Goal: Task Accomplishment & Management: Use online tool/utility

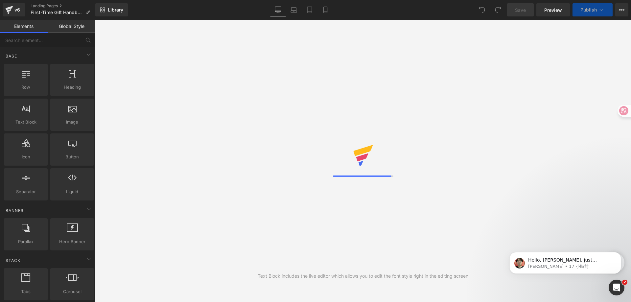
click at [352, 300] on div "Text Block includes the live editor which allows you to edit the font style rig…" at bounding box center [363, 161] width 536 height 282
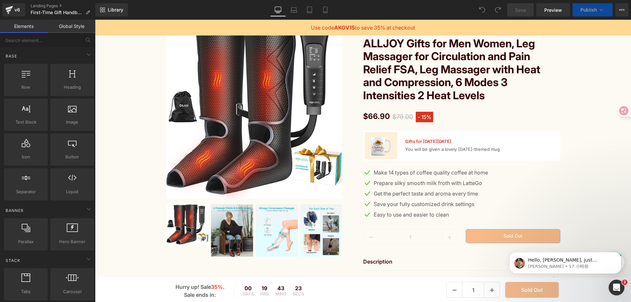
scroll to position [1085, 0]
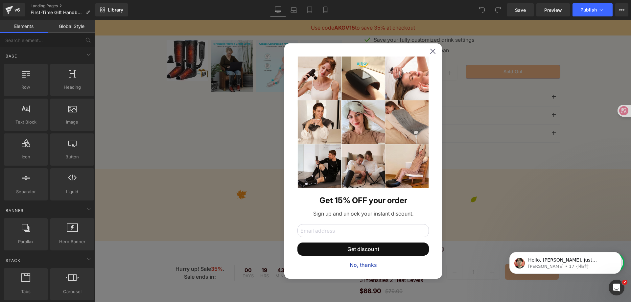
click at [429, 55] on div "Get 15% OFF your order Sign up and unlock your instant discount. Get discount N…" at bounding box center [363, 160] width 158 height 235
click at [430, 53] on icon at bounding box center [432, 50] width 5 height 5
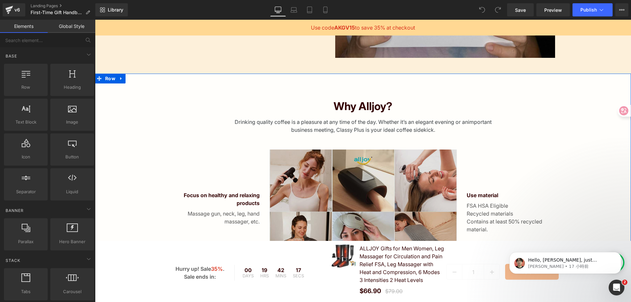
scroll to position [365, 0]
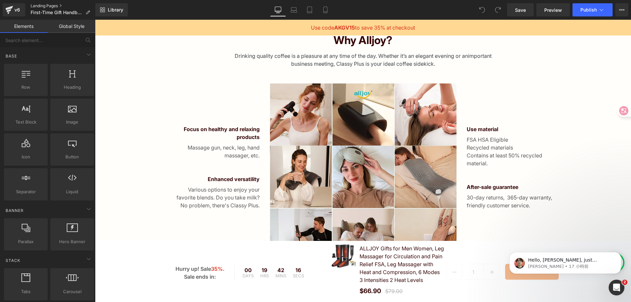
click at [42, 7] on link "Landing Pages" at bounding box center [63, 5] width 65 height 5
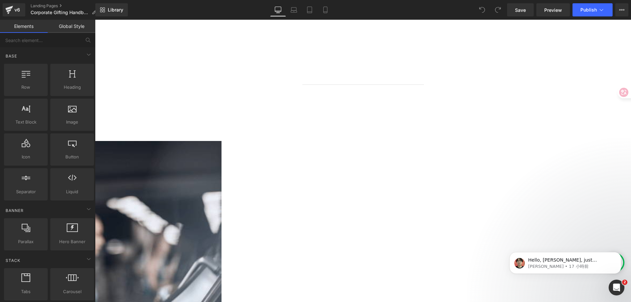
scroll to position [493, 0]
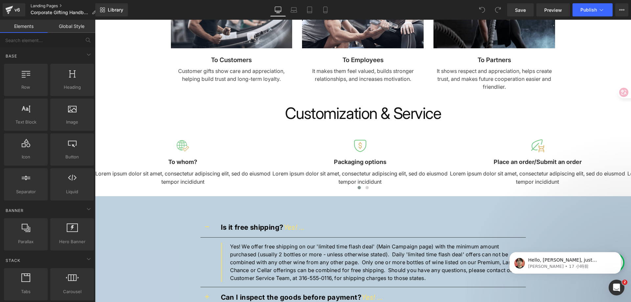
click at [33, 7] on link "Landing Pages" at bounding box center [66, 5] width 71 height 5
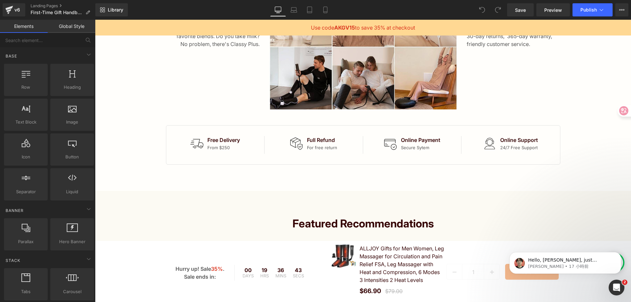
scroll to position [427, 0]
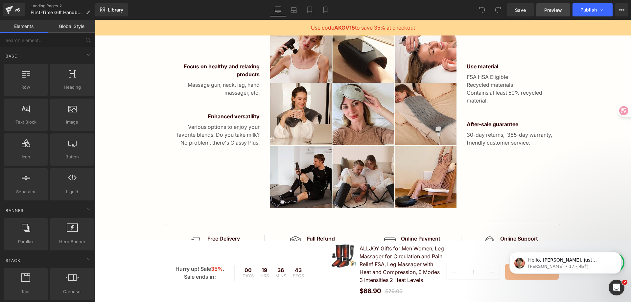
click at [552, 11] on span "Preview" at bounding box center [553, 10] width 18 height 7
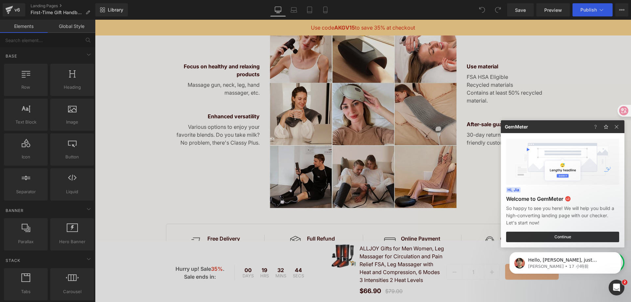
click at [576, 97] on div at bounding box center [315, 151] width 631 height 302
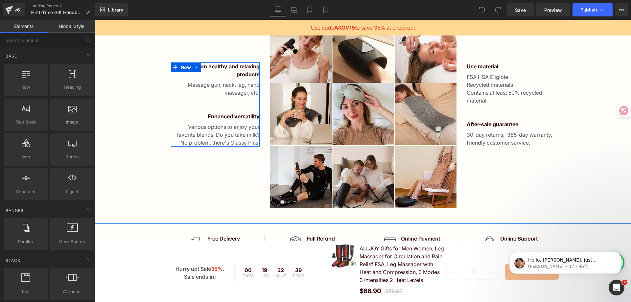
click at [241, 135] on p "Various options to enjoy your favorite blends. Do you take milk? No problem, th…" at bounding box center [215, 135] width 89 height 24
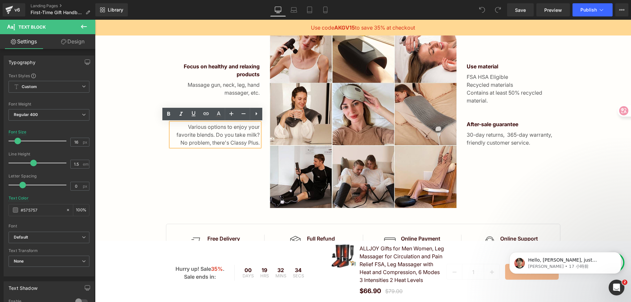
click at [238, 177] on div "Focus on healthy and relaxing products Text Block Massage gun, neck, leg, hand …" at bounding box center [215, 114] width 99 height 187
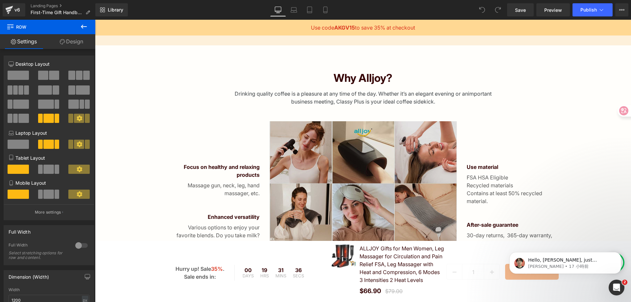
scroll to position [325, 0]
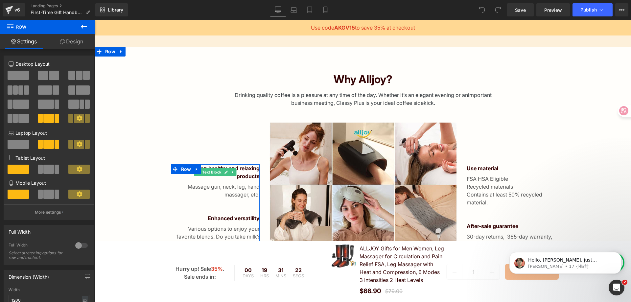
click at [239, 173] on p "Focus on healthy and relaxing products" at bounding box center [215, 172] width 89 height 16
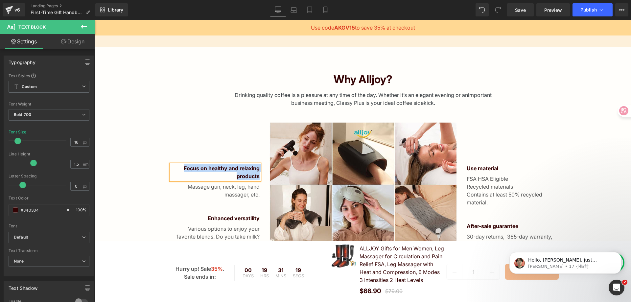
paste div
click at [244, 168] on p "Focus on healthy and relaxing products" at bounding box center [215, 172] width 89 height 16
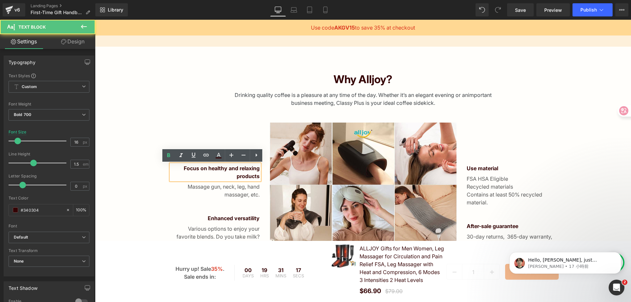
click at [244, 171] on p "Focus on healthy and relaxing products" at bounding box center [215, 172] width 89 height 16
copy p "relaxing"
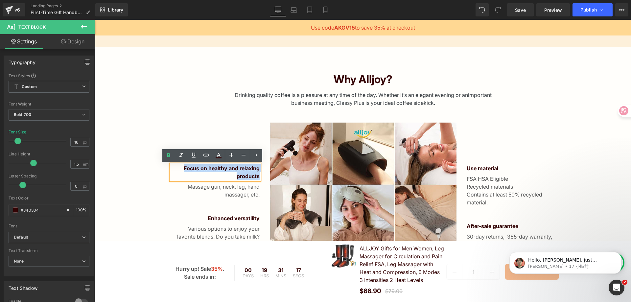
click at [244, 171] on p "Focus on healthy and relaxing products" at bounding box center [215, 172] width 89 height 16
copy p "Focus on healthy and relaxing products"
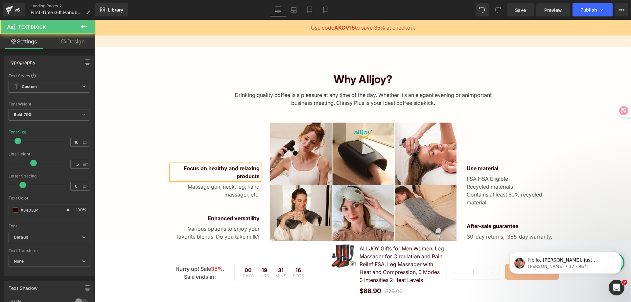
scroll to position [329, 0]
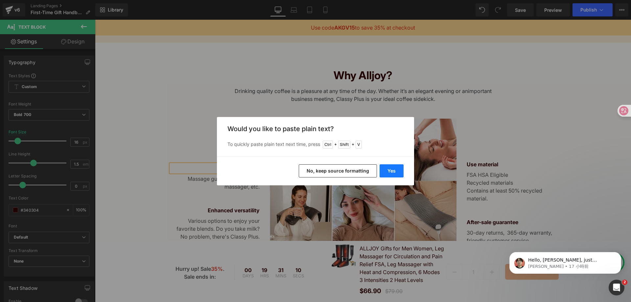
click at [394, 170] on button "Yes" at bounding box center [392, 170] width 24 height 13
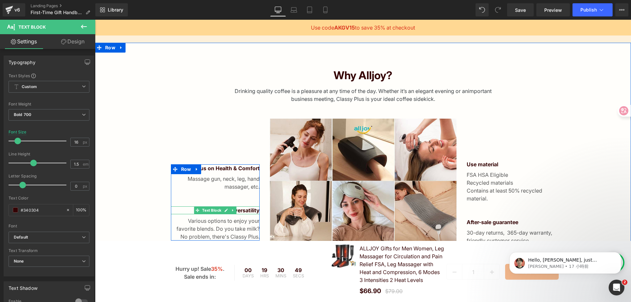
click at [238, 209] on p "Enhanced versatility" at bounding box center [215, 210] width 89 height 8
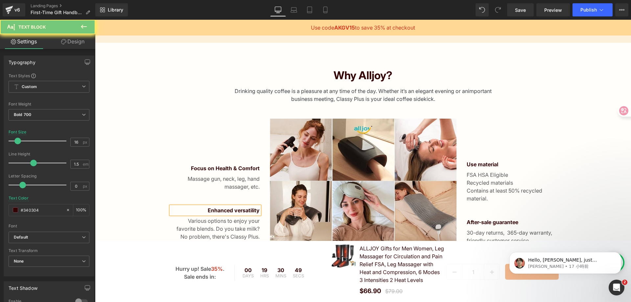
click at [238, 209] on p "Enhanced versatility" at bounding box center [215, 210] width 89 height 8
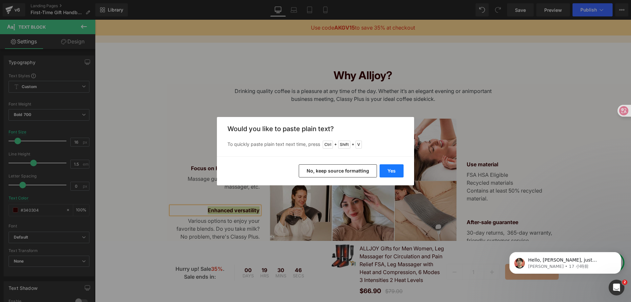
click at [398, 173] on button "Yes" at bounding box center [392, 170] width 24 height 13
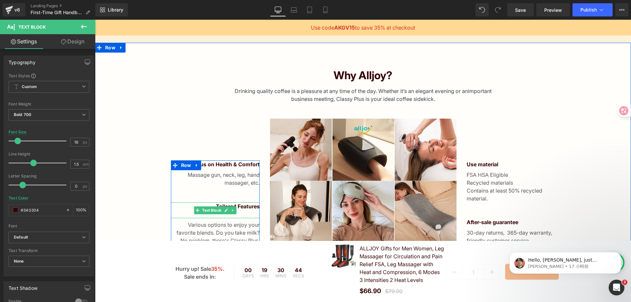
click at [236, 215] on p at bounding box center [215, 214] width 89 height 8
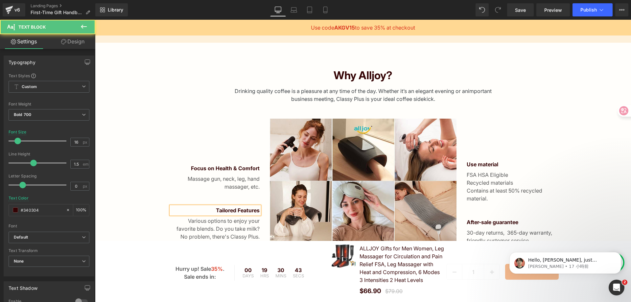
scroll to position [333, 0]
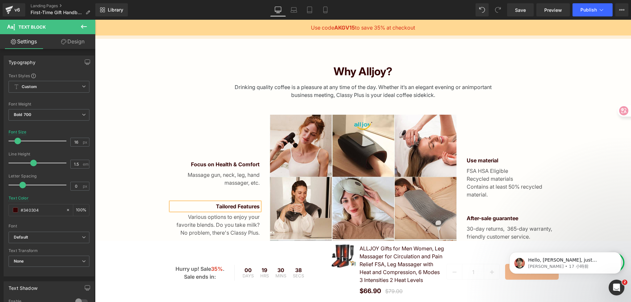
click at [241, 226] on p "Various options to enjoy your favorite blends. Do you take milk? No problem, th…" at bounding box center [215, 225] width 89 height 24
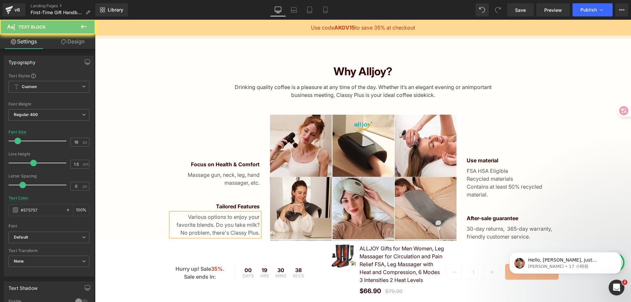
click at [241, 226] on p "Various options to enjoy your favorite blends. Do you take milk? No problem, th…" at bounding box center [215, 225] width 89 height 24
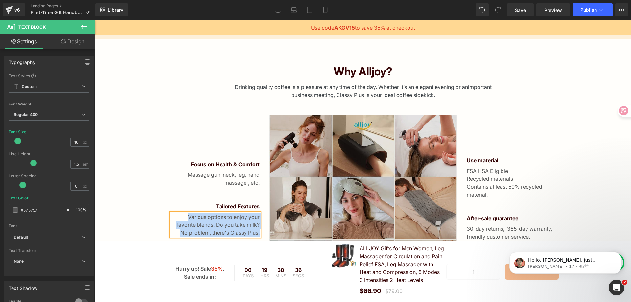
paste div
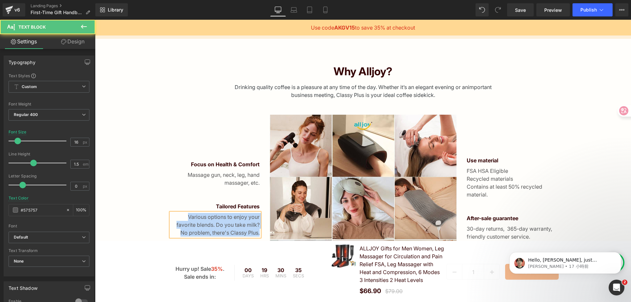
click at [231, 225] on p "Various options to enjoy your favorite blends. Do you take milk? No problem, th…" at bounding box center [215, 225] width 89 height 24
copy p "Various options to enjoy your favorite blends. Do you take milk? No problem, th…"
click at [231, 225] on p "Various options to enjoy your favorite blends. Do you take milk? No problem, th…" at bounding box center [215, 225] width 89 height 24
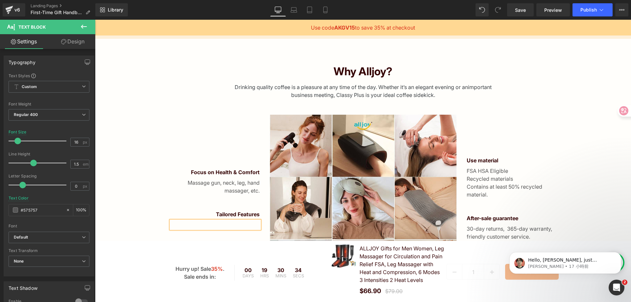
scroll to position [341, 0]
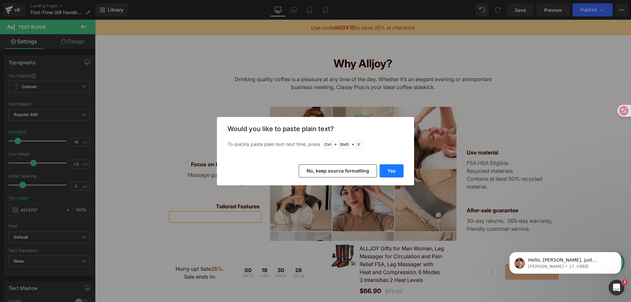
click at [393, 170] on button "Yes" at bounding box center [392, 170] width 24 height 13
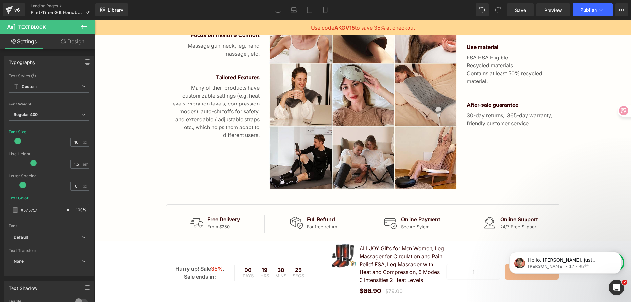
scroll to position [440, 0]
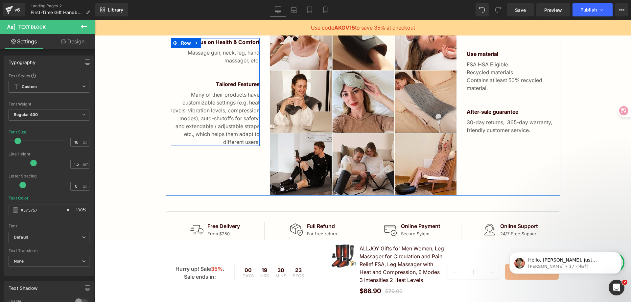
click at [242, 71] on div "Focus on Health & Comfort Text Block Massage gun, neck, leg, hand massager, etc…" at bounding box center [215, 92] width 89 height 108
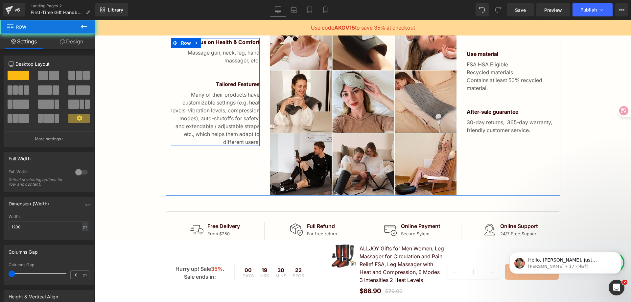
click at [247, 65] on div "Focus on Health & Comfort Text Block Massage gun, neck, leg, hand massager, etc…" at bounding box center [215, 92] width 89 height 108
click at [247, 86] on p "Tailored Features" at bounding box center [215, 84] width 89 height 8
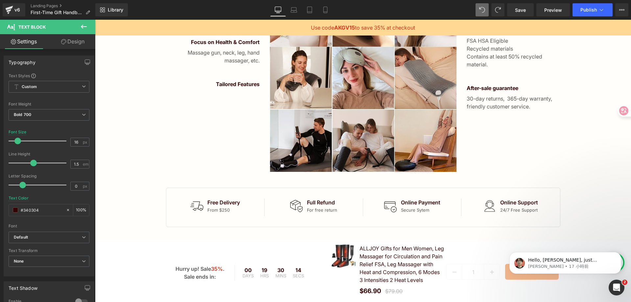
scroll to position [456, 0]
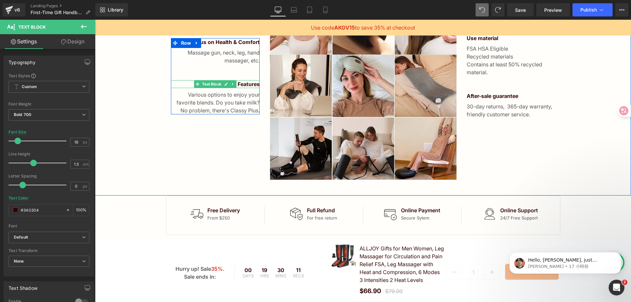
click at [248, 84] on p "Tailored Features" at bounding box center [215, 84] width 89 height 8
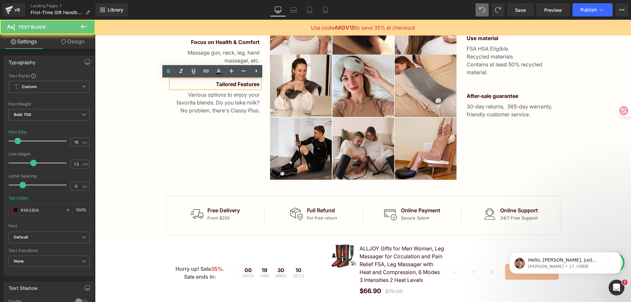
click at [213, 84] on p "Tailored Features" at bounding box center [215, 84] width 89 height 8
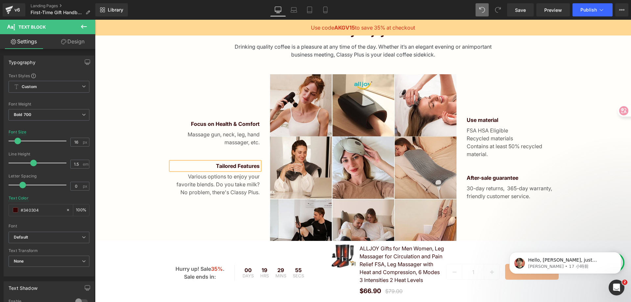
scroll to position [390, 0]
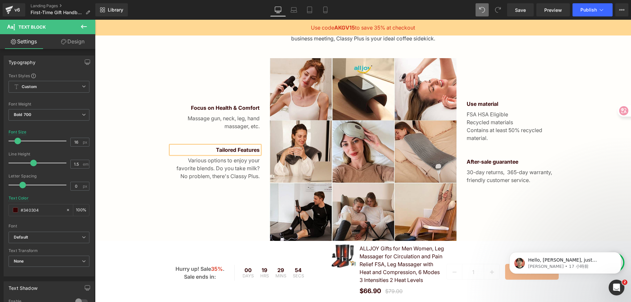
click at [185, 139] on div "Focus on Health & Comfort Text Block Massage gun, neck, leg, hand massager, etc…" at bounding box center [215, 142] width 89 height 76
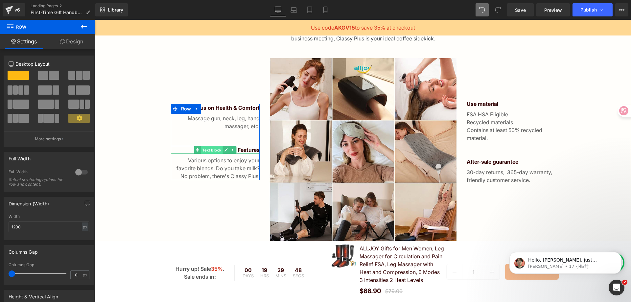
click at [214, 152] on span "Text Block" at bounding box center [212, 150] width 22 height 8
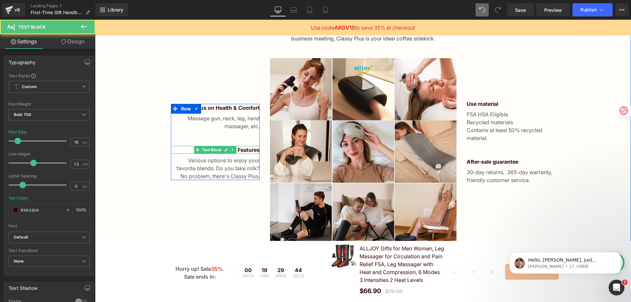
click at [242, 150] on p "Tailored Features" at bounding box center [215, 150] width 89 height 8
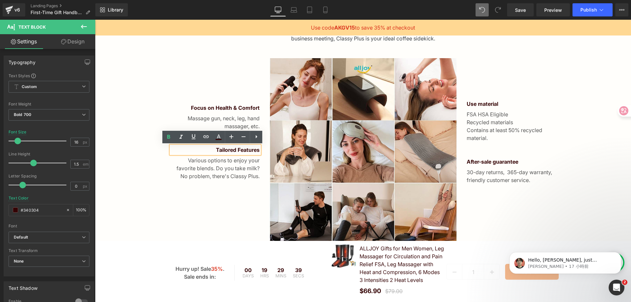
click at [174, 181] on div "Focus on Health & Comfort Text Block Massage gun, neck, leg, hand massager, etc…" at bounding box center [215, 151] width 99 height 187
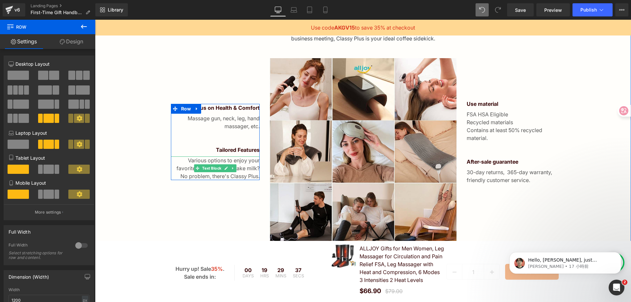
click at [181, 167] on p "Various options to enjoy your favorite blends. Do you take milk? No problem, th…" at bounding box center [215, 168] width 89 height 24
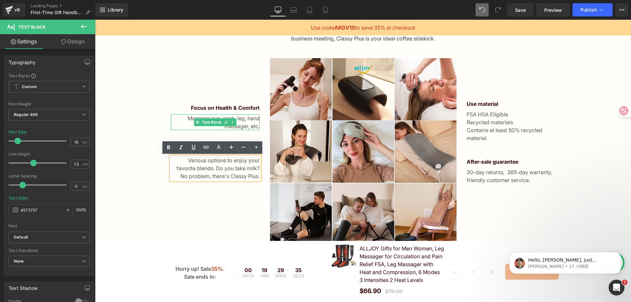
click at [176, 126] on p "Massage gun, neck, leg, hand massager, etc." at bounding box center [215, 122] width 89 height 16
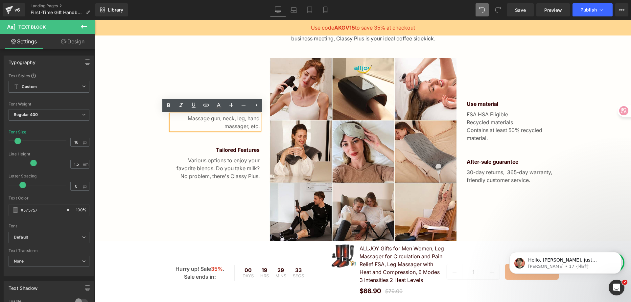
click at [218, 145] on div "Focus on Health & Comfort Text Block Massage gun, neck, leg, hand massager, etc…" at bounding box center [215, 142] width 89 height 76
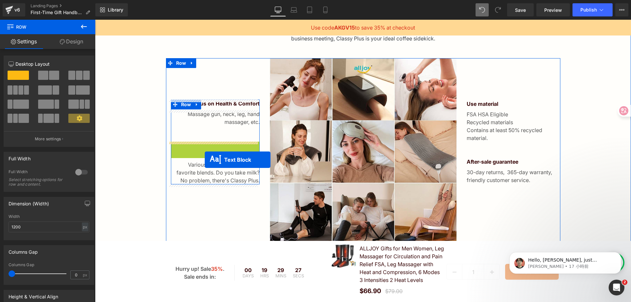
drag, startPoint x: 205, startPoint y: 150, endPoint x: 205, endPoint y: 160, distance: 10.2
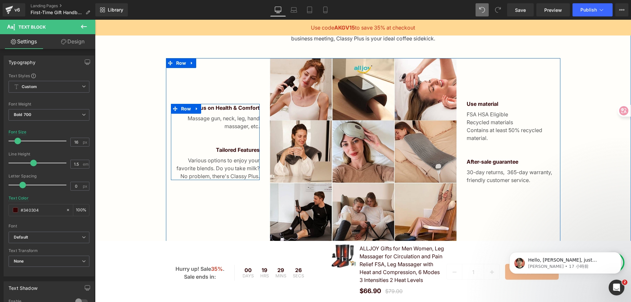
click at [222, 140] on div "Focus on Health & Comfort Text Block Massage gun, neck, leg, hand massager, etc…" at bounding box center [215, 142] width 89 height 76
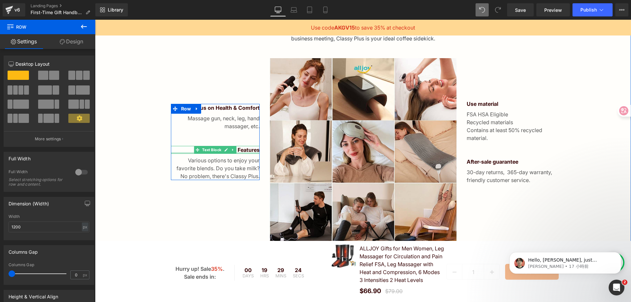
click at [187, 153] on div at bounding box center [215, 153] width 89 height 2
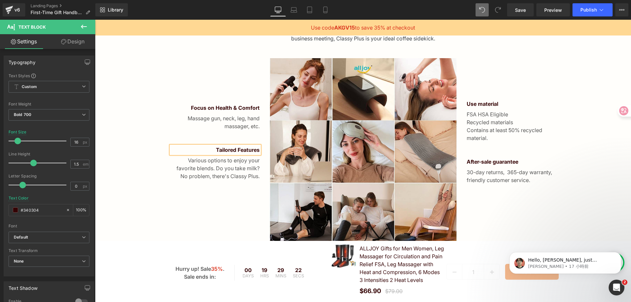
click at [208, 150] on p "Tailored Features" at bounding box center [215, 150] width 89 height 8
click at [232, 168] on icon at bounding box center [232, 168] width 1 height 2
click at [230, 168] on link at bounding box center [229, 168] width 7 height 8
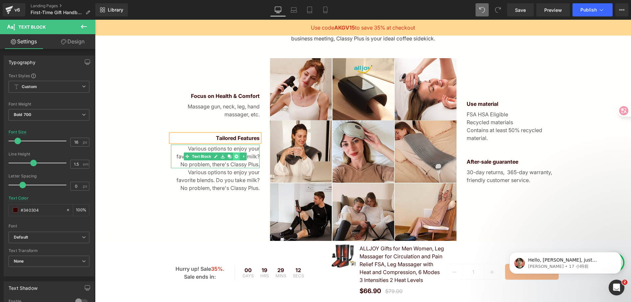
click at [235, 157] on icon at bounding box center [236, 157] width 4 height 4
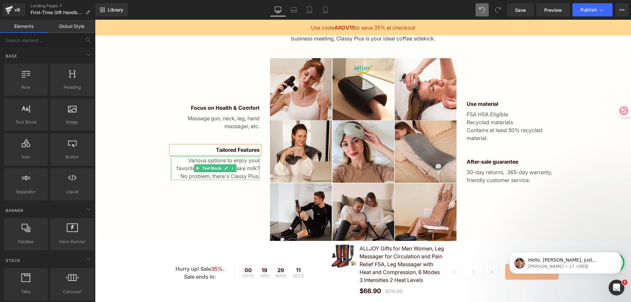
click at [238, 168] on p "Various options to enjoy your favorite blends. Do you take milk? No problem, th…" at bounding box center [215, 168] width 89 height 24
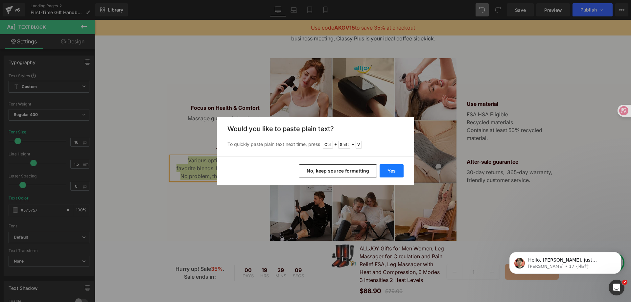
click at [386, 169] on button "Yes" at bounding box center [392, 170] width 24 height 13
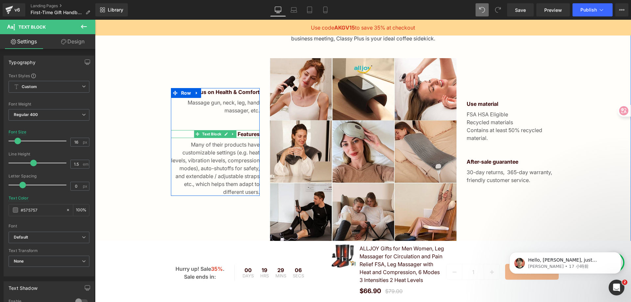
click at [212, 134] on span "Text Block" at bounding box center [212, 134] width 22 height 8
click at [187, 134] on p "Tailored Features" at bounding box center [215, 134] width 89 height 8
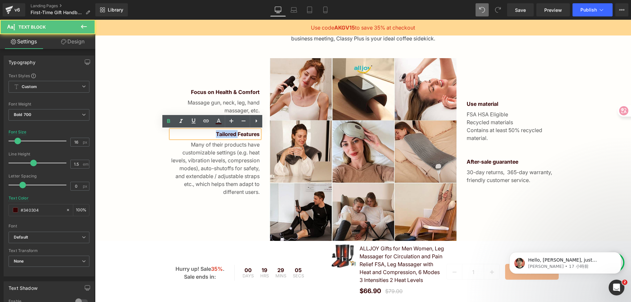
click at [187, 134] on p "Tailored Features" at bounding box center [215, 134] width 89 height 8
copy p "Tailored"
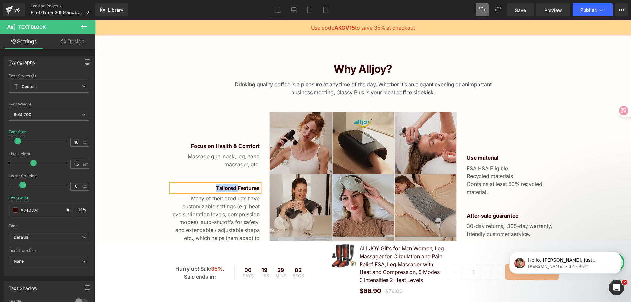
scroll to position [324, 0]
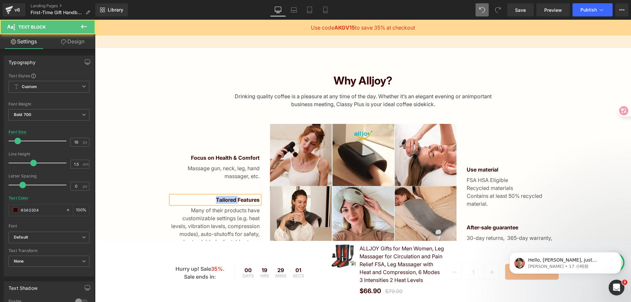
click at [205, 202] on p "Tailored Features" at bounding box center [215, 200] width 89 height 8
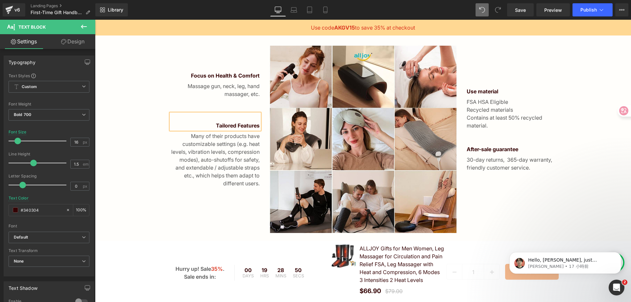
scroll to position [406, 0]
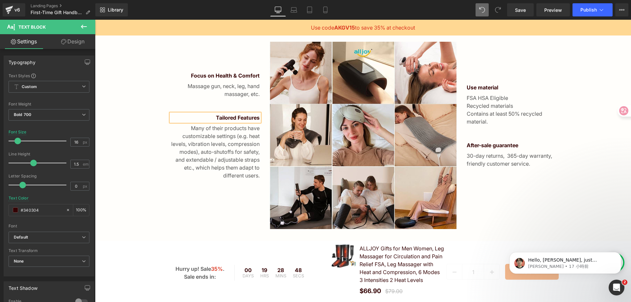
click at [265, 114] on div "Image" at bounding box center [363, 135] width 197 height 187
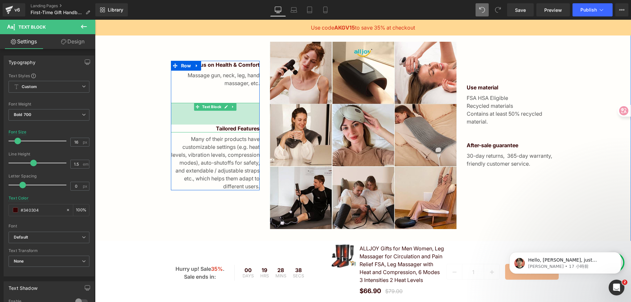
drag, startPoint x: 239, startPoint y: 115, endPoint x: 244, endPoint y: 136, distance: 22.2
click at [244, 136] on div "Focus on Health & Comfort Text Block Massage gun, neck, leg, hand massager, etc…" at bounding box center [215, 126] width 89 height 130
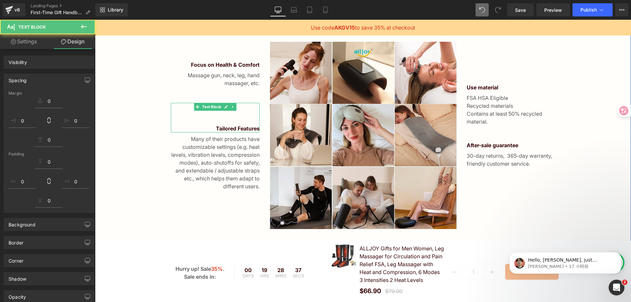
click at [614, 195] on div "Why Alljoy? Heading Drinking quality coffee is a pleasure at any time of the da…" at bounding box center [363, 110] width 536 height 237
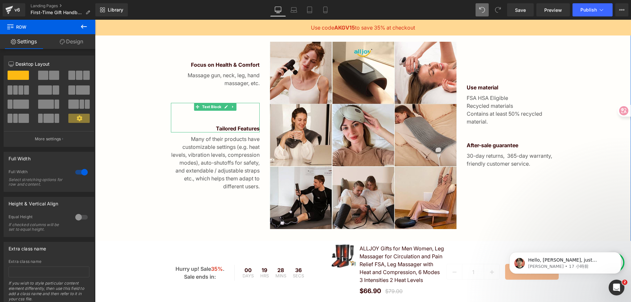
click at [118, 161] on div "Why Alljoy? Heading Drinking quality coffee is a pleasure at any time of the da…" at bounding box center [363, 110] width 536 height 237
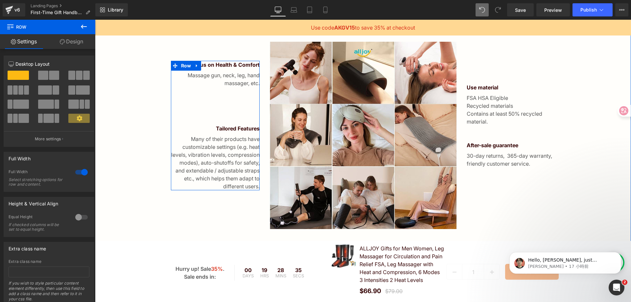
click at [198, 91] on div "Focus on Health & Comfort Text Block Massage gun, neck, leg, hand massager, etc…" at bounding box center [215, 126] width 89 height 130
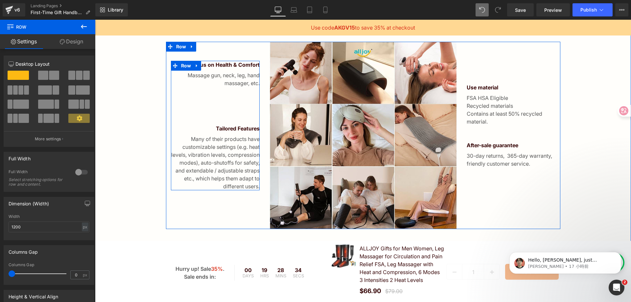
click at [128, 119] on div "Why Alljoy? Heading Drinking quality coffee is a pleasure at any time of the da…" at bounding box center [363, 110] width 536 height 237
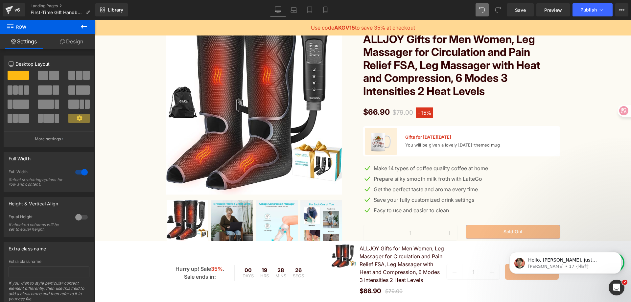
scroll to position [932, 0]
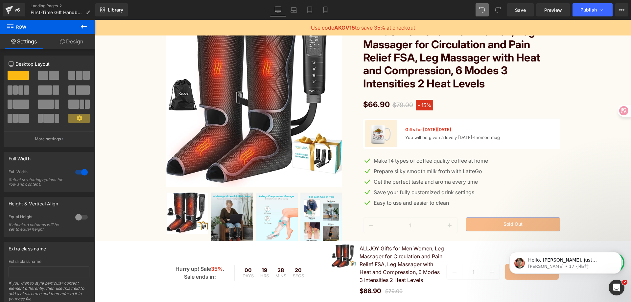
click at [577, 181] on div "Sale Off (P) Image" at bounding box center [363, 155] width 530 height 280
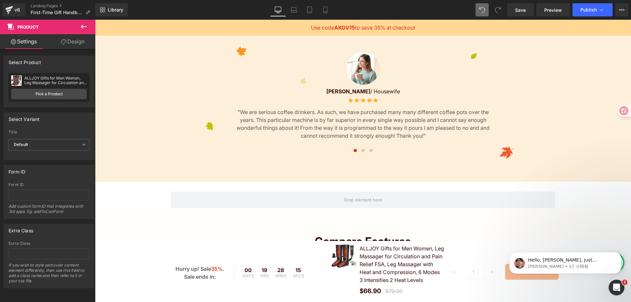
scroll to position [1656, 0]
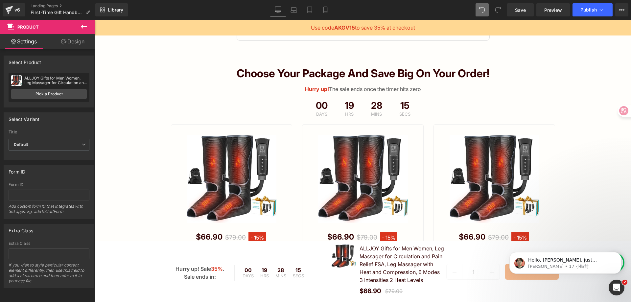
click at [344, 155] on img at bounding box center [363, 179] width 90 height 88
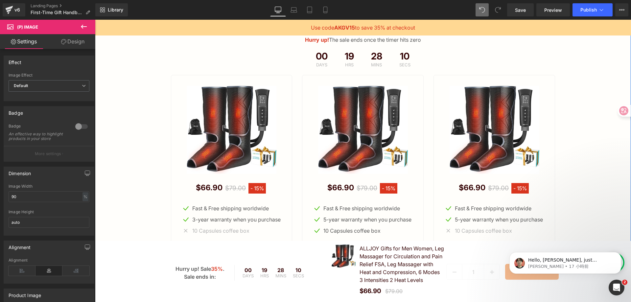
scroll to position [1721, 0]
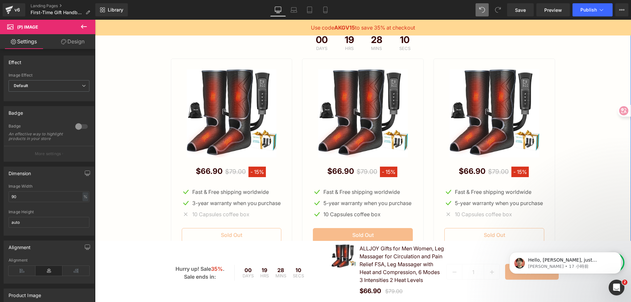
click at [233, 117] on div "Sale Off (P) Image" at bounding box center [232, 113] width 100 height 88
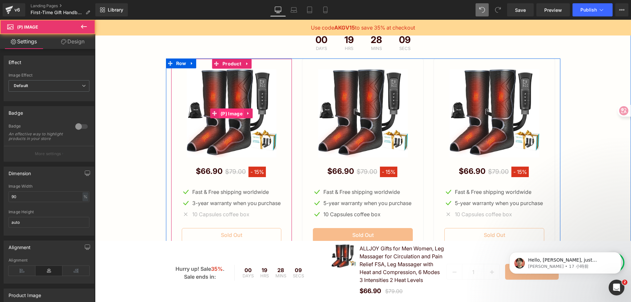
click at [230, 119] on span "(P) Image" at bounding box center [231, 114] width 25 height 10
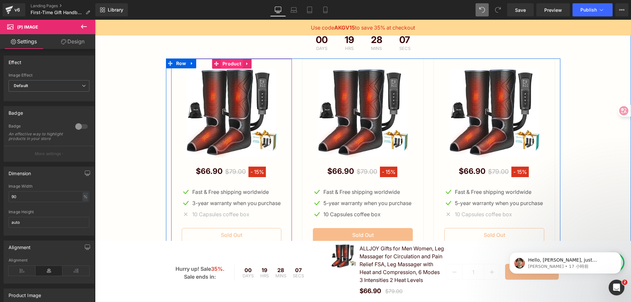
click at [228, 69] on span "Product" at bounding box center [232, 64] width 22 height 10
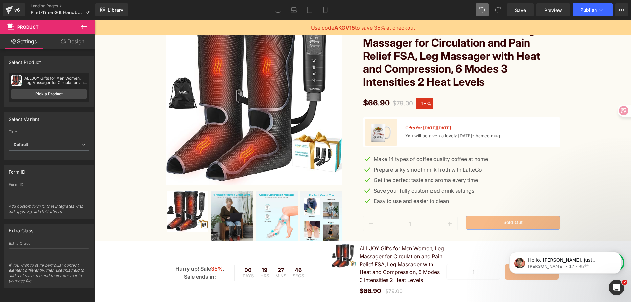
scroll to position [867, 0]
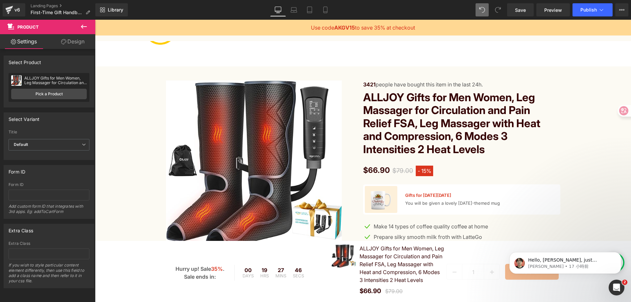
click at [294, 147] on img at bounding box center [254, 167] width 176 height 172
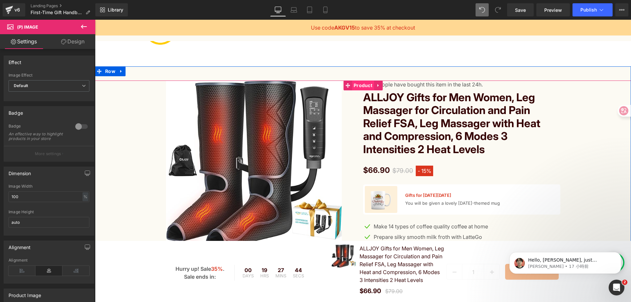
click at [352, 90] on span "Product" at bounding box center [363, 86] width 22 height 10
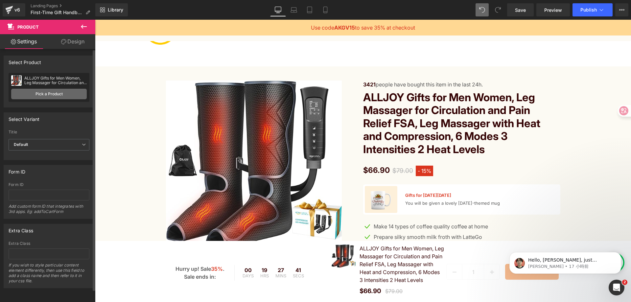
click at [50, 94] on link "Pick a Product" at bounding box center [49, 94] width 76 height 11
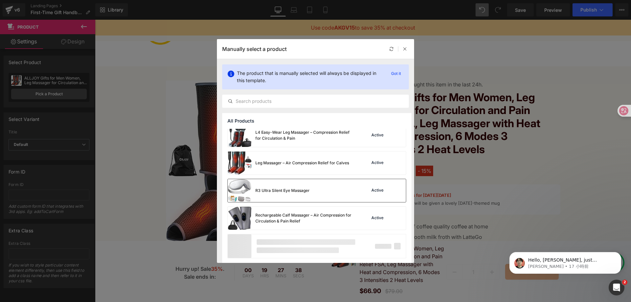
scroll to position [448, 0]
drag, startPoint x: 308, startPoint y: 191, endPoint x: 216, endPoint y: 171, distance: 94.2
click at [308, 191] on div "R3 Ultra Silent Eye Massager" at bounding box center [282, 190] width 54 height 6
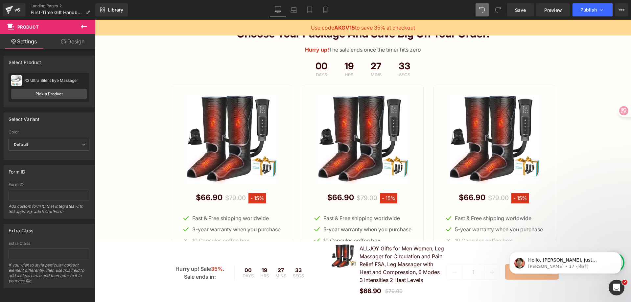
scroll to position [1656, 0]
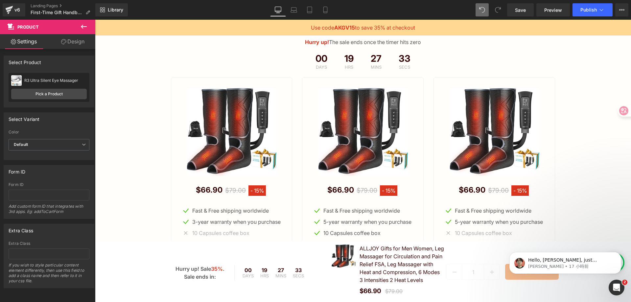
click at [221, 123] on img at bounding box center [232, 132] width 90 height 88
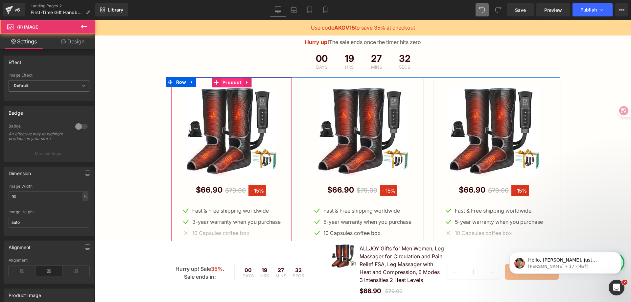
click at [227, 87] on span "Product" at bounding box center [232, 83] width 22 height 10
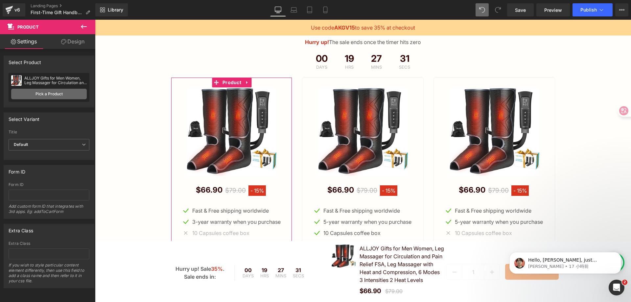
click at [60, 97] on link "Pick a Product" at bounding box center [49, 94] width 76 height 11
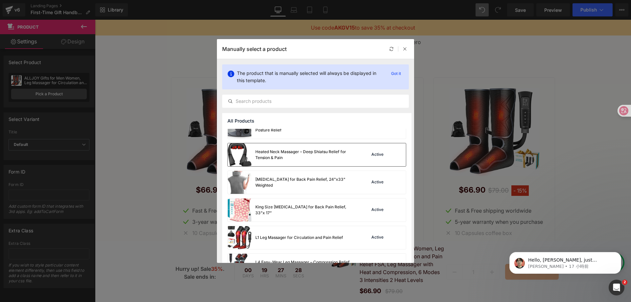
scroll to position [329, 0]
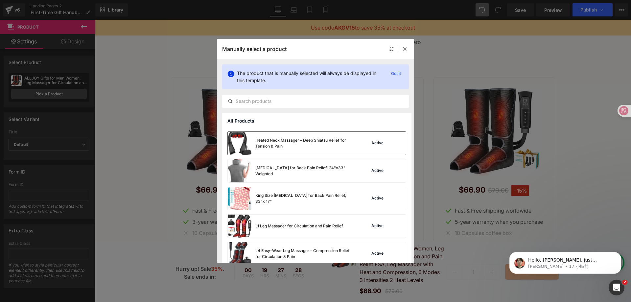
click at [304, 147] on div "Heated Neck Massager – Deep Shiatsu Relief for Tension & Pain" at bounding box center [304, 143] width 99 height 12
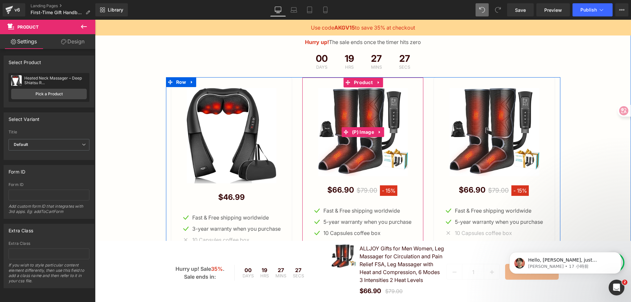
click at [383, 134] on img at bounding box center [363, 132] width 90 height 88
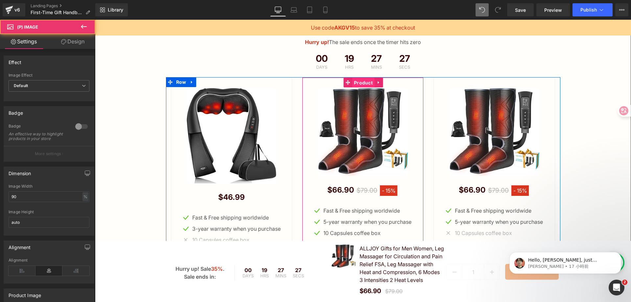
click at [364, 88] on span "Product" at bounding box center [363, 83] width 22 height 10
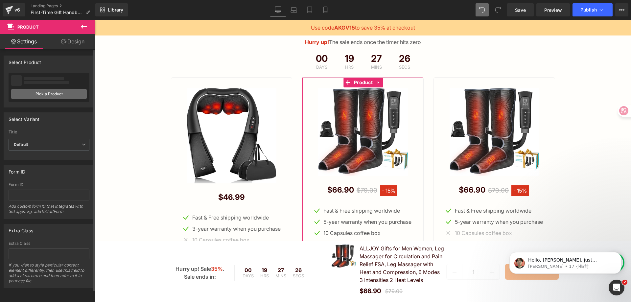
click at [49, 96] on link "Pick a Product" at bounding box center [49, 94] width 76 height 11
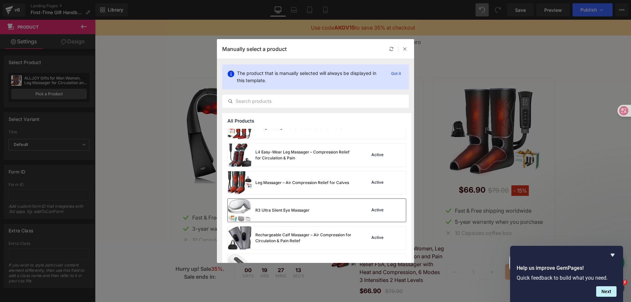
scroll to position [502, 0]
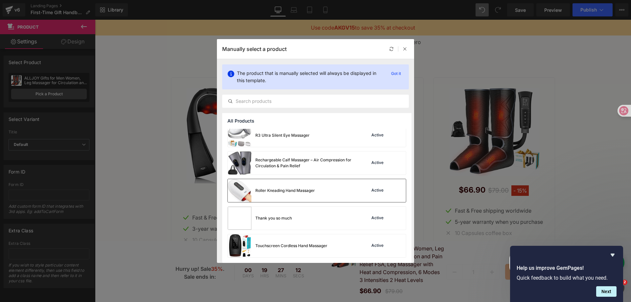
click at [277, 194] on div "Roller Kneading Hand Massager" at bounding box center [271, 190] width 87 height 23
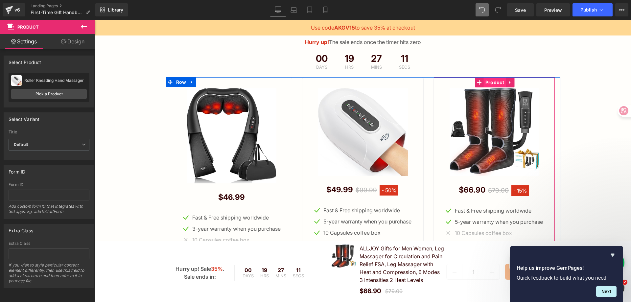
click at [493, 87] on span "Product" at bounding box center [495, 83] width 22 height 10
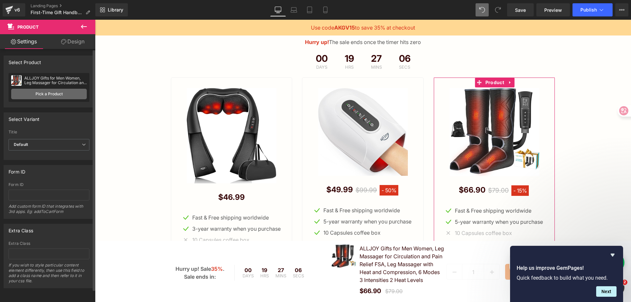
click at [45, 91] on link "Pick a Product" at bounding box center [49, 94] width 76 height 11
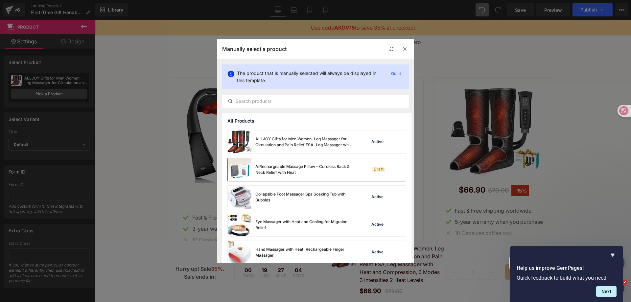
scroll to position [99, 0]
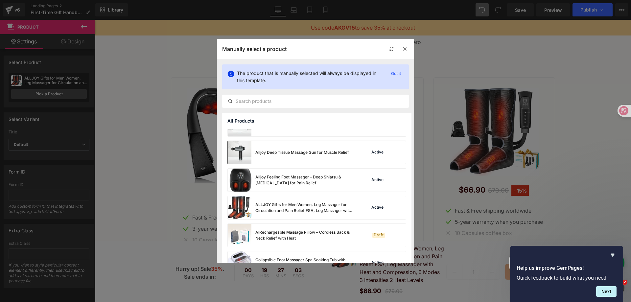
click at [298, 157] on div "Alljoy Deep Tissue Massage Gun for Muscle Relief" at bounding box center [288, 152] width 121 height 23
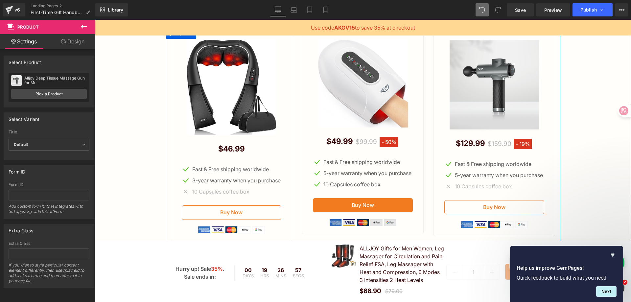
scroll to position [1754, 0]
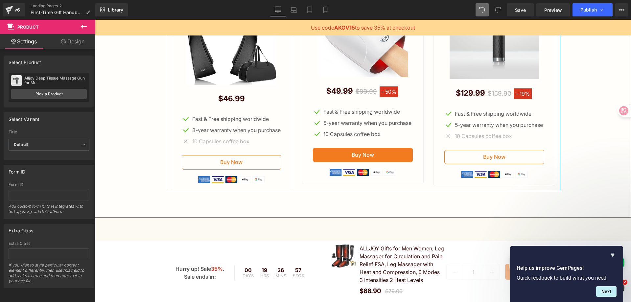
click at [327, 184] on div "Sale Off (P) Image $49.99 $99.99 - 50% (P) Price Icon Fast & Free shipping worl…" at bounding box center [363, 81] width 122 height 205
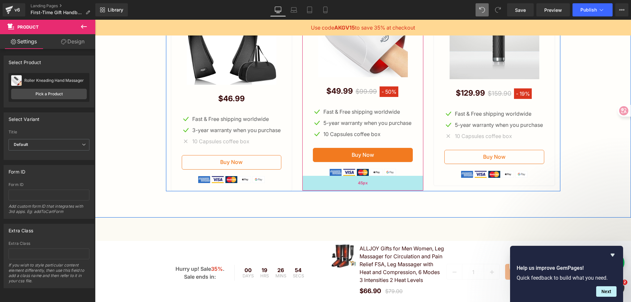
drag, startPoint x: 327, startPoint y: 198, endPoint x: 328, endPoint y: 205, distance: 7.0
click at [328, 191] on div "45px" at bounding box center [362, 183] width 121 height 15
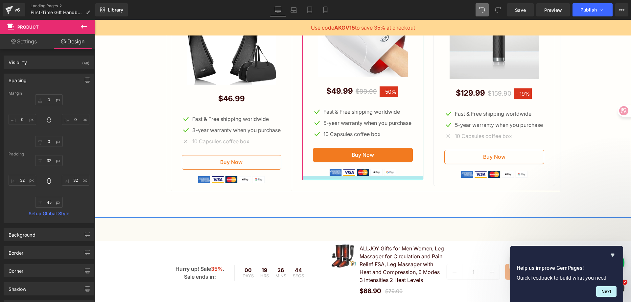
drag, startPoint x: 334, startPoint y: 205, endPoint x: 334, endPoint y: 194, distance: 10.5
click at [334, 180] on div at bounding box center [362, 178] width 121 height 4
click at [357, 176] on span "Image" at bounding box center [363, 172] width 14 height 8
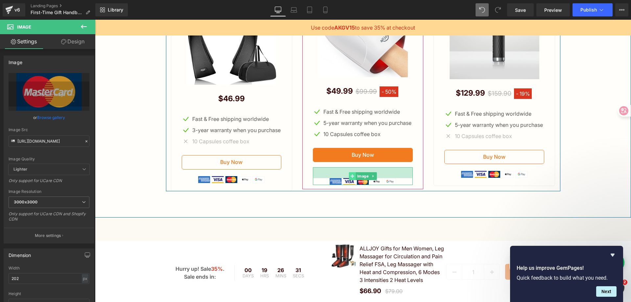
drag, startPoint x: 344, startPoint y: 184, endPoint x: 347, endPoint y: 195, distance: 11.2
click at [347, 185] on div "Image 33px" at bounding box center [363, 176] width 100 height 18
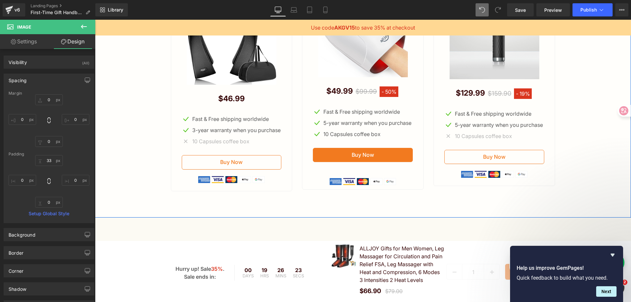
click at [592, 167] on div "Choose Your Package And Save Big On Your Order! Heading Hurry up! The sale ends…" at bounding box center [363, 56] width 536 height 270
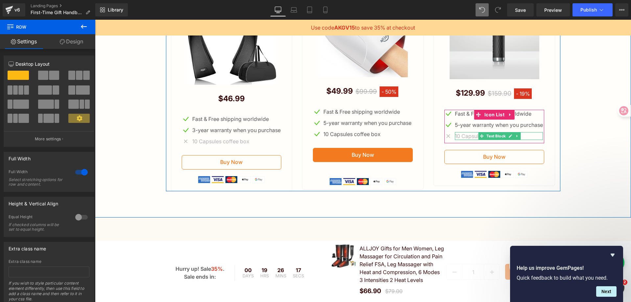
click at [470, 140] on p "10 Capsules coffee box" at bounding box center [499, 136] width 88 height 8
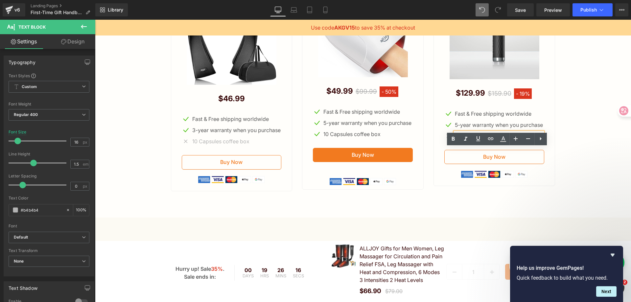
click at [480, 127] on ul "Icon Fast & Free shipping worldwide Text Block Icon 5-year warranty when you pu…" at bounding box center [493, 127] width 99 height 34
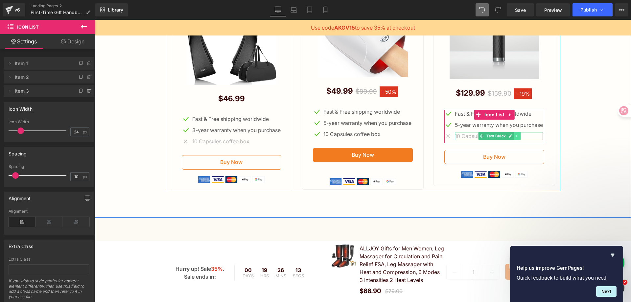
click at [516, 138] on icon at bounding box center [518, 136] width 4 height 4
click at [519, 138] on icon at bounding box center [521, 136] width 4 height 4
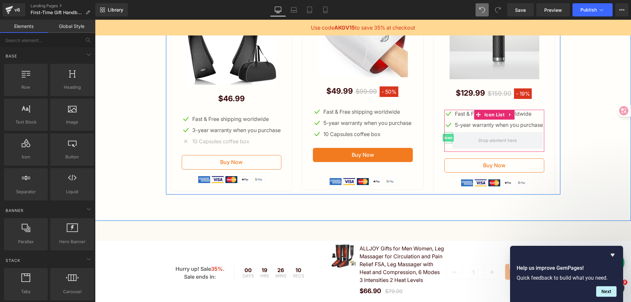
click at [447, 142] on span "Icon" at bounding box center [448, 138] width 11 height 8
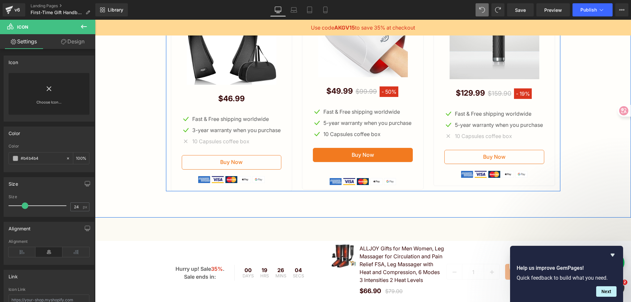
click at [297, 190] on div "Sale Off (P) Image $49.99 $99.99 - 50% (P) Price Icon Fast & Free shipping worl…" at bounding box center [363, 84] width 132 height 211
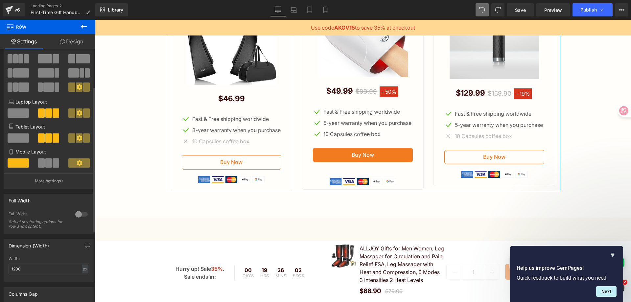
scroll to position [66, 0]
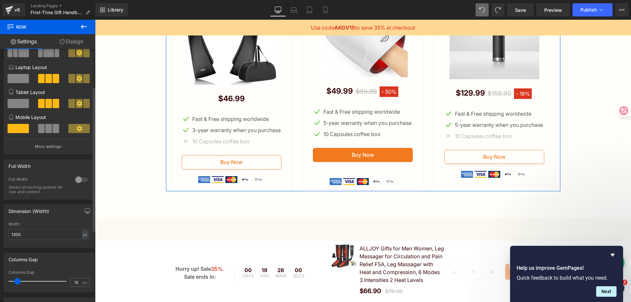
click at [80, 179] on div at bounding box center [82, 180] width 16 height 11
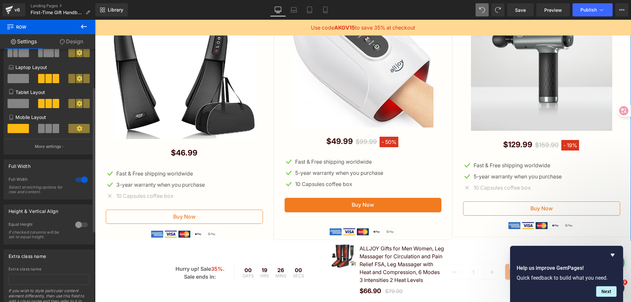
click at [80, 179] on div at bounding box center [82, 180] width 16 height 11
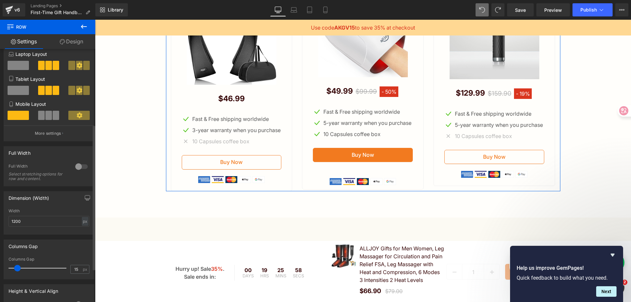
scroll to position [132, 0]
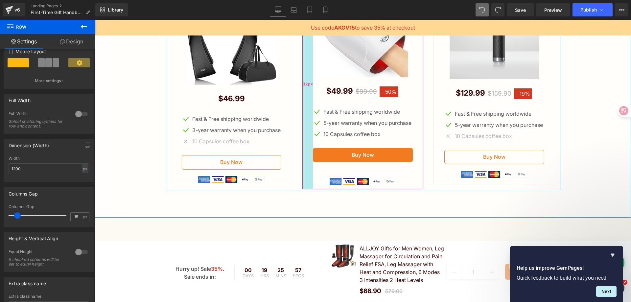
click at [308, 187] on div "32px" at bounding box center [307, 84] width 11 height 210
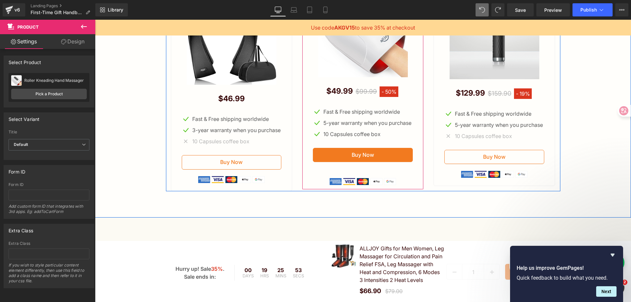
click at [313, 90] on div "Sale Off (P) Image $49.99 $99.99 - 50% (P) Price Icon Fast & Free shipping worl…" at bounding box center [363, 87] width 100 height 196
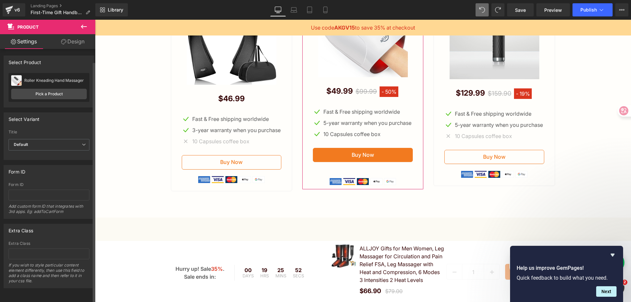
scroll to position [0, 0]
click at [73, 44] on link "Design" at bounding box center [73, 41] width 48 height 15
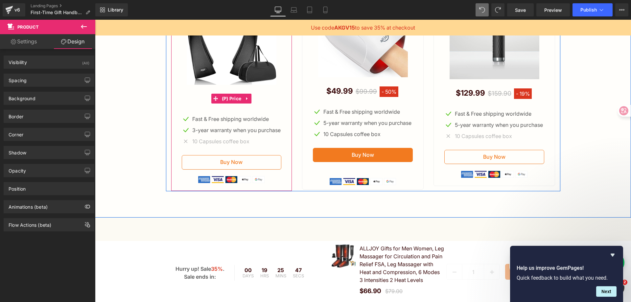
click at [274, 105] on div "$46.99 $0 - -4599%" at bounding box center [232, 99] width 100 height 12
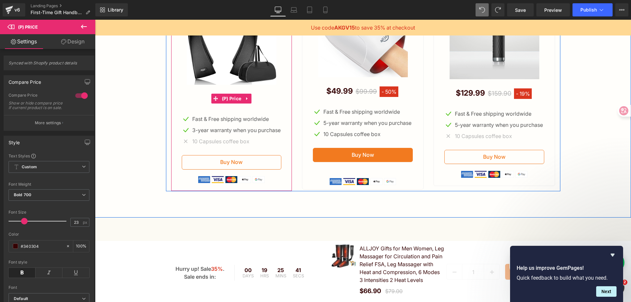
click at [270, 103] on div "$46.99 $0 - -4599%" at bounding box center [232, 99] width 100 height 12
click at [271, 105] on div "$46.99 $0 - -4599%" at bounding box center [232, 99] width 100 height 12
click at [313, 108] on div "Sale Off (P) Image $49.99 $99.99 - 50% (P) Price Icon Fast & Free shipping worl…" at bounding box center [363, 87] width 100 height 196
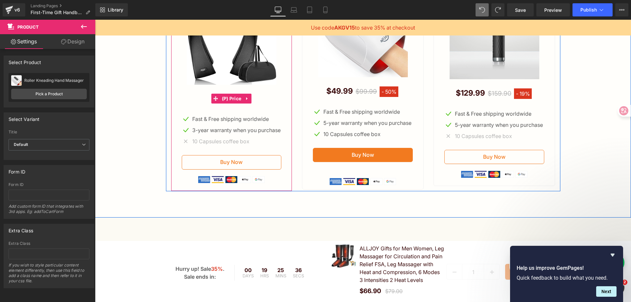
click at [267, 105] on div "$46.99 $0 - -4599%" at bounding box center [232, 99] width 100 height 12
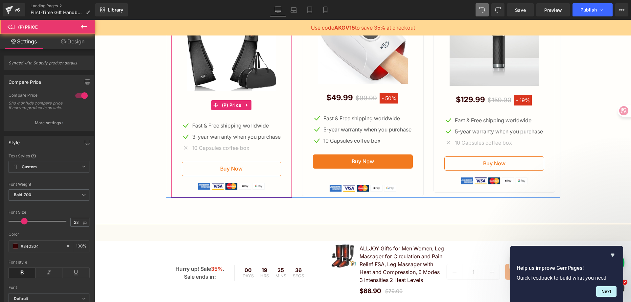
scroll to position [1656, 0]
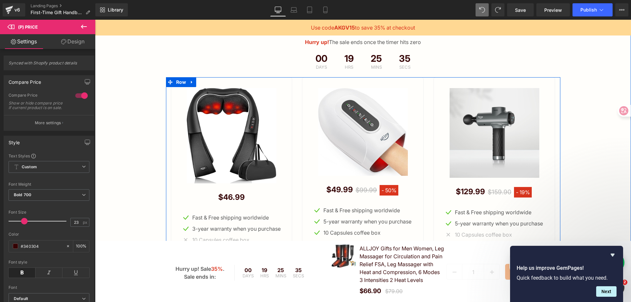
click at [95, 20] on div "32px" at bounding box center [95, 20] width 0 height 0
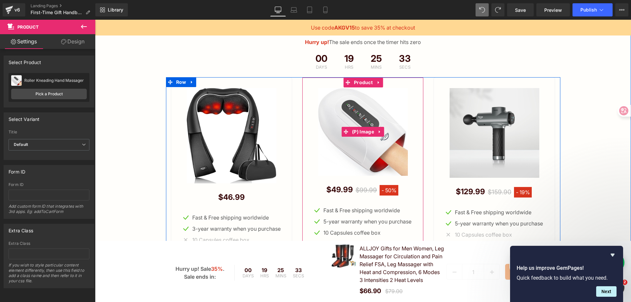
click at [339, 118] on img at bounding box center [363, 132] width 90 height 88
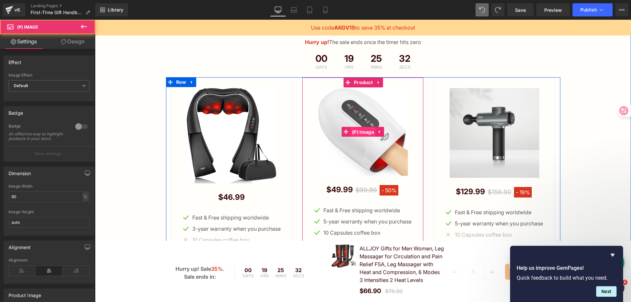
click at [357, 137] on span "(P) Image" at bounding box center [362, 132] width 25 height 10
click at [361, 88] on span "Product" at bounding box center [363, 83] width 22 height 10
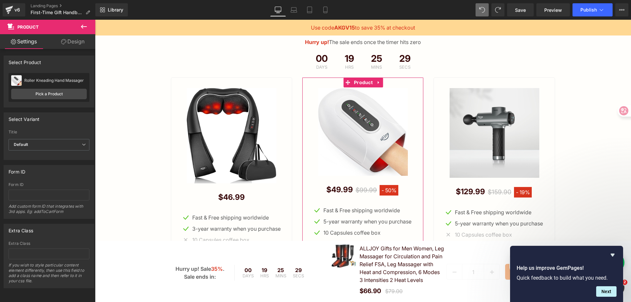
scroll to position [5, 0]
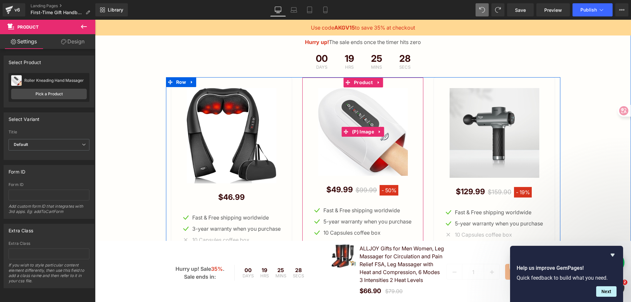
click at [341, 160] on img at bounding box center [363, 132] width 90 height 88
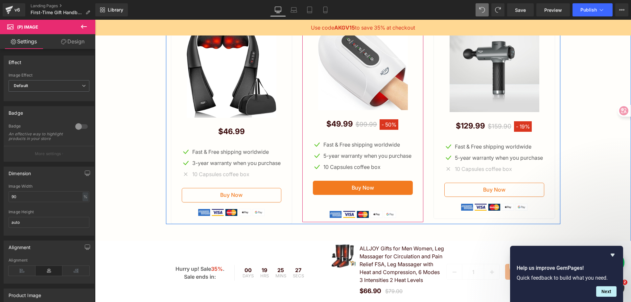
scroll to position [1754, 0]
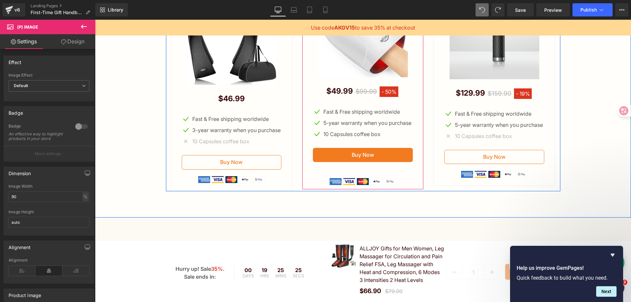
click at [391, 159] on div "Sale Off (P) Image $49.99 $99.99 - 50% (P) Price Icon Fast & Free shipping worl…" at bounding box center [363, 87] width 100 height 196
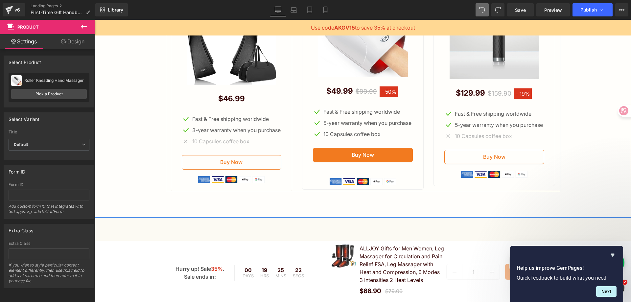
click at [259, 145] on p "10 Capsules coffee box" at bounding box center [236, 141] width 88 height 8
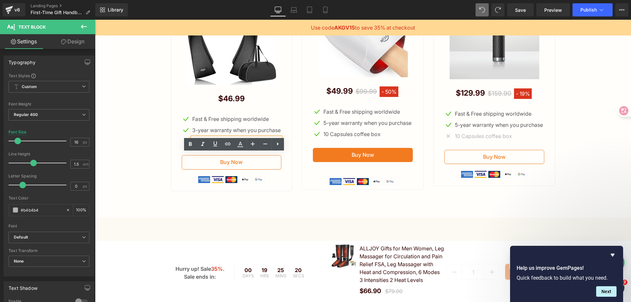
click at [268, 167] on div "Sale Off (P) Image $46.99 $0 - -4599% (P) Price Icon Fast & Free shipping world…" at bounding box center [232, 86] width 100 height 194
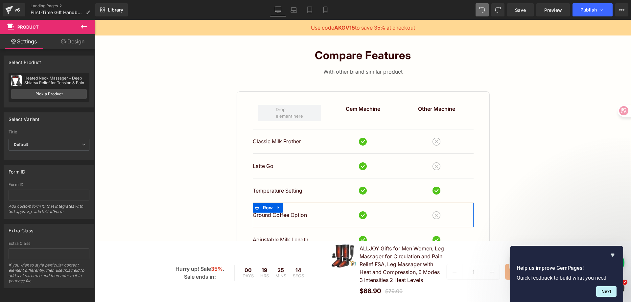
scroll to position [1360, 0]
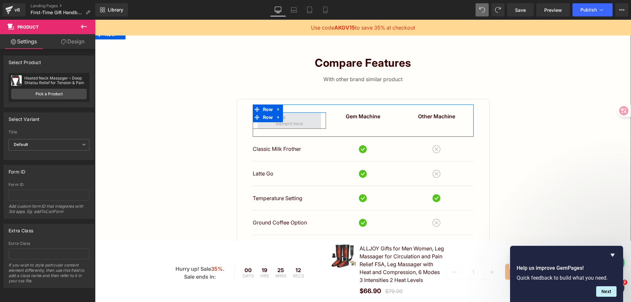
click at [295, 129] on span at bounding box center [290, 120] width 32 height 17
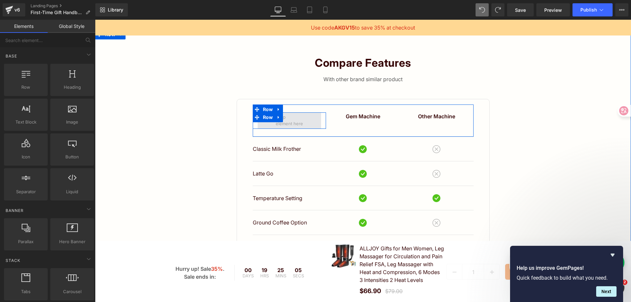
click at [289, 126] on span at bounding box center [290, 120] width 32 height 17
click at [277, 120] on icon at bounding box center [278, 117] width 5 height 5
click at [294, 120] on icon at bounding box center [296, 117] width 5 height 5
click at [544, 140] on div "Compare features Heading With other brand similar product Text Block Gem Machin…" at bounding box center [363, 172] width 536 height 233
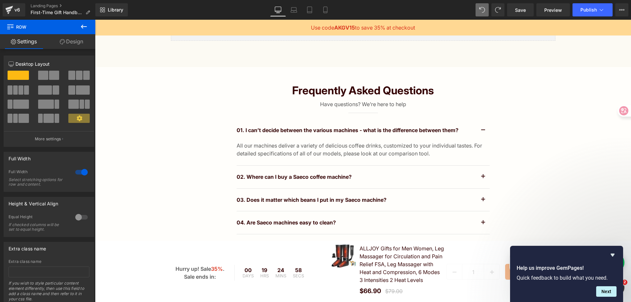
scroll to position [1853, 0]
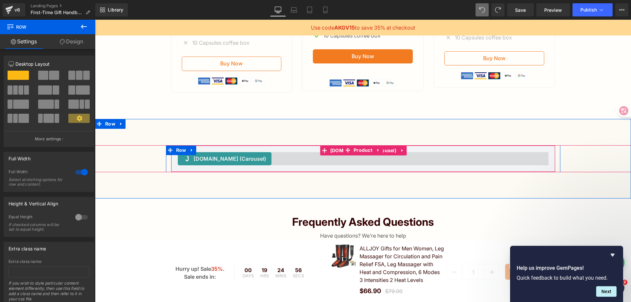
click at [299, 172] on div "Judge.me (Carousel) Judge.me (Carousel)" at bounding box center [363, 158] width 385 height 27
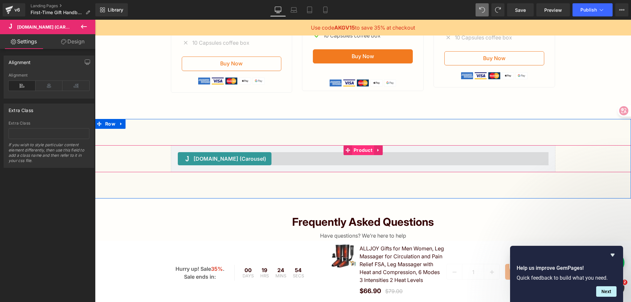
click at [366, 155] on span "Product" at bounding box center [363, 150] width 22 height 10
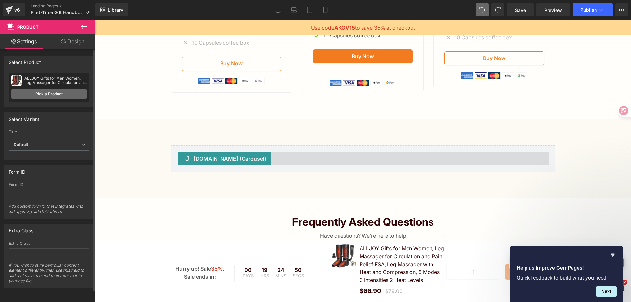
click at [38, 95] on link "Pick a Product" at bounding box center [49, 94] width 76 height 11
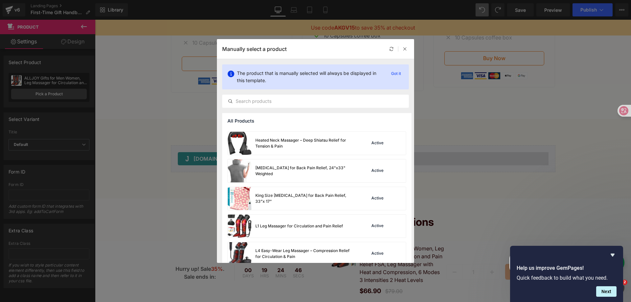
scroll to position [296, 0]
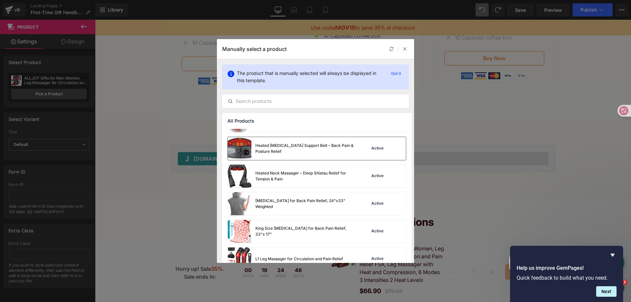
click at [302, 150] on div "Heated [MEDICAL_DATA] Support Belt – Back Pain & Posture Relief" at bounding box center [304, 149] width 99 height 12
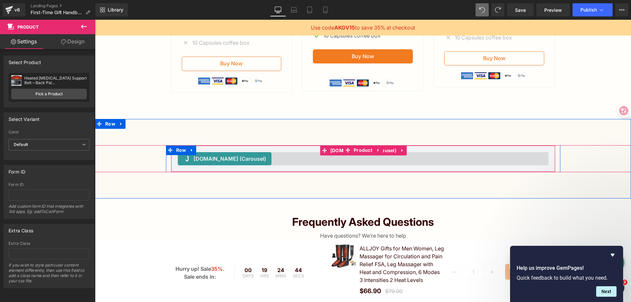
click at [421, 165] on div "Judge.me (Carousel)" at bounding box center [363, 158] width 371 height 13
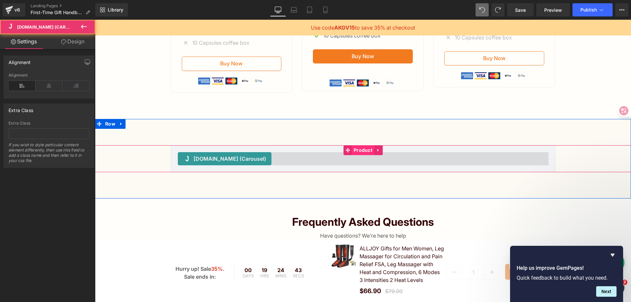
click at [366, 155] on span "Product" at bounding box center [363, 150] width 22 height 10
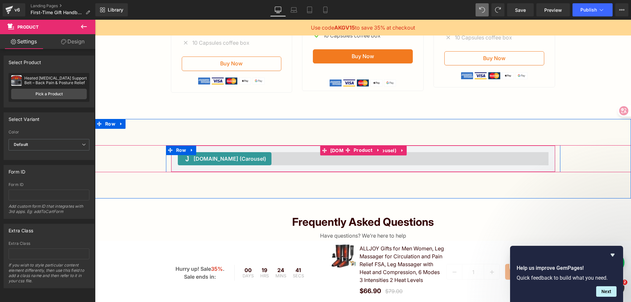
click at [221, 163] on span "Judge.me (Carousel)" at bounding box center [230, 159] width 73 height 8
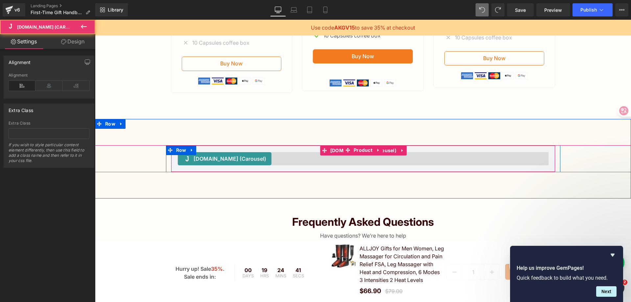
click at [121, 171] on div "Judge.me (Carousel) Judge.me (Carousel) Row" at bounding box center [363, 158] width 536 height 27
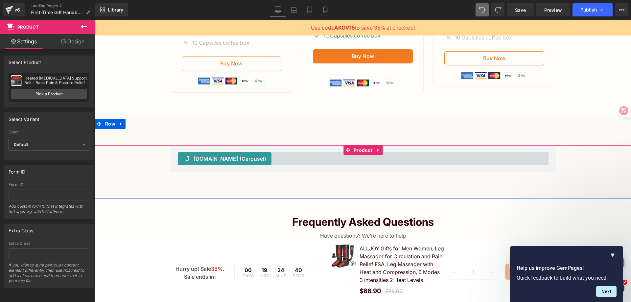
click at [261, 165] on div "Judge.me (Carousel)" at bounding box center [363, 158] width 371 height 13
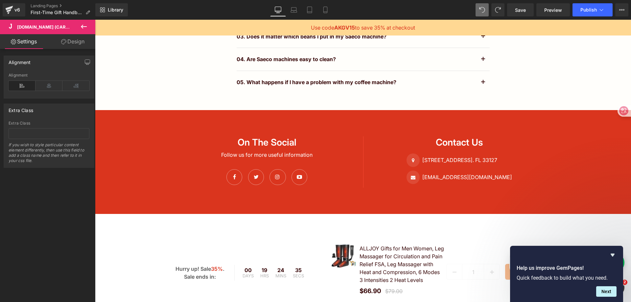
scroll to position [2083, 0]
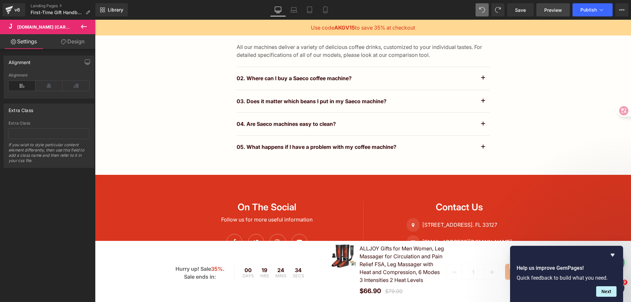
click at [548, 8] on span "Preview" at bounding box center [553, 10] width 18 height 7
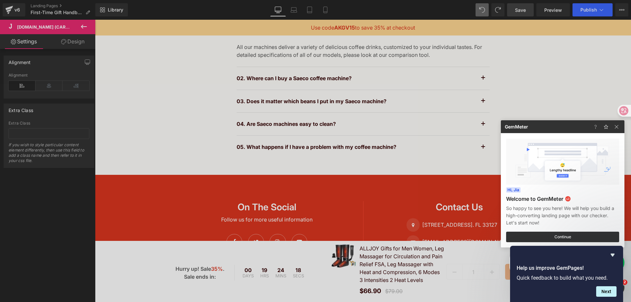
click at [522, 11] on div at bounding box center [315, 151] width 631 height 302
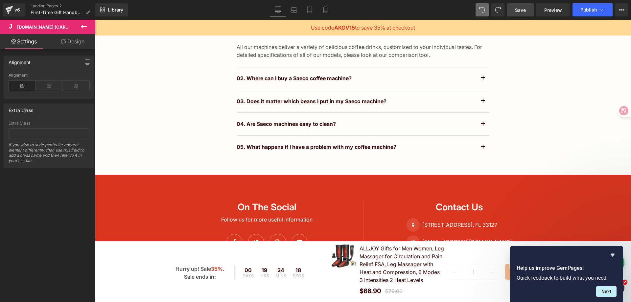
click at [522, 11] on span "Save" at bounding box center [520, 10] width 11 height 7
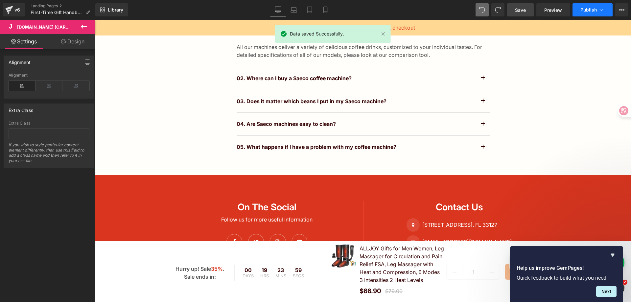
click at [592, 8] on span "Publish" at bounding box center [589, 9] width 16 height 5
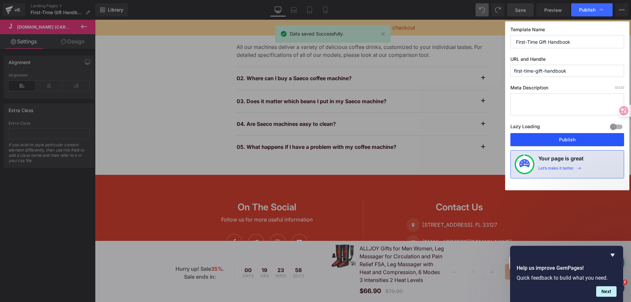
drag, startPoint x: 569, startPoint y: 139, endPoint x: 474, endPoint y: 122, distance: 96.6
click at [569, 139] on button "Publish" at bounding box center [568, 139] width 114 height 13
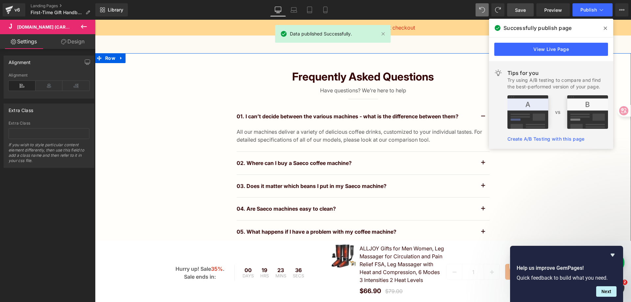
scroll to position [1919, 0]
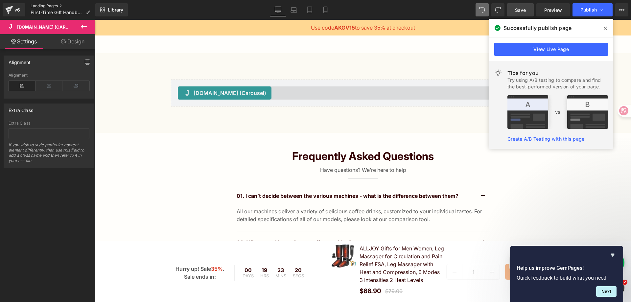
click at [35, 7] on link "Landing Pages" at bounding box center [63, 5] width 65 height 5
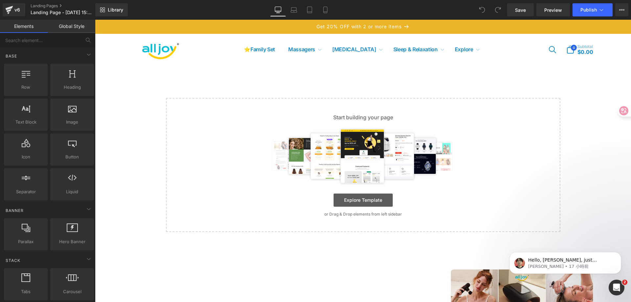
click at [362, 203] on link "Explore Template" at bounding box center [363, 200] width 59 height 13
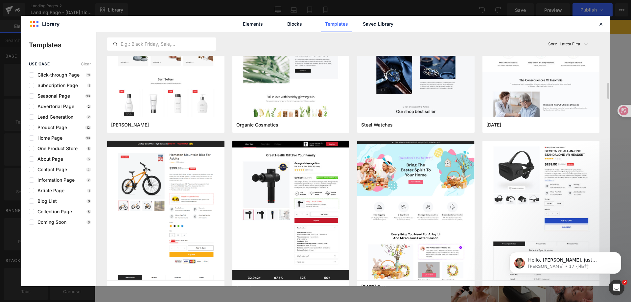
scroll to position [1907, 0]
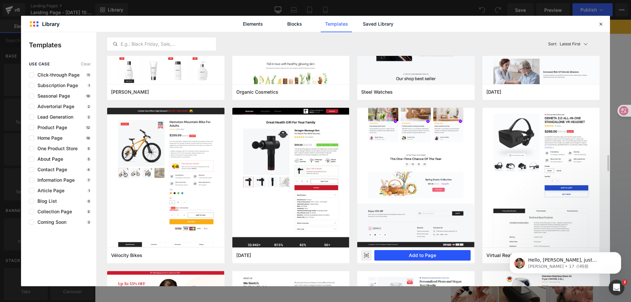
click at [433, 256] on button "Add to Page" at bounding box center [422, 255] width 96 height 11
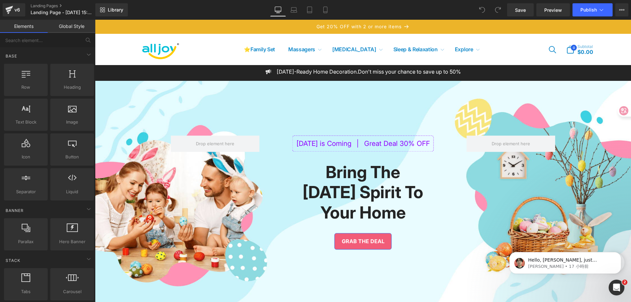
scroll to position [33, 0]
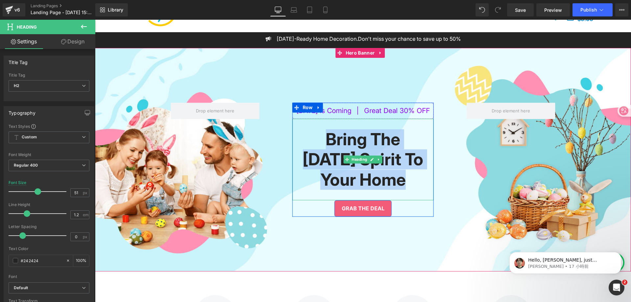
drag, startPoint x: 322, startPoint y: 136, endPoint x: 412, endPoint y: 173, distance: 97.4
click at [412, 173] on h2 "Bring The [DATE] Spirit To Your Home" at bounding box center [363, 160] width 131 height 60
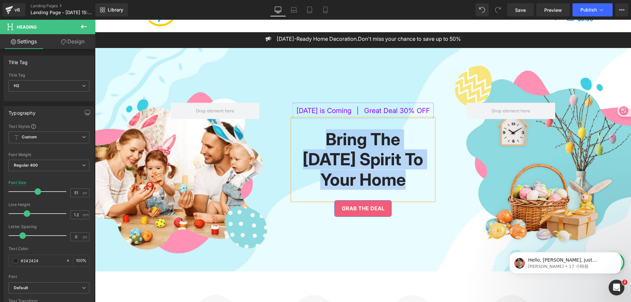
paste div
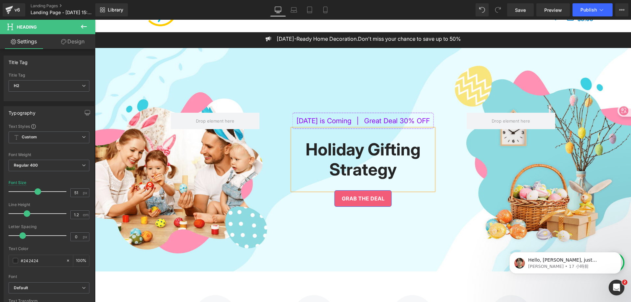
click at [446, 230] on div "[DATE] is Coming | Great Deal 30% OFF Text Block Holiday Gifting Strategy Headi…" at bounding box center [363, 160] width 536 height 224
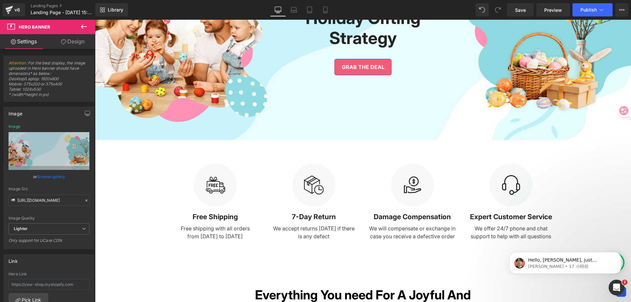
scroll to position [66, 0]
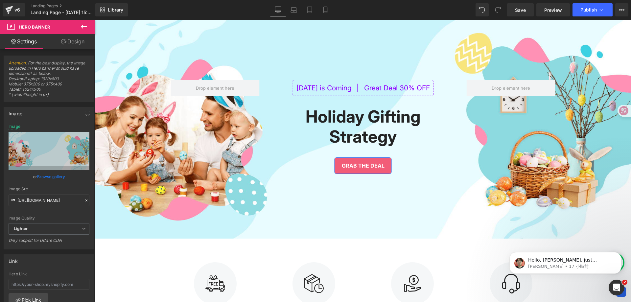
click at [201, 191] on div "[DATE] is Coming | Great Deal 30% OFF Text Block Holiday Gifting Strategy Headi…" at bounding box center [363, 127] width 536 height 224
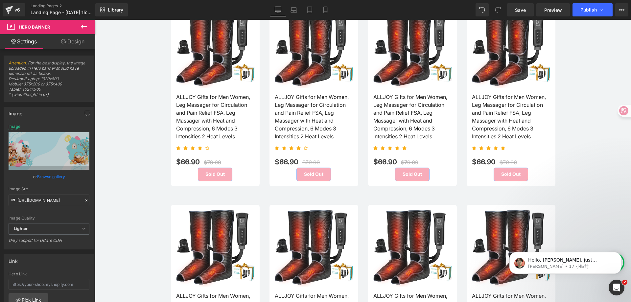
scroll to position [1249, 0]
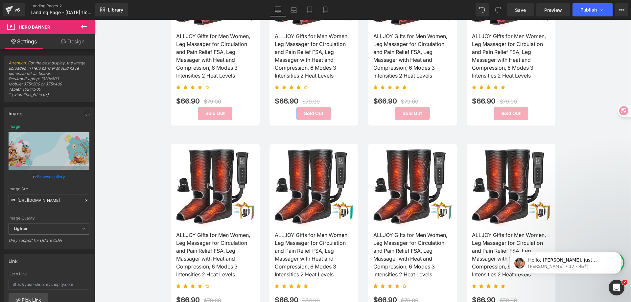
click at [286, 136] on div "Sale Off (P) Image ALLJOY Gifts for Men Women, Leg Massager for Circulation and…" at bounding box center [363, 225] width 395 height 199
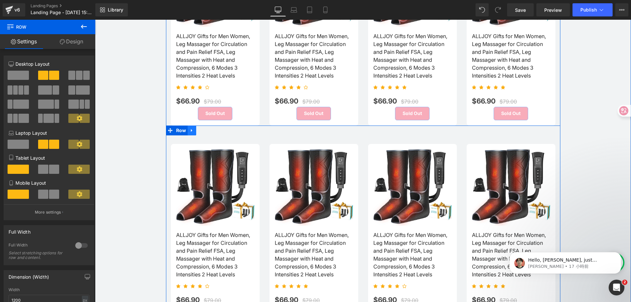
click at [191, 130] on icon at bounding box center [192, 130] width 5 height 5
click at [205, 129] on link at bounding box center [209, 131] width 9 height 10
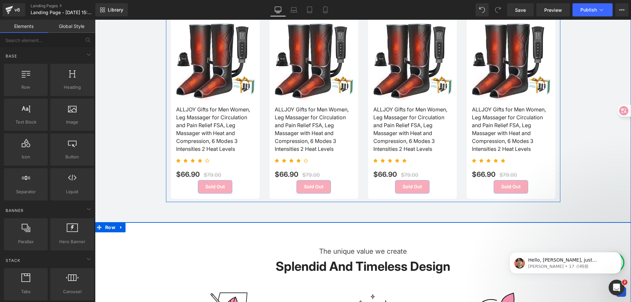
scroll to position [1151, 0]
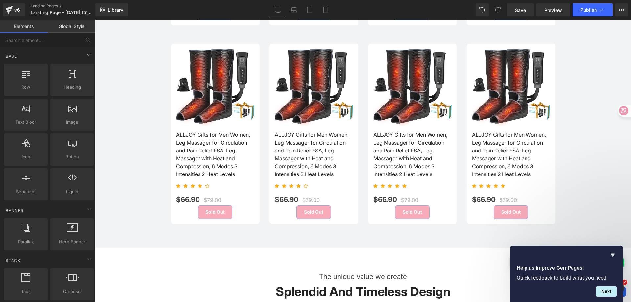
click at [573, 57] on div "Best Choice For You Text Block Featured Products Heading Best value (P) Image A…" at bounding box center [363, 8] width 536 height 439
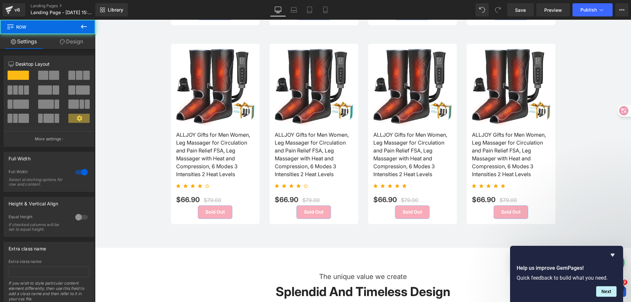
click at [580, 151] on div "Best Choice For You Text Block Featured Products Heading Best value (P) Image A…" at bounding box center [363, 8] width 536 height 439
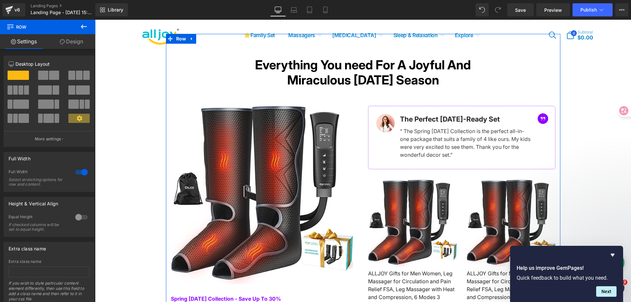
scroll to position [427, 0]
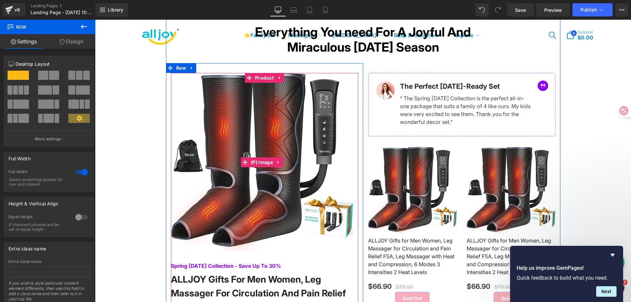
click at [296, 106] on img at bounding box center [262, 162] width 182 height 179
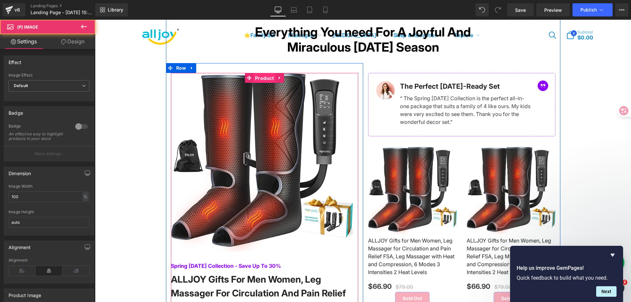
click at [261, 74] on span "Product" at bounding box center [264, 78] width 22 height 10
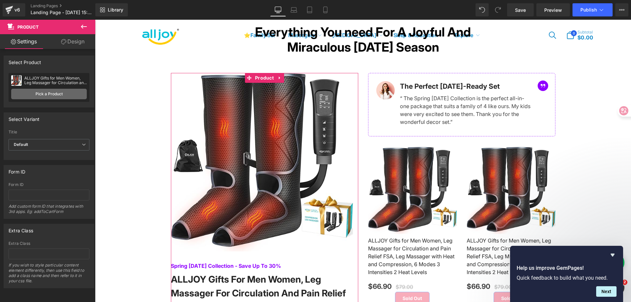
click at [61, 93] on link "Pick a Product" at bounding box center [49, 94] width 76 height 11
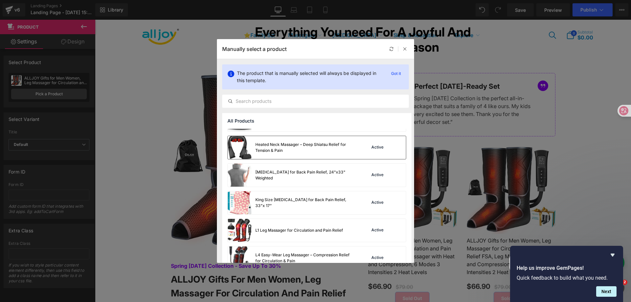
scroll to position [296, 0]
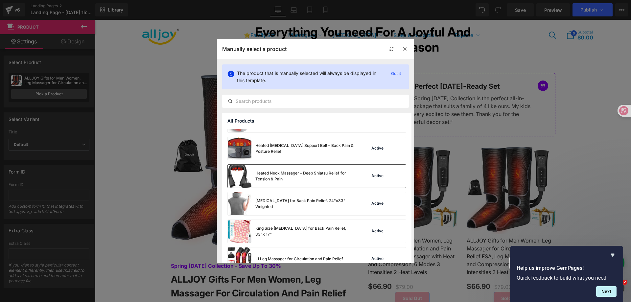
click at [313, 170] on div "Heated Neck Massager – Deep Shiatsu Relief for Tension & Pain" at bounding box center [291, 176] width 126 height 23
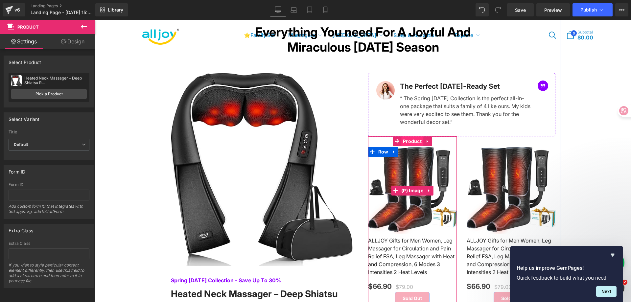
click at [414, 138] on span "Product" at bounding box center [412, 141] width 22 height 10
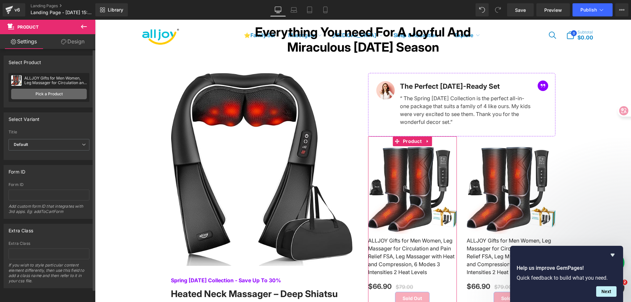
click at [51, 91] on link "Pick a Product" at bounding box center [49, 94] width 76 height 11
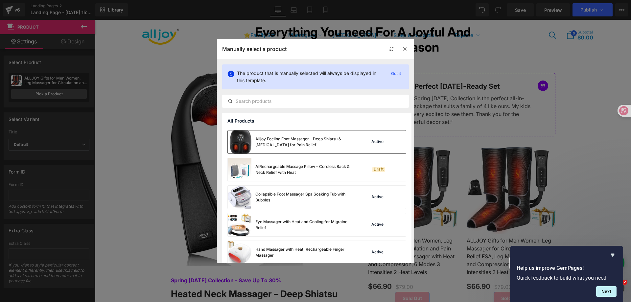
scroll to position [197, 0]
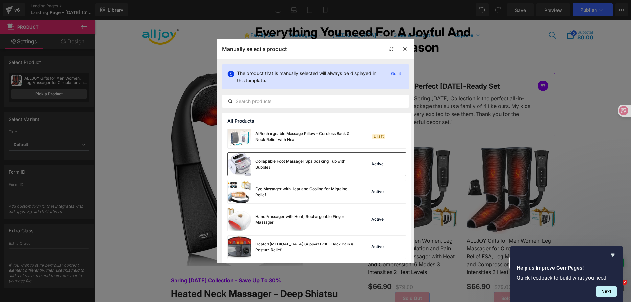
click at [314, 171] on div "Collapsible Foot Massager Spa Soaking Tub with Bubbles" at bounding box center [291, 164] width 126 height 23
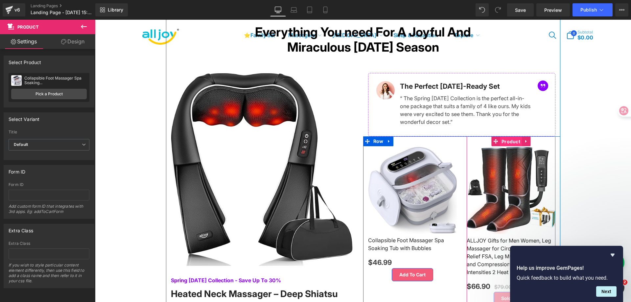
click at [513, 137] on span "Product" at bounding box center [511, 142] width 22 height 10
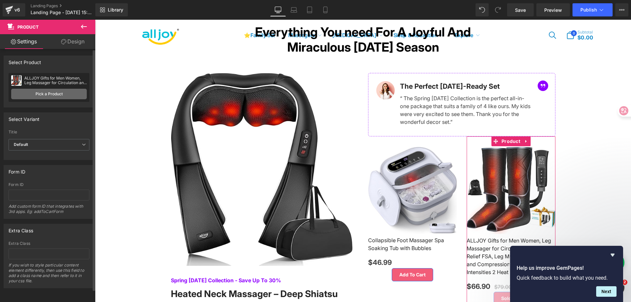
click at [57, 92] on link "Pick a Product" at bounding box center [49, 94] width 76 height 11
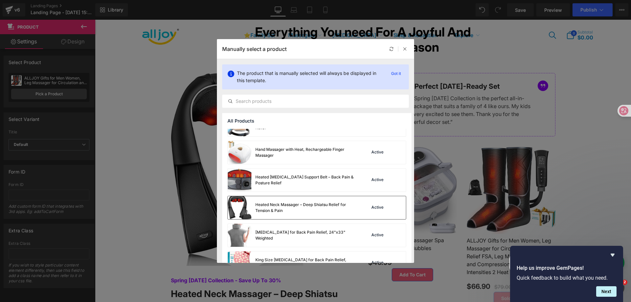
scroll to position [296, 0]
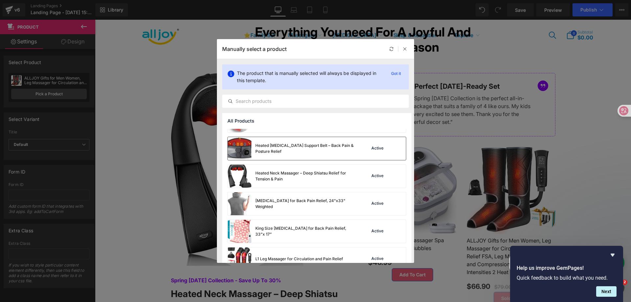
click at [314, 145] on div "Heated [MEDICAL_DATA] Support Belt – Back Pain & Posture Relief" at bounding box center [304, 149] width 99 height 12
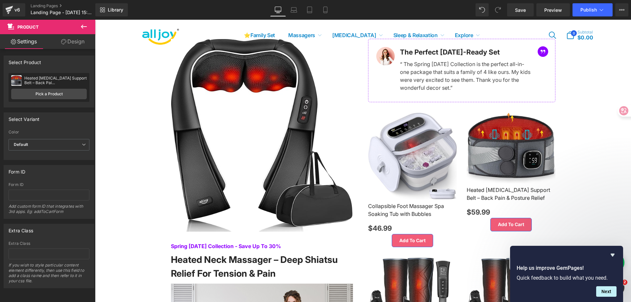
scroll to position [559, 0]
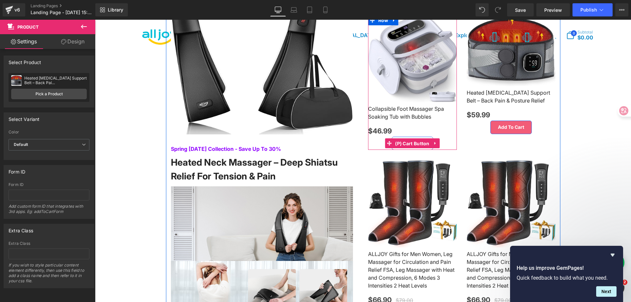
click at [405, 139] on span "(P) Cart Button" at bounding box center [413, 144] width 38 height 10
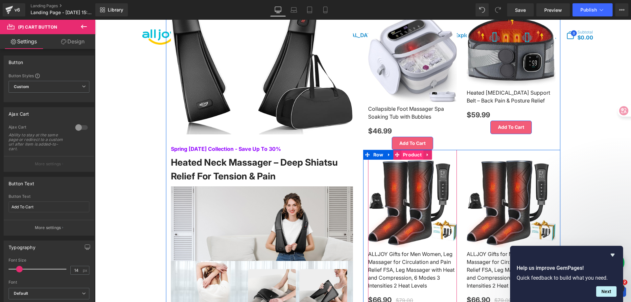
click at [412, 154] on span "Product" at bounding box center [412, 155] width 22 height 10
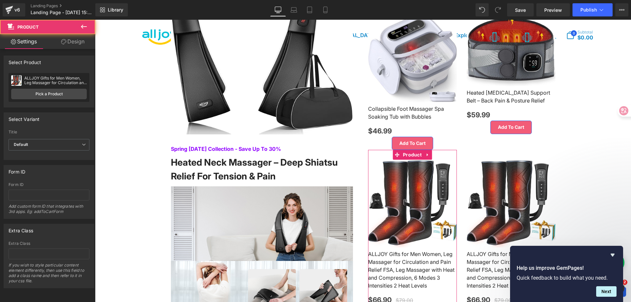
click at [48, 100] on div "ALLJOY Gifts for Men Women, Leg Massager for Circulation and Pain Relief FSA, L…" at bounding box center [49, 87] width 81 height 29
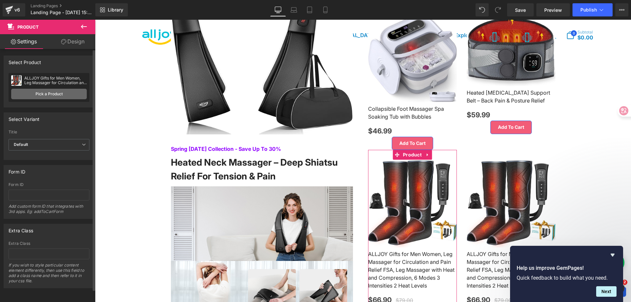
click at [49, 96] on link "Pick a Product" at bounding box center [49, 94] width 76 height 11
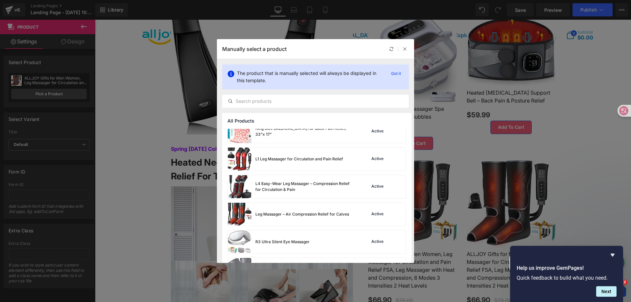
scroll to position [448, 0]
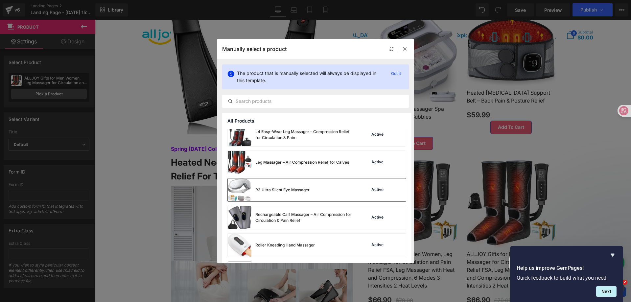
click at [299, 184] on div "R3 Ultra Silent Eye Massager" at bounding box center [269, 190] width 82 height 23
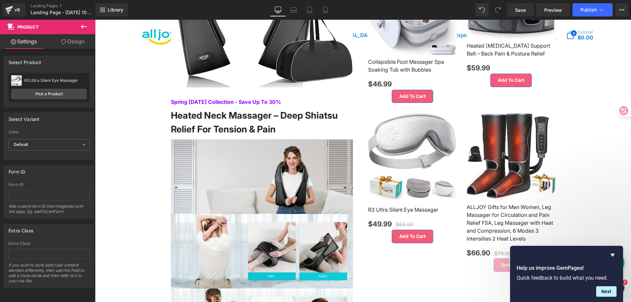
scroll to position [625, 0]
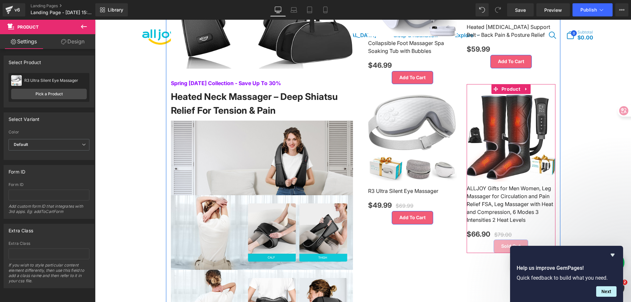
click at [95, 20] on div at bounding box center [95, 20] width 0 height 0
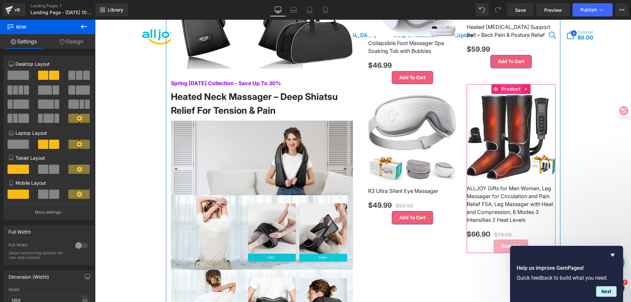
click at [512, 87] on span "Product" at bounding box center [511, 89] width 22 height 10
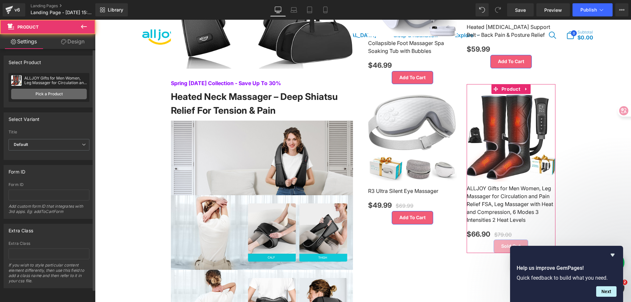
click at [67, 96] on link "Pick a Product" at bounding box center [49, 94] width 76 height 11
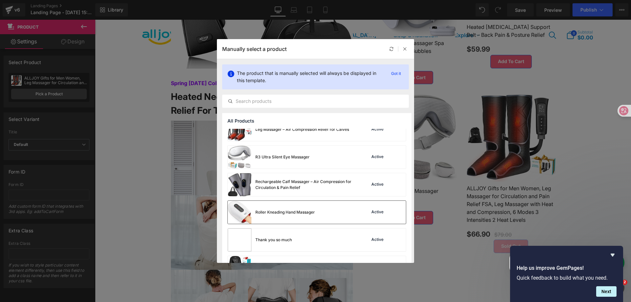
scroll to position [502, 0]
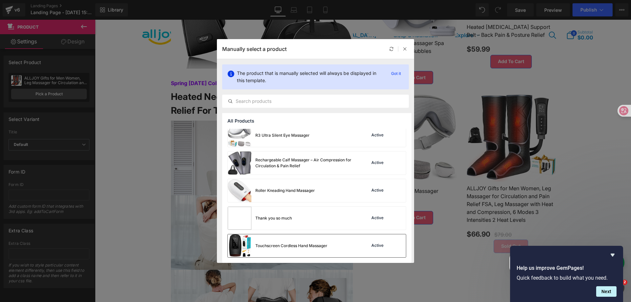
click at [297, 251] on div "Touchscreen Cordless Hand Massager" at bounding box center [278, 245] width 100 height 23
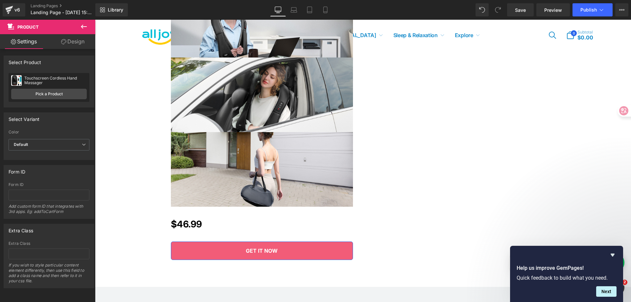
click at [300, 127] on img at bounding box center [262, 95] width 182 height 75
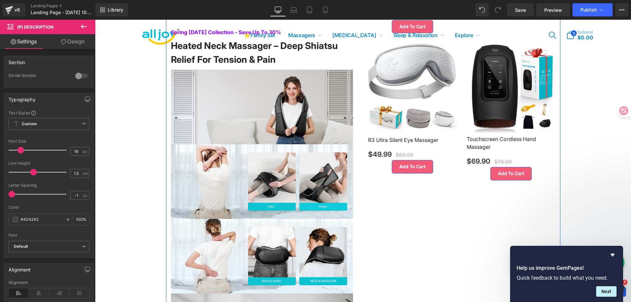
scroll to position [625, 0]
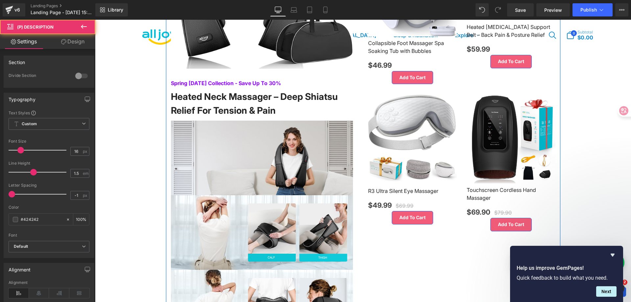
click at [321, 151] on img at bounding box center [262, 158] width 182 height 75
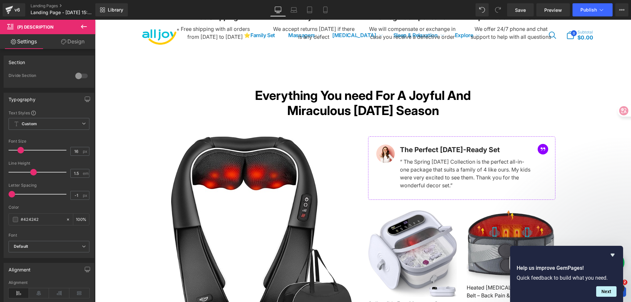
scroll to position [362, 0]
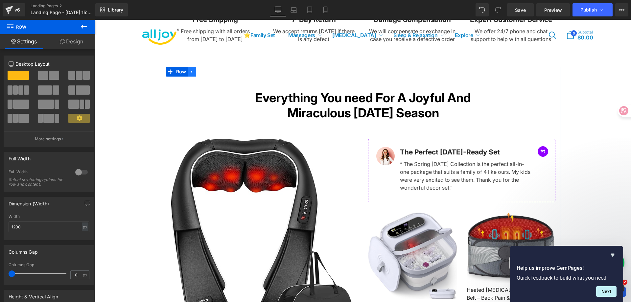
click at [192, 70] on link at bounding box center [192, 72] width 9 height 10
click at [205, 70] on link at bounding box center [209, 72] width 9 height 10
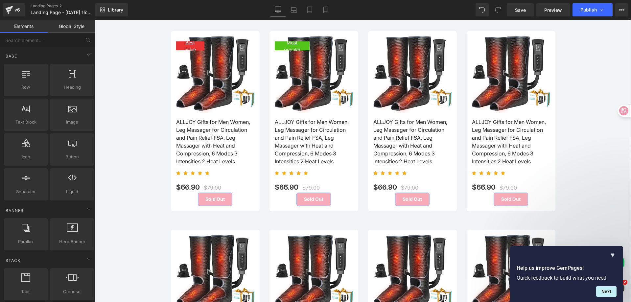
scroll to position [460, 0]
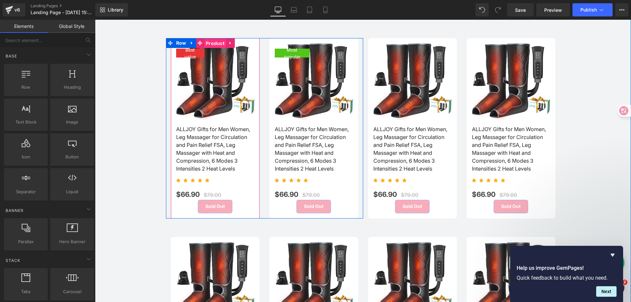
click at [216, 42] on span "Product" at bounding box center [215, 43] width 22 height 10
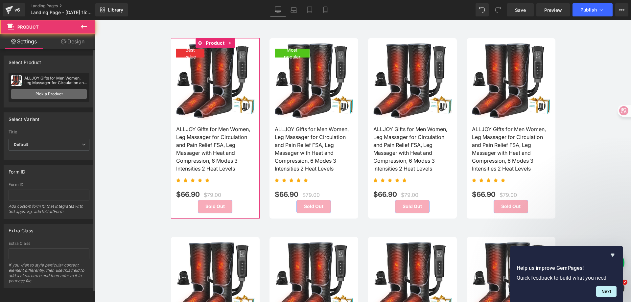
click at [76, 89] on link "Pick a Product" at bounding box center [49, 94] width 76 height 11
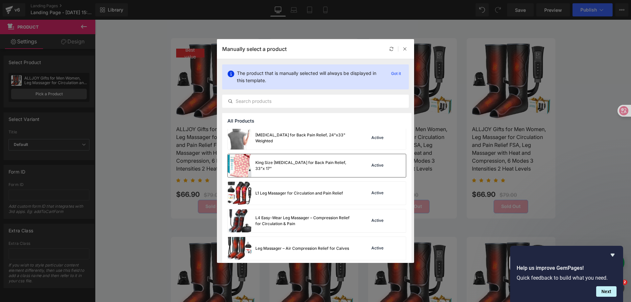
scroll to position [296, 0]
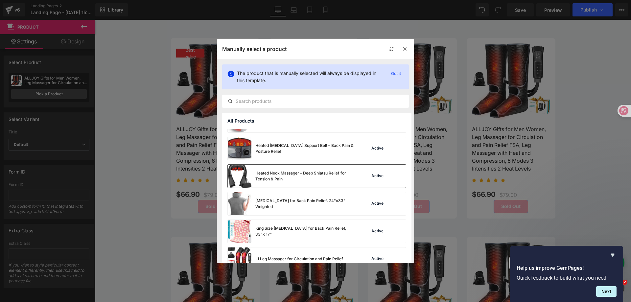
click at [304, 176] on div "Heated Neck Massager – Deep Shiatsu Relief for Tension & Pain" at bounding box center [304, 176] width 99 height 12
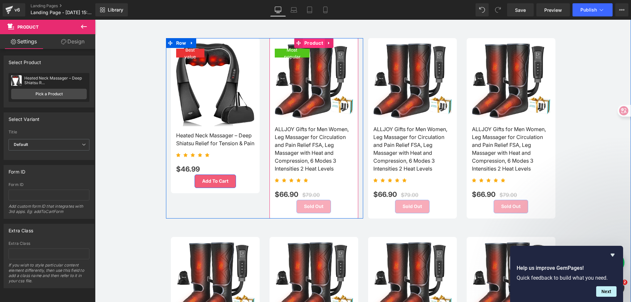
click at [315, 41] on span "Product" at bounding box center [314, 43] width 22 height 10
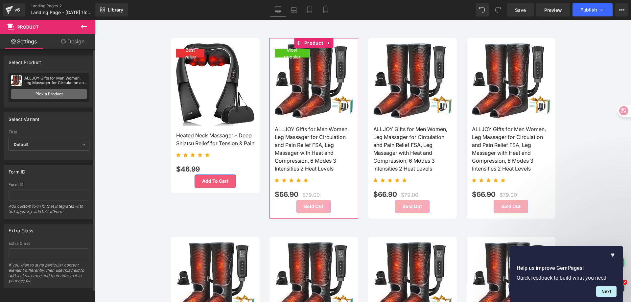
click at [59, 93] on link "Pick a Product" at bounding box center [49, 94] width 76 height 11
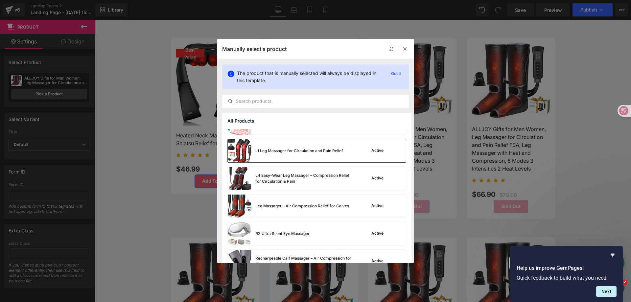
scroll to position [448, 0]
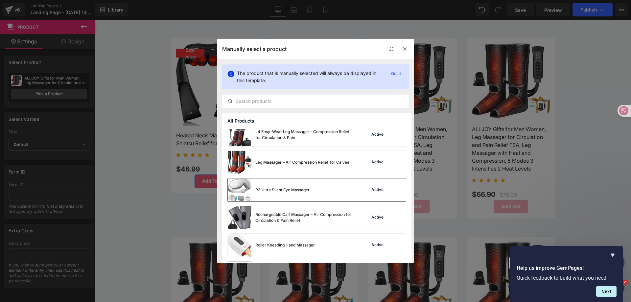
click at [286, 188] on div "R3 Ultra Silent Eye Massager" at bounding box center [282, 190] width 54 height 6
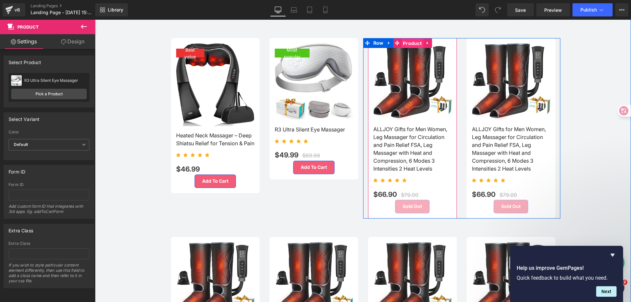
click at [413, 42] on span "Product" at bounding box center [412, 43] width 22 height 10
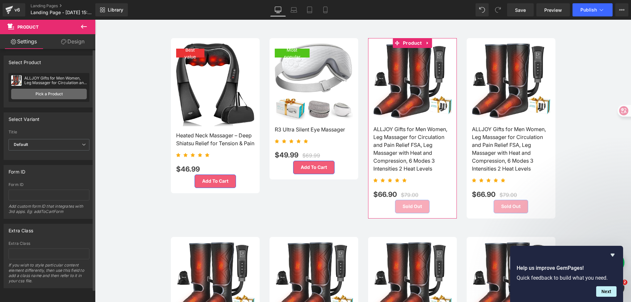
click at [41, 96] on link "Pick a Product" at bounding box center [49, 94] width 76 height 11
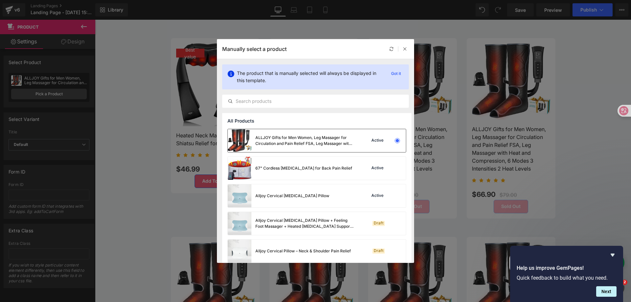
click at [314, 136] on div "ALLJOY Gifts for Men Women, Leg Massager for Circulation and Pain Relief FSA, L…" at bounding box center [304, 141] width 99 height 12
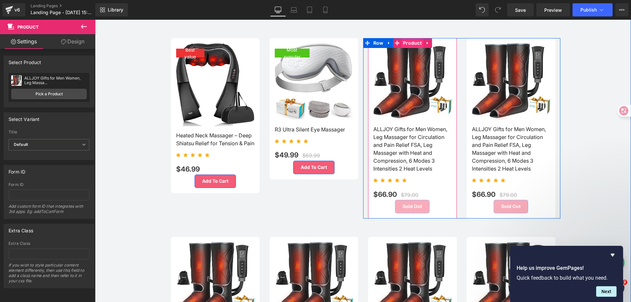
click at [415, 40] on span "Product" at bounding box center [412, 43] width 22 height 10
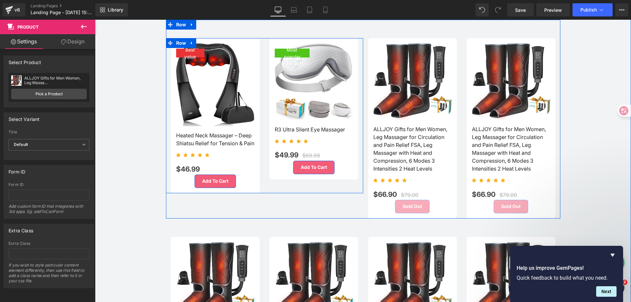
click at [320, 189] on div "Best value (P) Image Heated Neck Massager – Deep Shiatsu Relief for Tension & P…" at bounding box center [264, 115] width 197 height 155
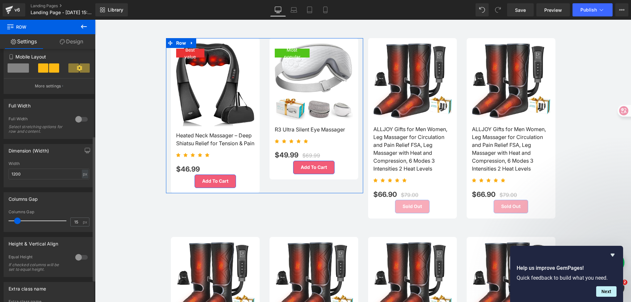
scroll to position [164, 0]
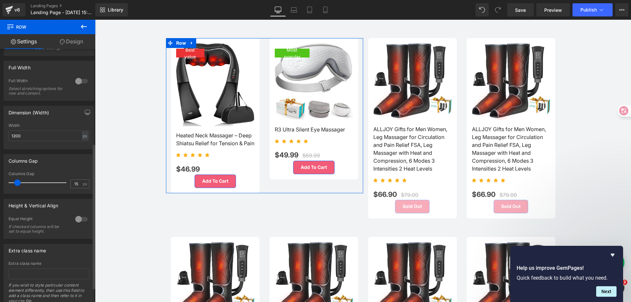
click at [79, 217] on div at bounding box center [82, 219] width 16 height 11
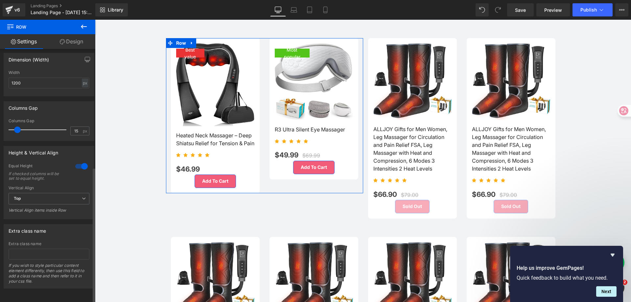
scroll to position [223, 0]
click at [77, 193] on span "Top" at bounding box center [49, 199] width 81 height 12
click at [65, 215] on li "Middle" at bounding box center [48, 220] width 78 height 10
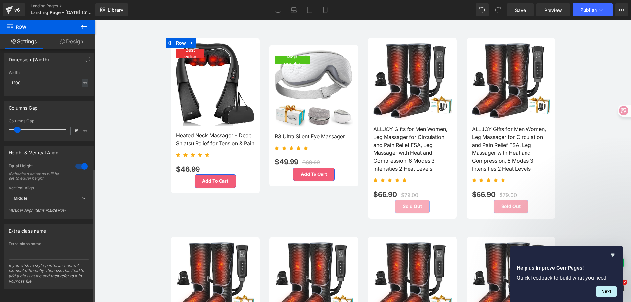
click at [70, 197] on span "Middle" at bounding box center [49, 199] width 81 height 12
click at [66, 205] on li "Top" at bounding box center [48, 210] width 78 height 10
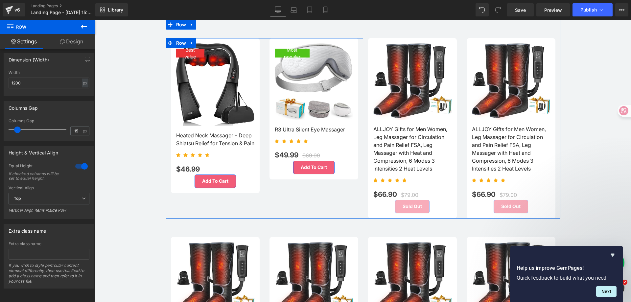
click at [261, 83] on div "Best value (P) Image Heated Neck Massager – Deep Shiatsu Relief for Tension & P…" at bounding box center [215, 115] width 99 height 155
click at [175, 38] on span "Row" at bounding box center [181, 43] width 13 height 10
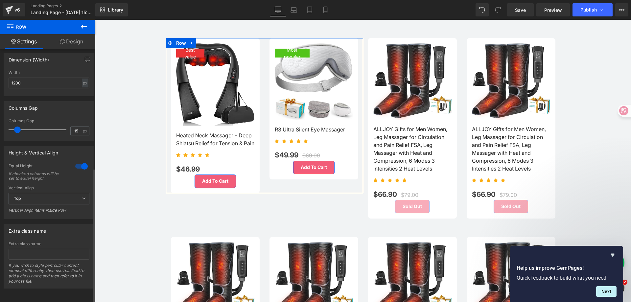
click at [43, 172] on div "If checked columns will be set to equal height." at bounding box center [38, 176] width 59 height 9
copy div "columns"
click at [43, 172] on div "If checked columns will be set to equal height." at bounding box center [38, 176] width 59 height 9
click at [78, 219] on div "Extra class name Extra class name If you wish to style particular content eleme…" at bounding box center [49, 253] width 98 height 69
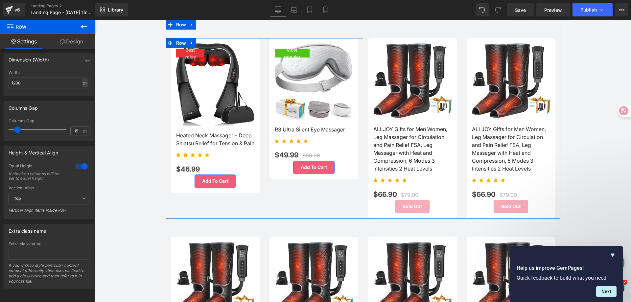
click at [276, 185] on div "Most popular (P) Image R3 Ultra Silent Eye Massager (P) Title Icon Icon Icon Ic…" at bounding box center [314, 115] width 99 height 155
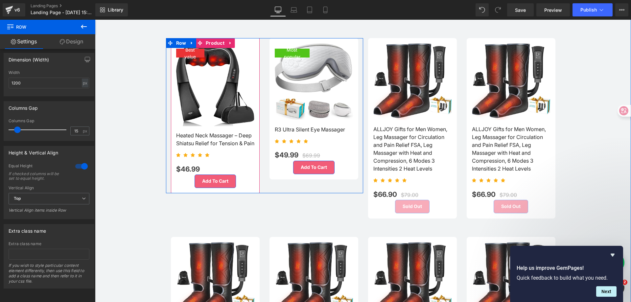
click at [251, 185] on div "Best value (P) Image Heated Neck Massager – Deep Shiatsu Relief for Tension & P…" at bounding box center [215, 115] width 89 height 155
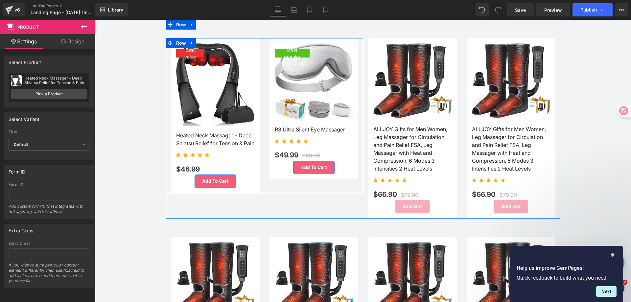
click at [281, 185] on div "Most popular (P) Image R3 Ultra Silent Eye Massager (P) Title Icon Icon Icon Ic…" at bounding box center [314, 115] width 99 height 155
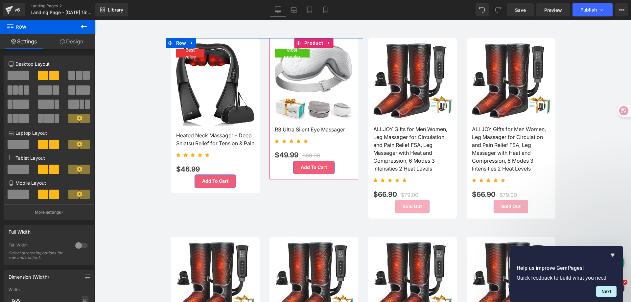
click at [95, 20] on div at bounding box center [95, 20] width 0 height 0
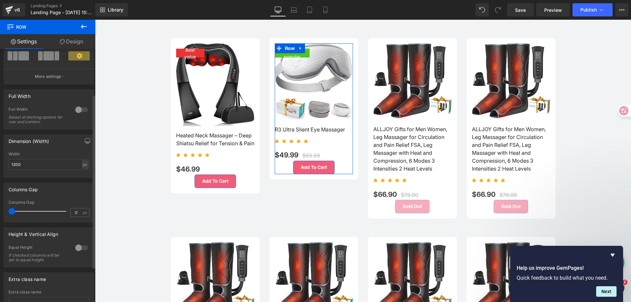
scroll to position [66, 0]
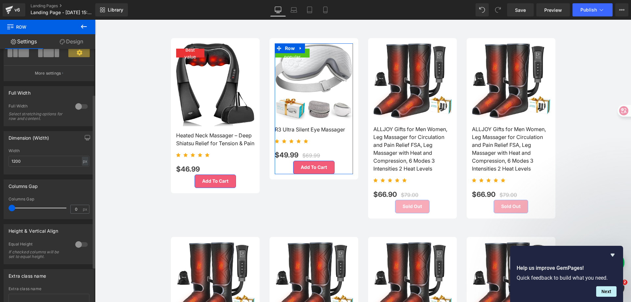
click at [79, 243] on div at bounding box center [82, 244] width 16 height 11
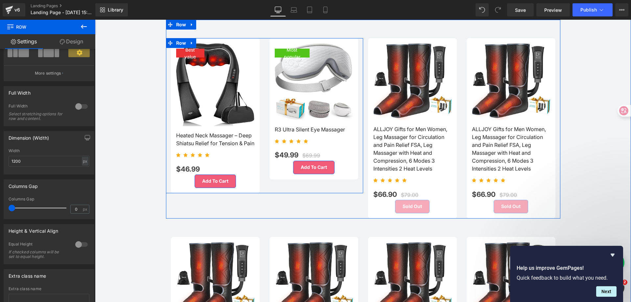
click at [261, 193] on div "Best value (P) Image Heated Neck Massager – Deep Shiatsu Relief for Tension & P…" at bounding box center [215, 115] width 99 height 155
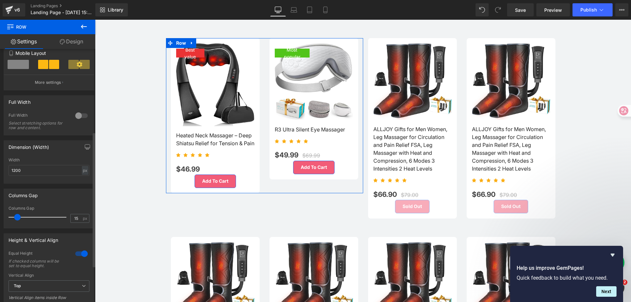
scroll to position [164, 0]
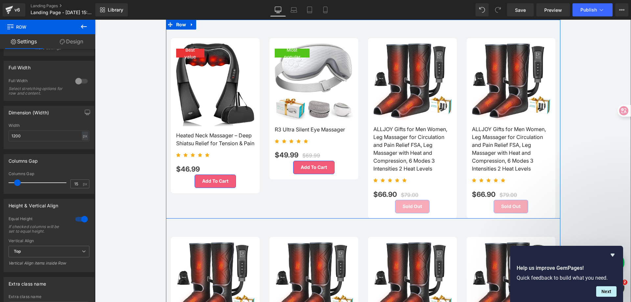
click at [275, 204] on div "Best value (P) Image Heated Neck Massager – Deep Shiatsu Relief for Tension & P…" at bounding box center [363, 119] width 395 height 199
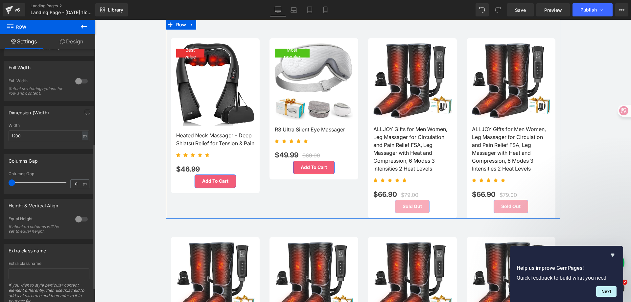
click at [81, 221] on div at bounding box center [82, 219] width 16 height 11
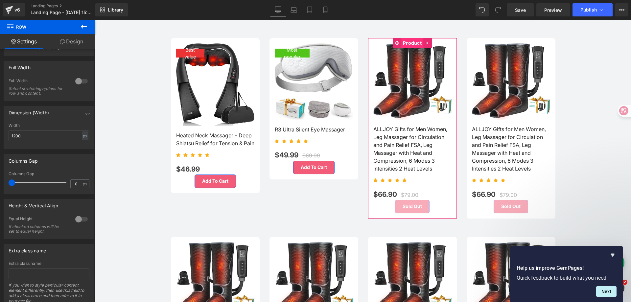
click at [411, 42] on span "Product" at bounding box center [412, 43] width 22 height 10
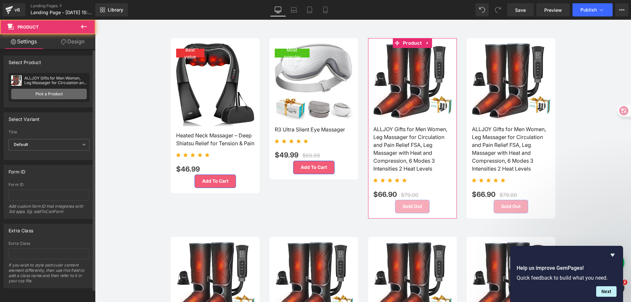
click at [60, 96] on link "Pick a Product" at bounding box center [49, 94] width 76 height 11
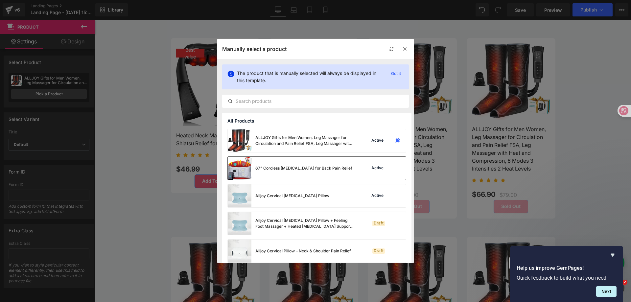
click at [310, 168] on div "67" Cordless [MEDICAL_DATA] for Back Pain Relief" at bounding box center [303, 168] width 97 height 6
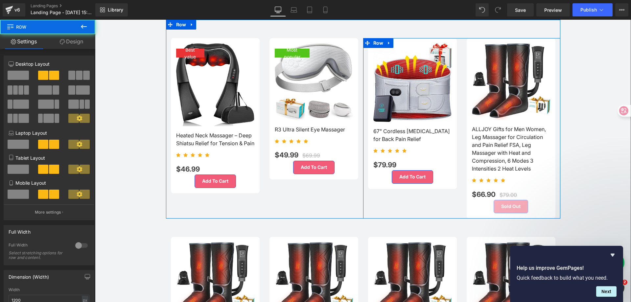
click at [462, 186] on div "Sale Off (P) Image ALLJOY Gifts for Men Women, Leg Massager for Circulation and…" at bounding box center [511, 128] width 99 height 180
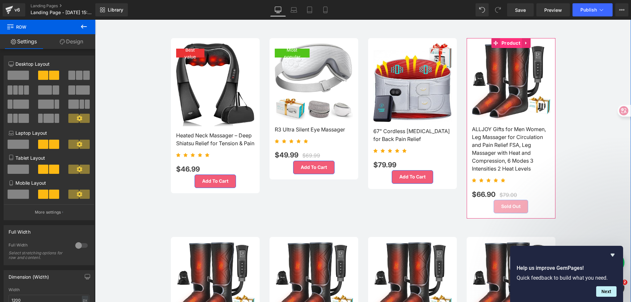
click at [511, 42] on span "Product" at bounding box center [511, 43] width 22 height 10
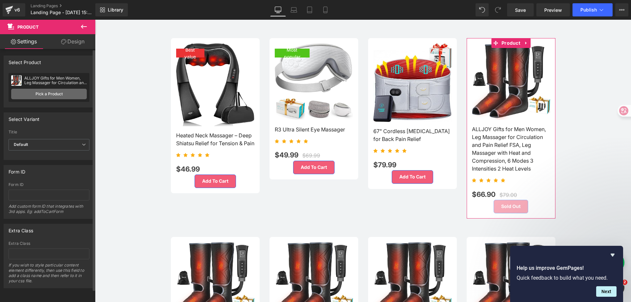
click at [65, 93] on link "Pick a Product" at bounding box center [49, 94] width 76 height 11
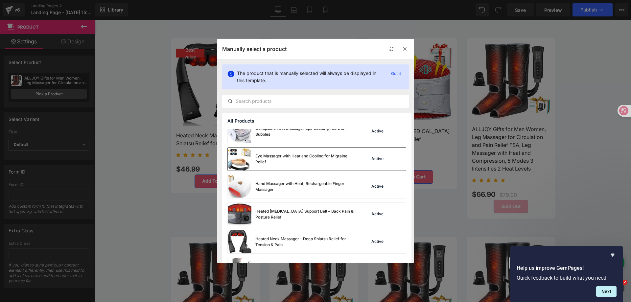
scroll to position [197, 0]
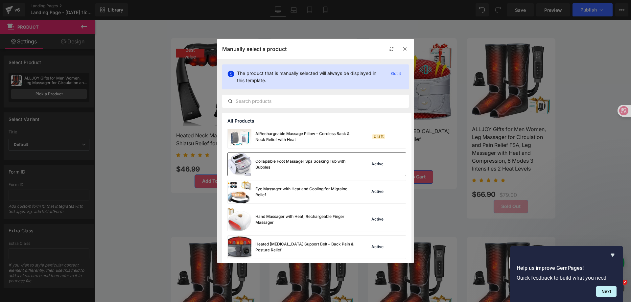
click at [284, 170] on div "Collapsible Foot Massager Spa Soaking Tub with Bubbles" at bounding box center [304, 164] width 99 height 12
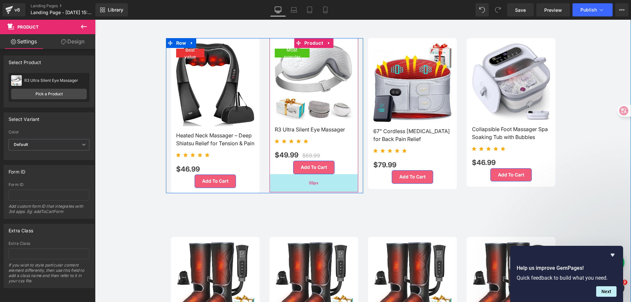
drag, startPoint x: 297, startPoint y: 175, endPoint x: 299, endPoint y: 190, distance: 15.3
click at [299, 190] on div "55px" at bounding box center [314, 183] width 89 height 18
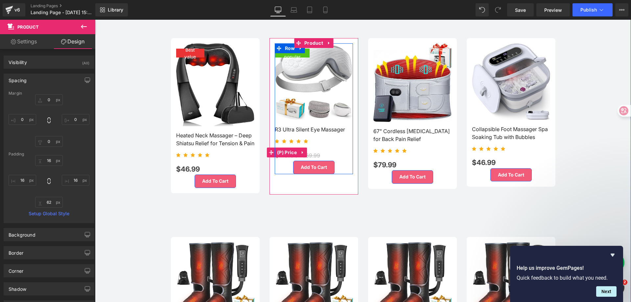
click at [340, 157] on div "$49.99 $69.99" at bounding box center [314, 152] width 78 height 16
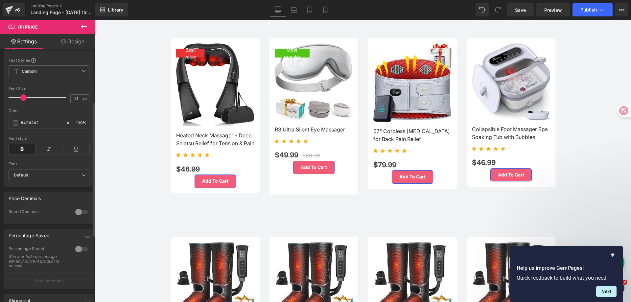
scroll to position [99, 0]
click at [82, 212] on div at bounding box center [82, 209] width 16 height 11
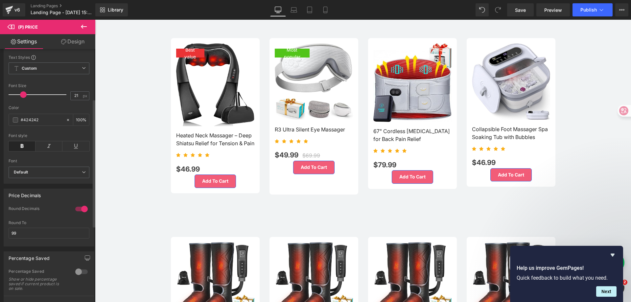
click at [82, 212] on div at bounding box center [82, 209] width 16 height 11
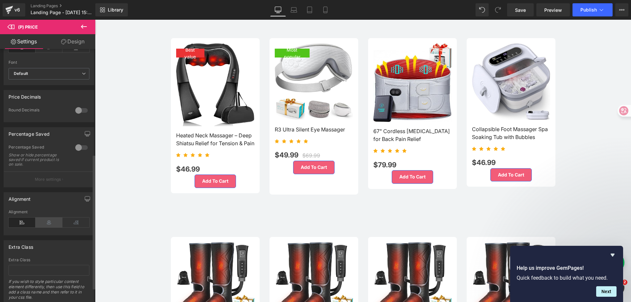
click at [50, 225] on icon at bounding box center [49, 223] width 27 height 10
click at [24, 226] on icon at bounding box center [22, 223] width 27 height 10
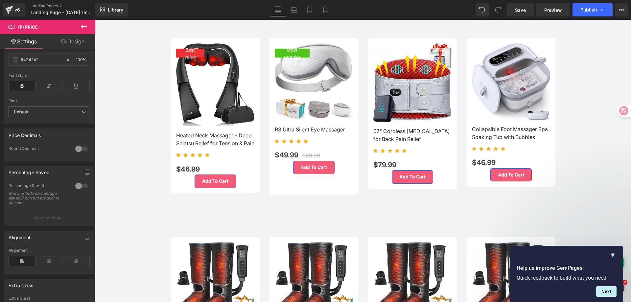
scroll to position [92, 0]
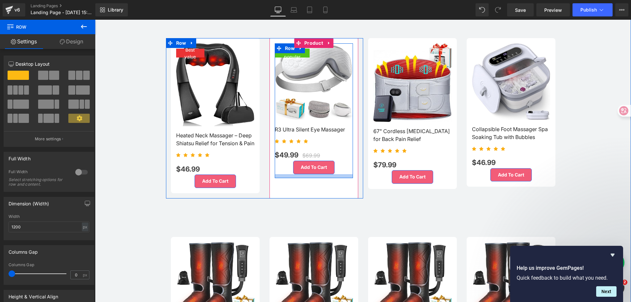
drag, startPoint x: 284, startPoint y: 170, endPoint x: 284, endPoint y: 174, distance: 4.0
click at [284, 174] on div at bounding box center [314, 176] width 78 height 4
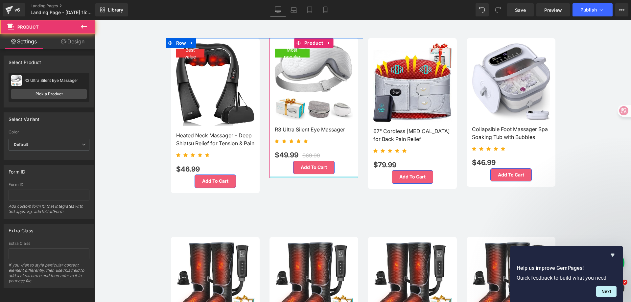
drag, startPoint x: 287, startPoint y: 194, endPoint x: 289, endPoint y: 172, distance: 21.4
click at [289, 172] on div "Most popular (P) Image R3 Ultra Silent Eye Massager (P) Title Icon Icon Icon Ic…" at bounding box center [314, 108] width 89 height 140
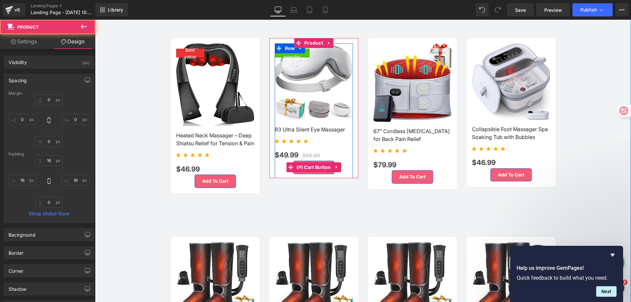
click at [286, 170] on li "(P) Cart Button" at bounding box center [309, 167] width 46 height 10
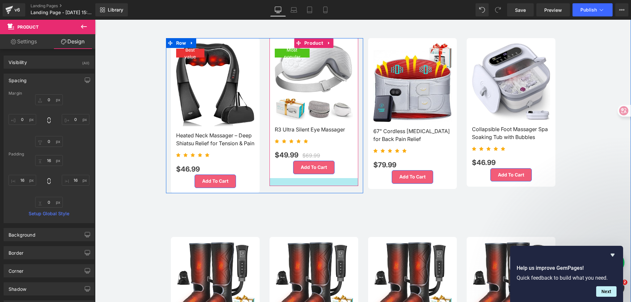
drag, startPoint x: 285, startPoint y: 174, endPoint x: 285, endPoint y: 182, distance: 7.9
click at [285, 182] on div at bounding box center [314, 182] width 89 height 8
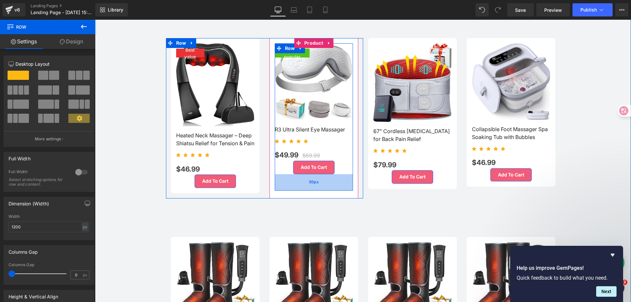
drag, startPoint x: 285, startPoint y: 173, endPoint x: 286, endPoint y: 186, distance: 12.5
click at [286, 186] on div "50px" at bounding box center [314, 182] width 78 height 16
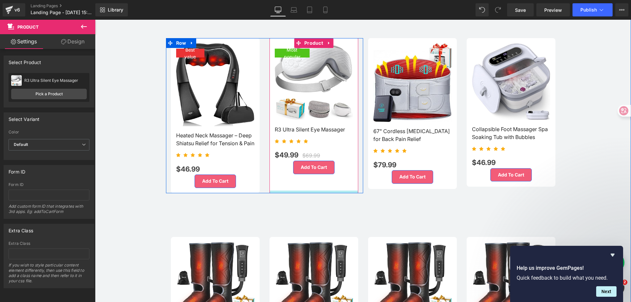
drag, startPoint x: 308, startPoint y: 194, endPoint x: 308, endPoint y: 189, distance: 5.3
click at [308, 191] on div at bounding box center [314, 192] width 89 height 3
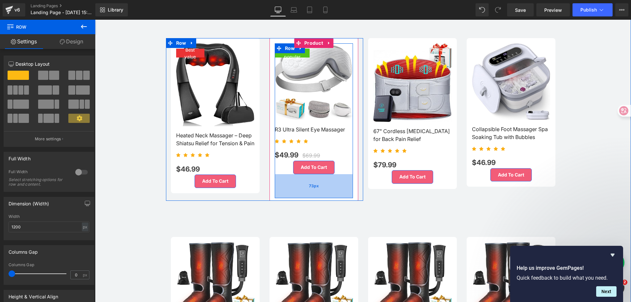
drag, startPoint x: 294, startPoint y: 183, endPoint x: 294, endPoint y: 191, distance: 7.6
click at [294, 191] on div "73px" at bounding box center [314, 186] width 78 height 24
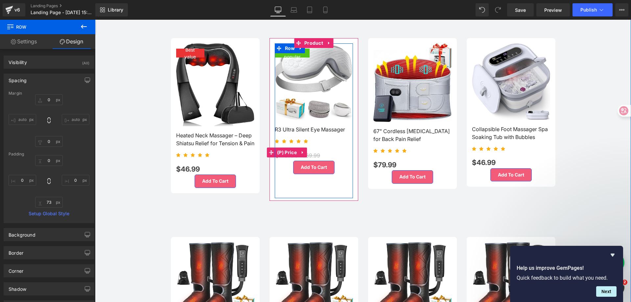
click at [332, 149] on div "$49.99 $69.99" at bounding box center [314, 152] width 78 height 16
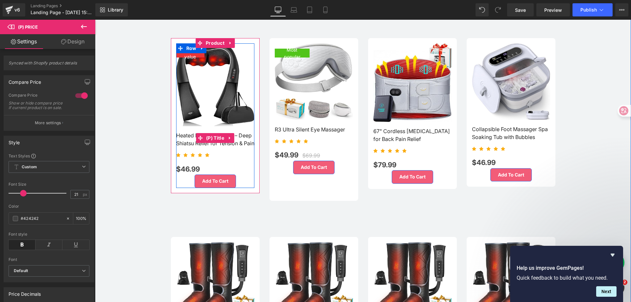
click at [95, 20] on div at bounding box center [95, 20] width 0 height 0
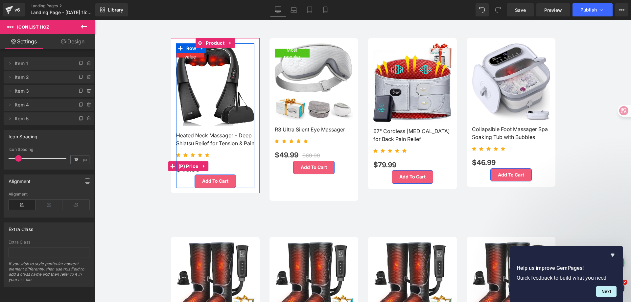
click at [247, 168] on div "$46.99 $0" at bounding box center [215, 166] width 78 height 16
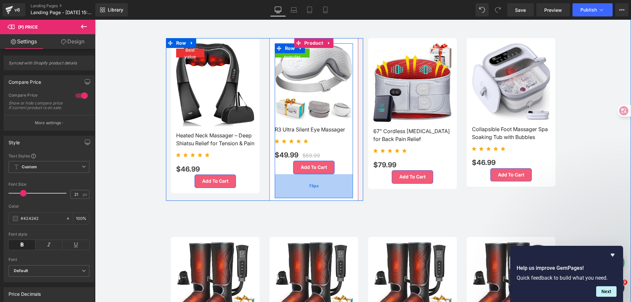
click at [276, 174] on div "73px" at bounding box center [314, 186] width 78 height 24
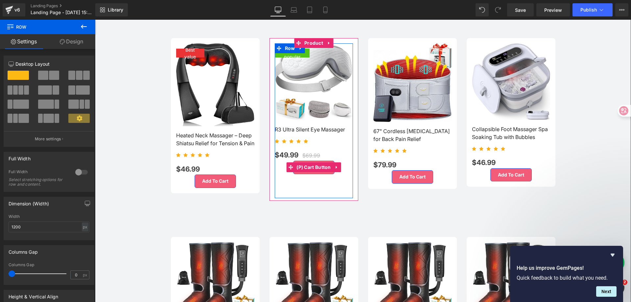
click at [276, 168] on div "Add To Cart" at bounding box center [314, 167] width 78 height 13
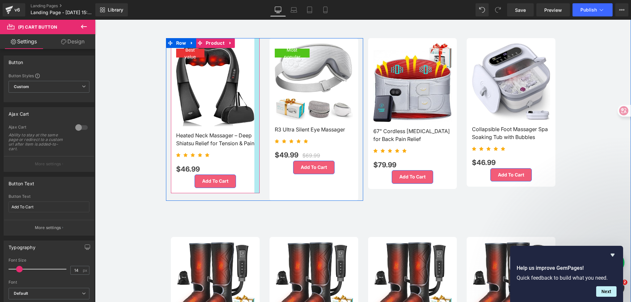
click at [254, 162] on div at bounding box center [256, 115] width 5 height 155
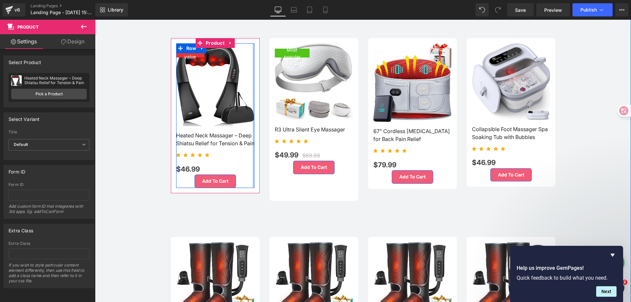
click at [253, 162] on div at bounding box center [254, 115] width 2 height 145
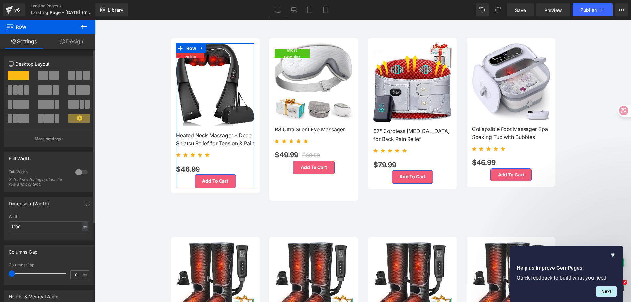
click at [75, 170] on div at bounding box center [82, 172] width 16 height 11
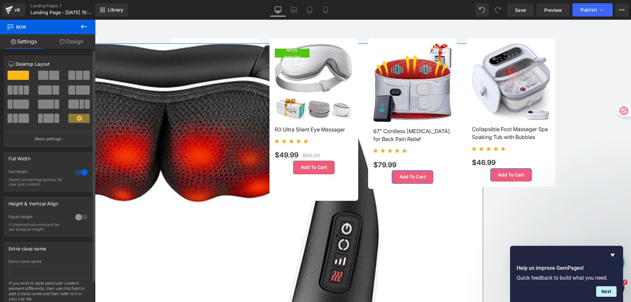
click at [75, 170] on div at bounding box center [82, 172] width 16 height 11
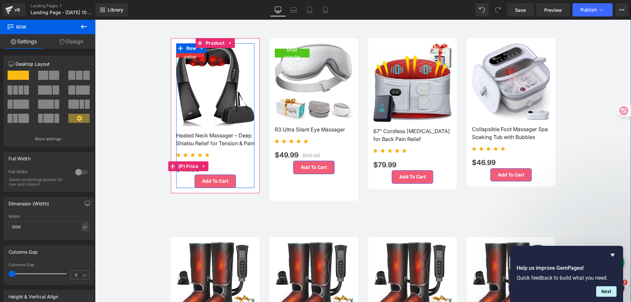
click at [237, 170] on div "$46.99 $0" at bounding box center [215, 166] width 78 height 16
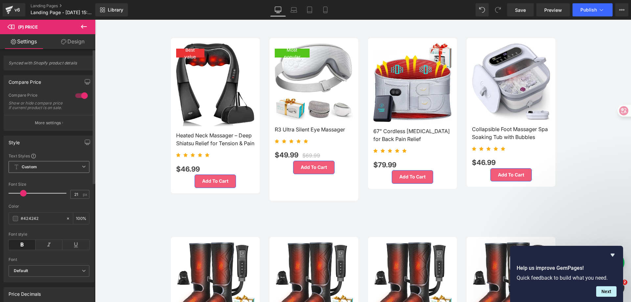
click at [81, 168] on span "Custom Setup Global Style" at bounding box center [49, 167] width 81 height 12
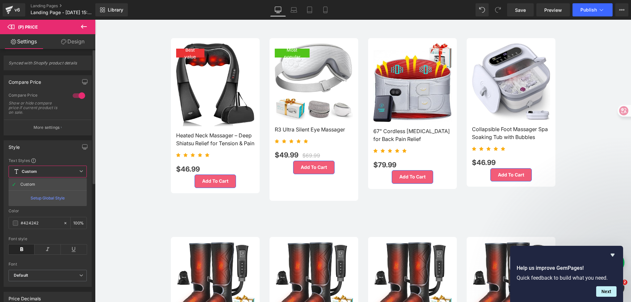
click at [81, 168] on span "Custom Setup Global Style" at bounding box center [48, 172] width 78 height 12
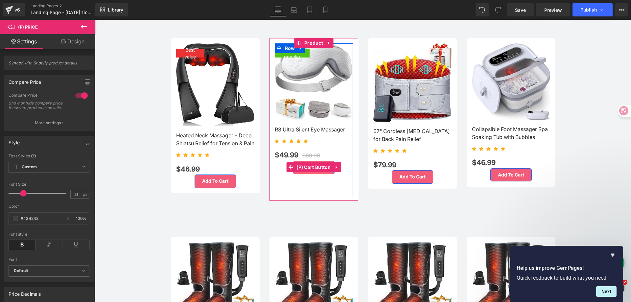
click at [276, 169] on div "Add To Cart" at bounding box center [314, 167] width 78 height 13
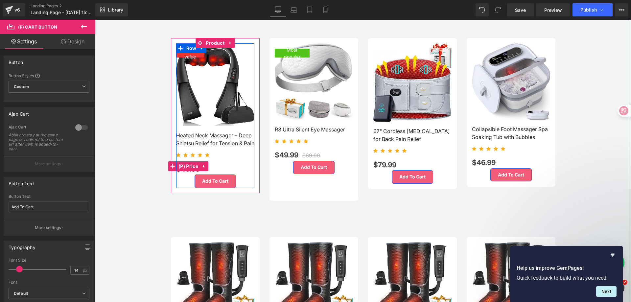
click at [243, 169] on div "$46.99 $0" at bounding box center [215, 166] width 78 height 16
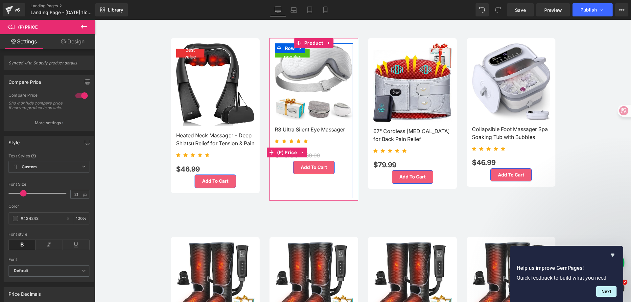
click at [276, 157] on span "$49.99" at bounding box center [287, 152] width 24 height 16
click at [277, 163] on div "Add To Cart" at bounding box center [314, 167] width 78 height 13
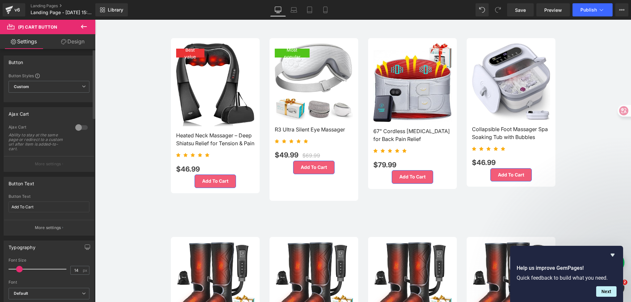
click at [83, 129] on div at bounding box center [82, 127] width 16 height 11
click at [60, 161] on button "More settings" at bounding box center [49, 163] width 90 height 15
click at [78, 125] on div at bounding box center [82, 127] width 16 height 11
click at [70, 165] on button "More settings" at bounding box center [49, 163] width 90 height 15
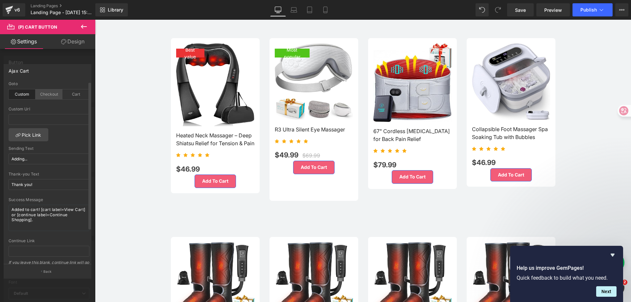
click at [48, 93] on div "Checkout" at bounding box center [49, 94] width 27 height 10
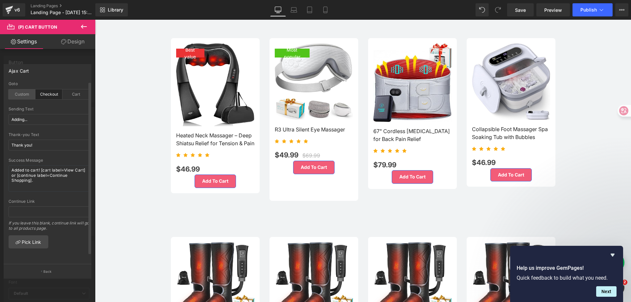
click at [23, 93] on div "Custom" at bounding box center [22, 94] width 27 height 10
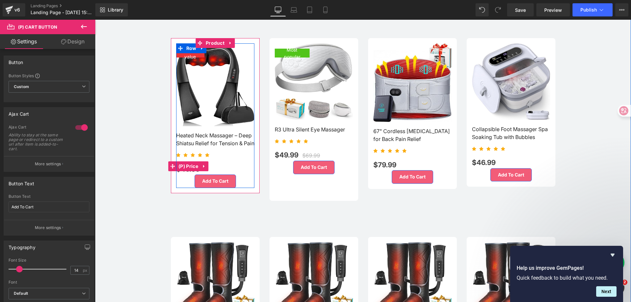
click at [244, 172] on div "$46.99 $0" at bounding box center [215, 166] width 78 height 16
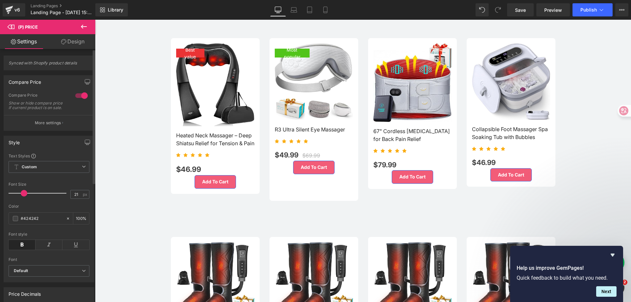
click at [24, 197] on span at bounding box center [24, 193] width 7 height 7
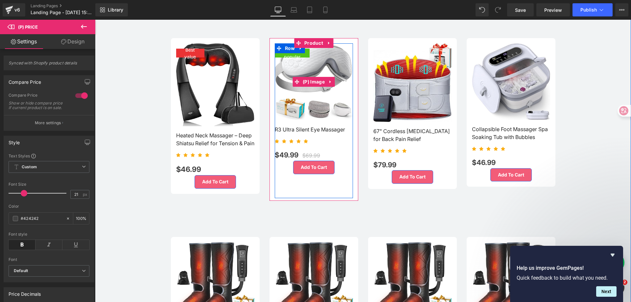
click at [314, 95] on img at bounding box center [314, 81] width 78 height 77
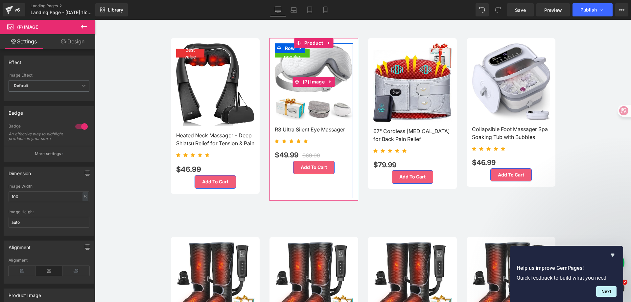
click at [311, 92] on img at bounding box center [314, 81] width 78 height 77
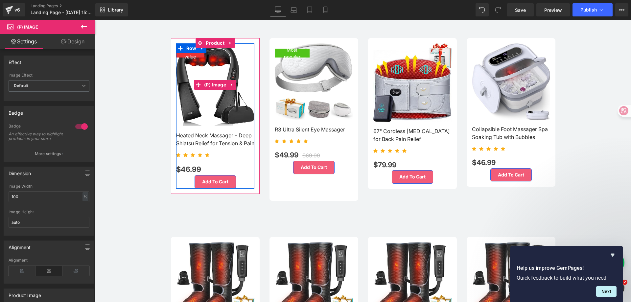
click at [219, 102] on img at bounding box center [215, 84] width 78 height 83
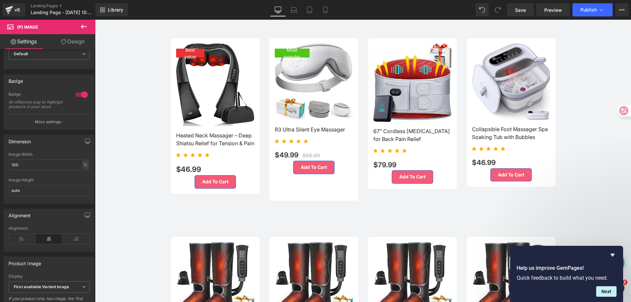
scroll to position [0, 0]
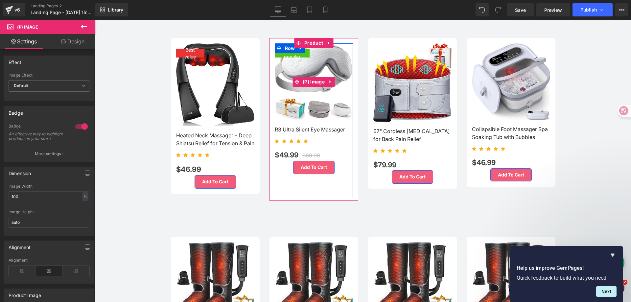
click at [299, 94] on img at bounding box center [314, 81] width 78 height 77
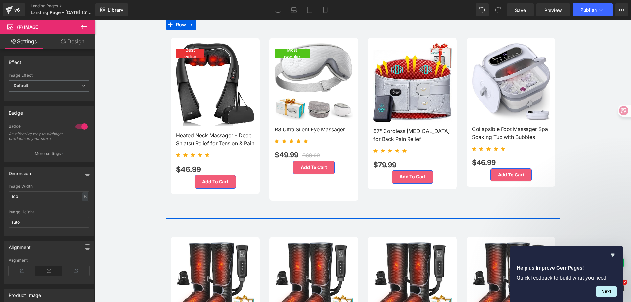
click at [333, 206] on div "Best value (P) Image Heated Neck Massager – Deep Shiatsu Relief for Tension & P…" at bounding box center [363, 119] width 395 height 199
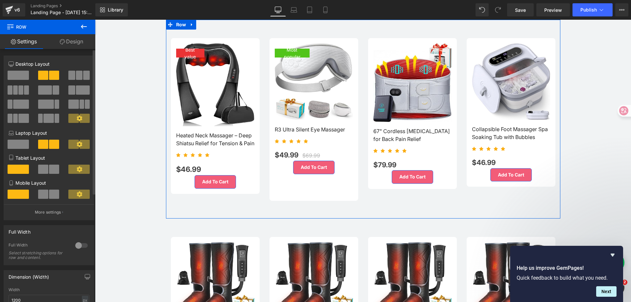
click at [78, 78] on span at bounding box center [79, 75] width 7 height 9
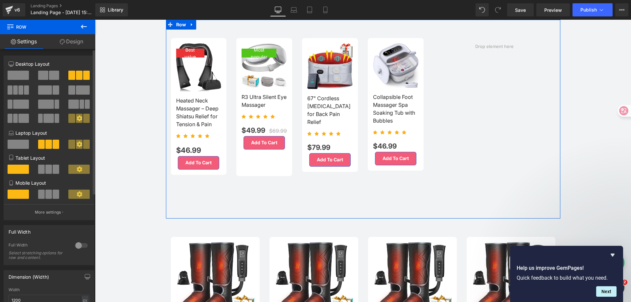
click at [41, 76] on span at bounding box center [43, 75] width 10 height 9
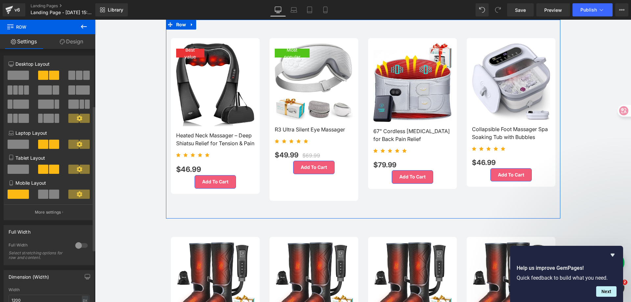
scroll to position [99, 0]
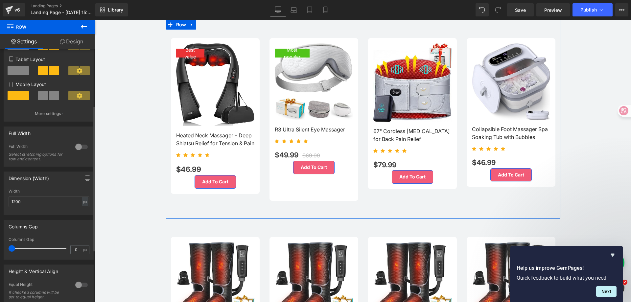
click at [84, 147] on div at bounding box center [82, 147] width 16 height 11
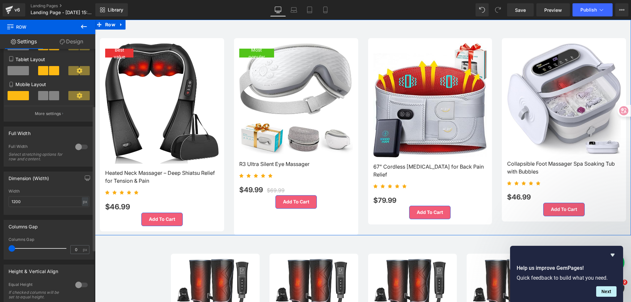
scroll to position [97, 0]
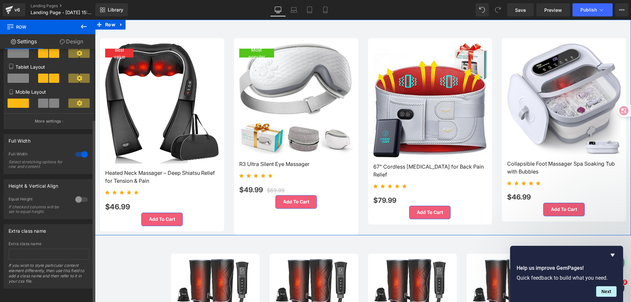
click at [84, 149] on div at bounding box center [82, 154] width 16 height 11
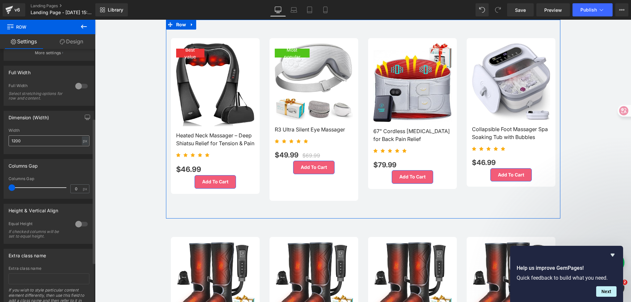
scroll to position [164, 0]
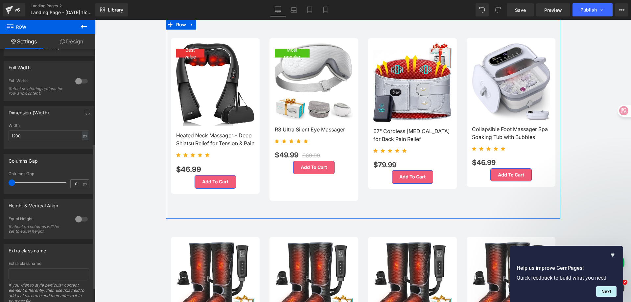
click at [79, 217] on div at bounding box center [82, 219] width 16 height 11
click at [72, 250] on span "Top" at bounding box center [49, 252] width 81 height 12
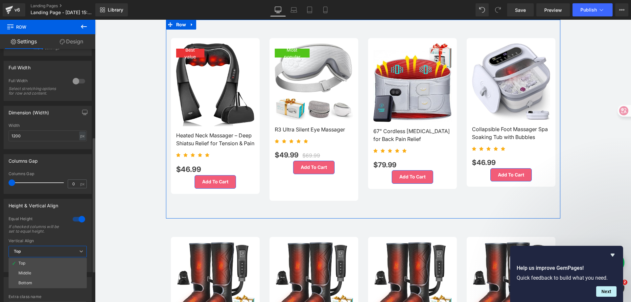
click at [49, 270] on li "Middle" at bounding box center [48, 273] width 78 height 10
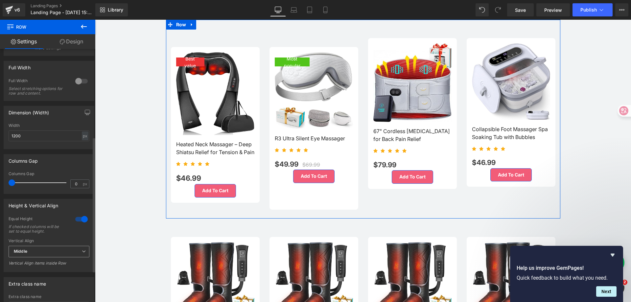
click at [68, 252] on span "Middle" at bounding box center [49, 252] width 81 height 12
click at [57, 280] on li "Bottom" at bounding box center [48, 283] width 78 height 10
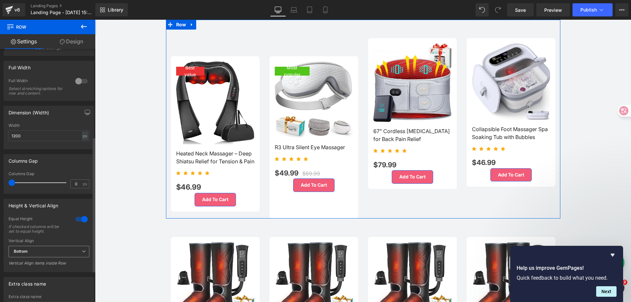
click at [76, 249] on span "Bottom" at bounding box center [49, 252] width 81 height 12
click at [67, 262] on li "Top" at bounding box center [48, 263] width 78 height 10
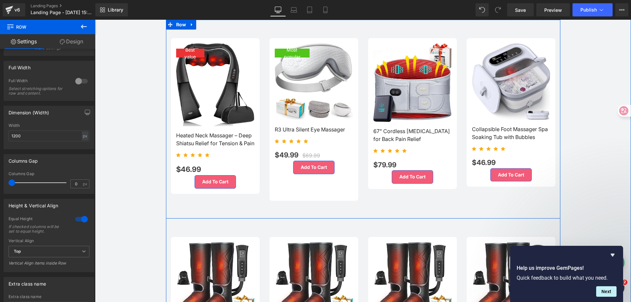
click at [347, 212] on div "Best value (P) Image Heated Neck Massager – Deep Shiatsu Relief for Tension & P…" at bounding box center [264, 128] width 197 height 180
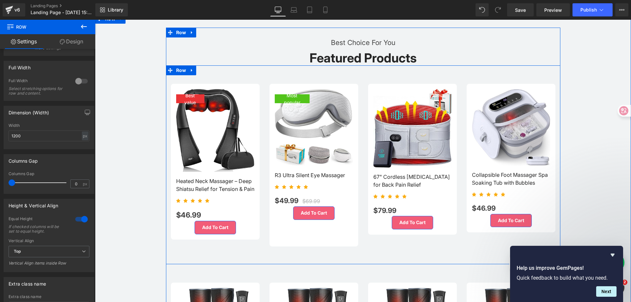
scroll to position [395, 0]
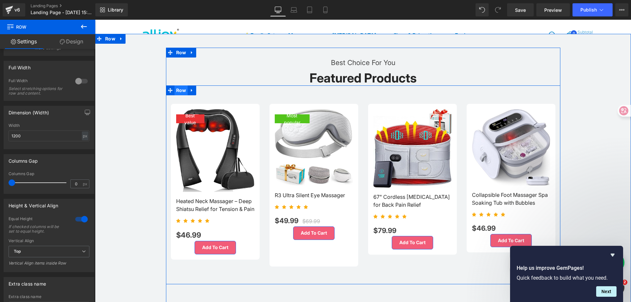
click at [177, 86] on span "Row" at bounding box center [181, 90] width 13 height 10
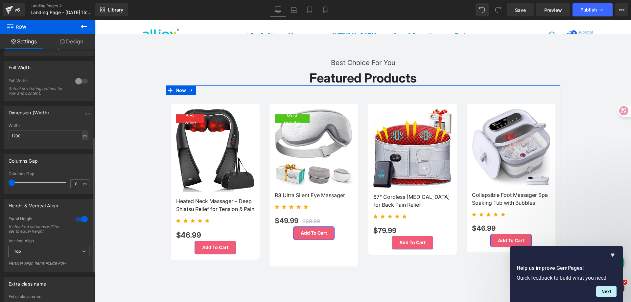
click at [53, 249] on span "Top" at bounding box center [49, 252] width 81 height 12
click at [50, 272] on li "Middle" at bounding box center [48, 273] width 78 height 10
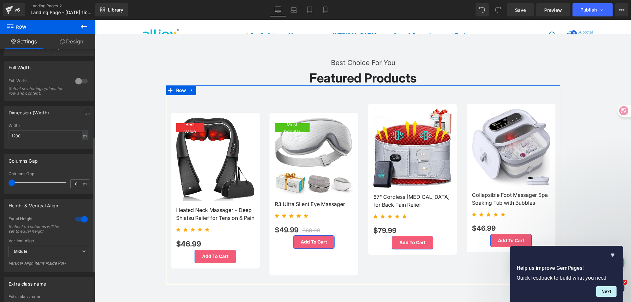
click at [53, 263] on div "Vertical Align items inside Row" at bounding box center [49, 266] width 81 height 10
click at [58, 254] on span "Middle" at bounding box center [49, 252] width 81 height 12
click at [56, 263] on li "Top" at bounding box center [48, 263] width 78 height 10
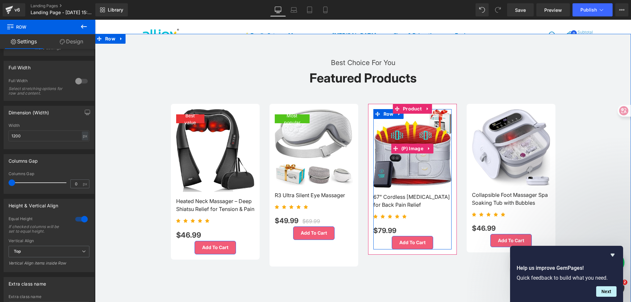
click at [433, 117] on img at bounding box center [412, 148] width 78 height 79
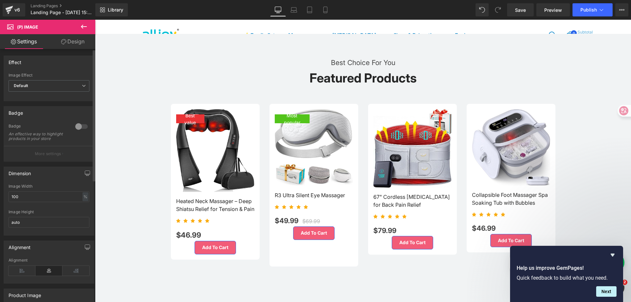
click at [78, 126] on div at bounding box center [82, 126] width 16 height 11
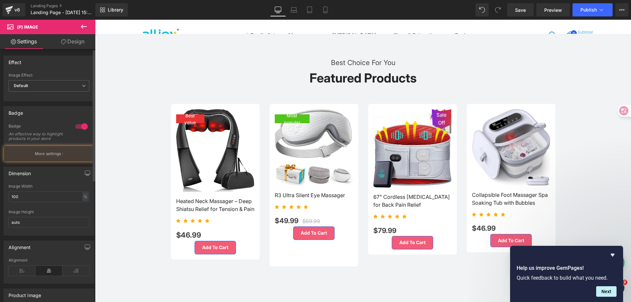
click at [78, 126] on div at bounding box center [82, 126] width 16 height 11
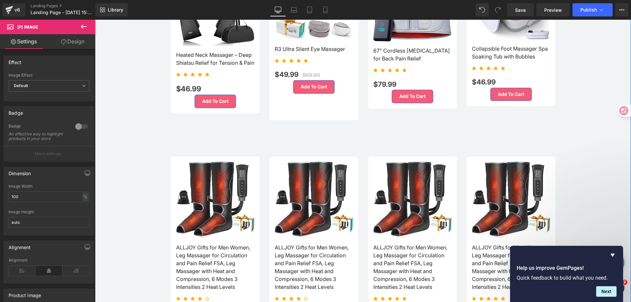
scroll to position [559, 0]
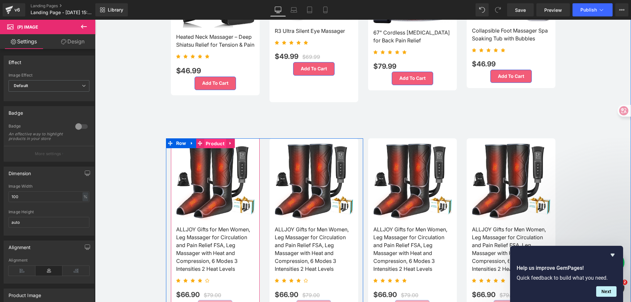
click at [219, 144] on span "Product" at bounding box center [215, 144] width 22 height 10
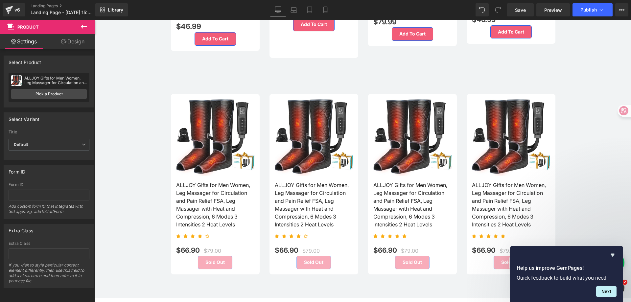
scroll to position [592, 0]
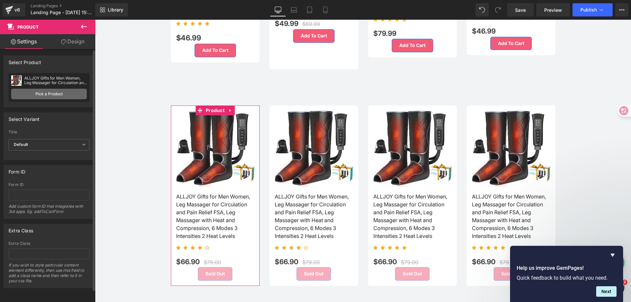
click at [62, 96] on link "Pick a Product" at bounding box center [49, 94] width 76 height 11
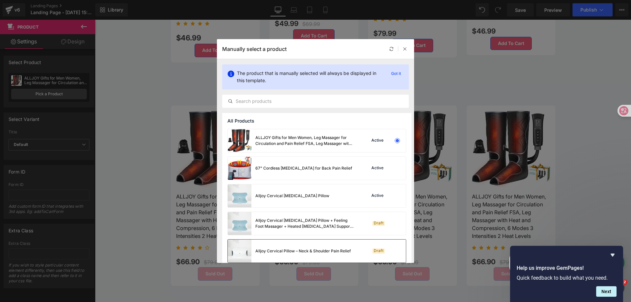
scroll to position [99, 0]
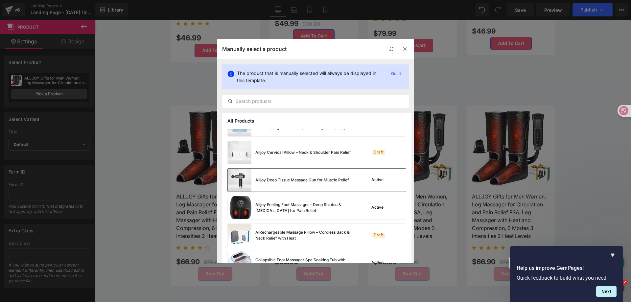
click at [307, 179] on div "Alljoy Deep Tissue Massage Gun for Muscle Relief" at bounding box center [302, 180] width 94 height 6
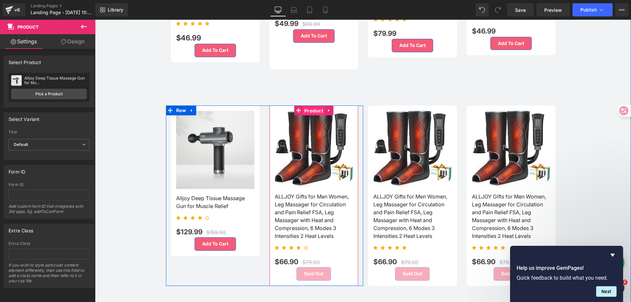
click at [311, 109] on span "Product" at bounding box center [314, 111] width 22 height 10
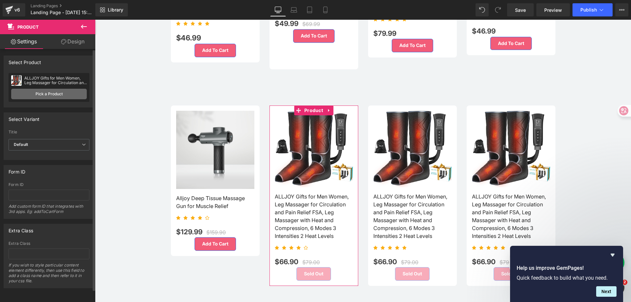
click at [34, 95] on link "Pick a Product" at bounding box center [49, 94] width 76 height 11
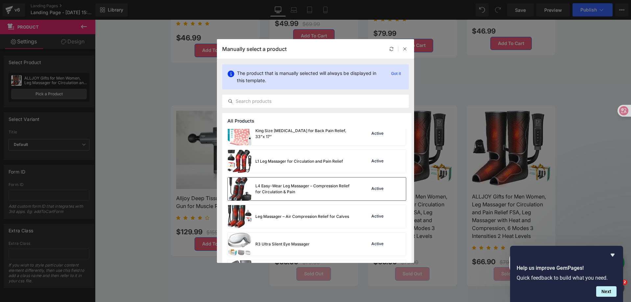
scroll to position [395, 0]
click at [293, 194] on div "L4 Easy-Wear Leg Massager – Compression Relief for Circulation & Pain" at bounding box center [291, 188] width 126 height 23
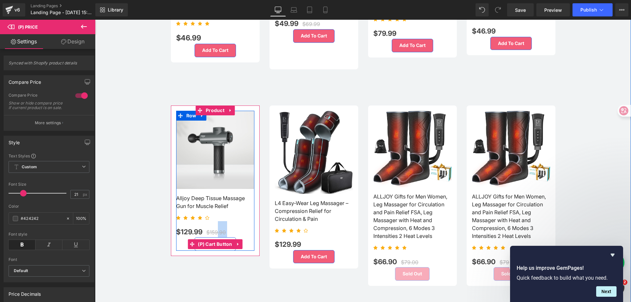
click at [217, 236] on div "Sale Off (P) Image Alljoy Deep Tissue Massage Gun for Muscle Relief (P) Title I…" at bounding box center [215, 181] width 78 height 140
copy div ".90 (P) Price"
click at [212, 237] on button "Add To Cart" at bounding box center [215, 243] width 41 height 13
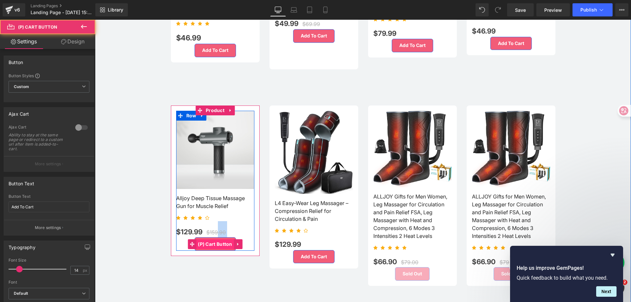
click at [213, 240] on span "(P) Cart Button" at bounding box center [215, 244] width 38 height 10
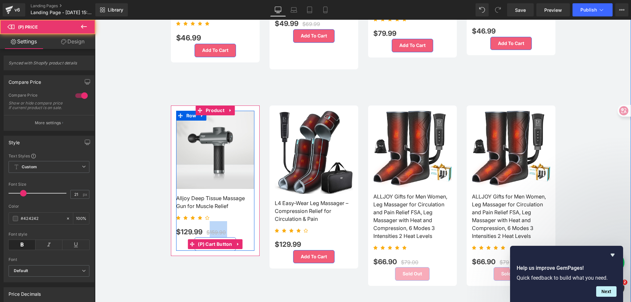
click at [207, 236] on div "Sale Off (P) Image Alljoy Deep Tissue Massage Gun for Muscle Relief (P) Title I…" at bounding box center [215, 181] width 78 height 140
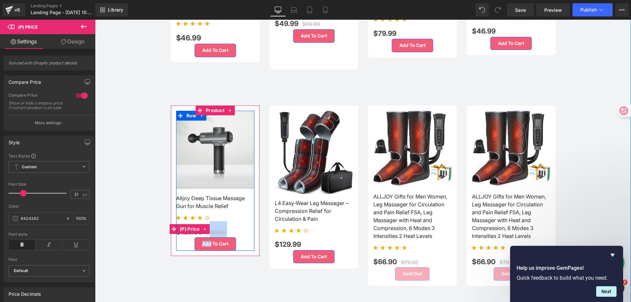
click at [234, 221] on div "$129.99 $159.90" at bounding box center [215, 229] width 78 height 16
click at [223, 229] on span "$159.90" at bounding box center [215, 232] width 19 height 7
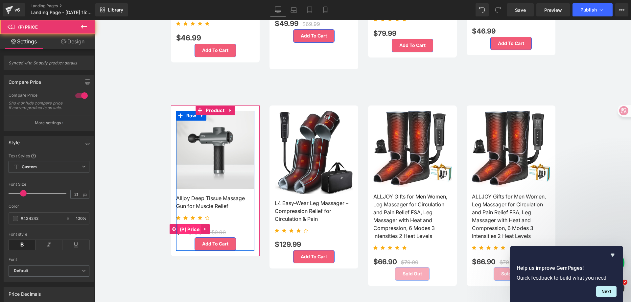
click at [192, 226] on span "(P) Price" at bounding box center [189, 230] width 23 height 10
click at [181, 233] on span "$129.99" at bounding box center [189, 229] width 26 height 16
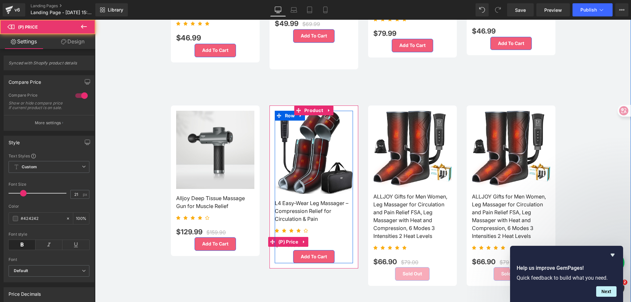
click at [277, 242] on span "(P) Price" at bounding box center [288, 242] width 23 height 10
click at [314, 245] on div "$129.99 $0" at bounding box center [314, 242] width 78 height 16
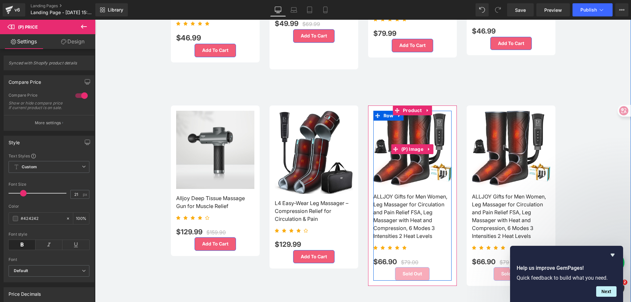
click at [422, 158] on img at bounding box center [412, 149] width 78 height 77
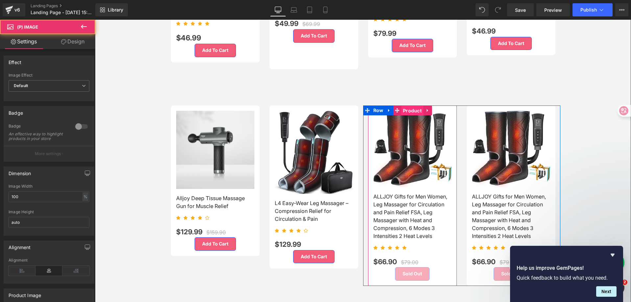
click at [413, 106] on span "Product" at bounding box center [412, 111] width 22 height 10
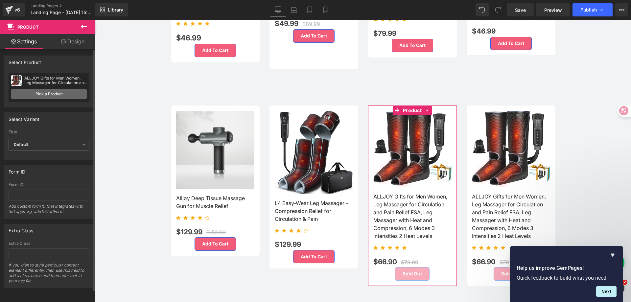
click at [46, 93] on link "Pick a Product" at bounding box center [49, 94] width 76 height 11
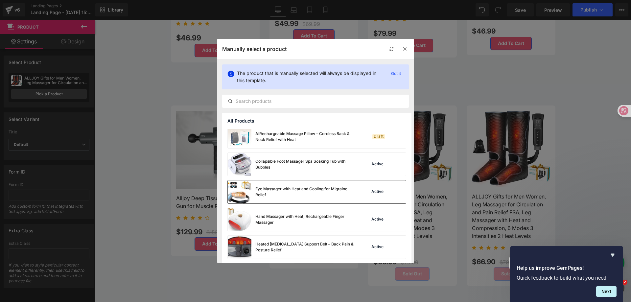
scroll to position [230, 0]
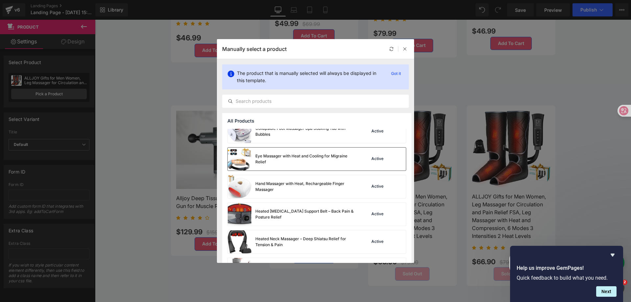
click at [312, 166] on div "Eye Massager with Heat and Cooling for Migraine Relief" at bounding box center [291, 159] width 126 height 23
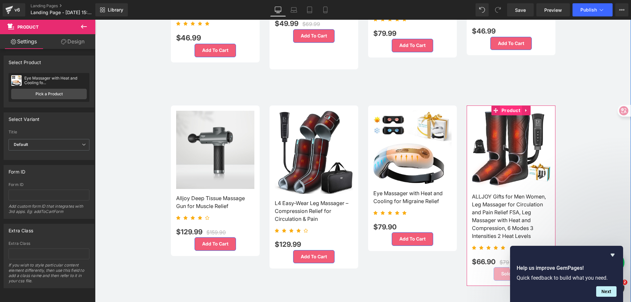
click at [513, 110] on span "Product" at bounding box center [511, 111] width 22 height 10
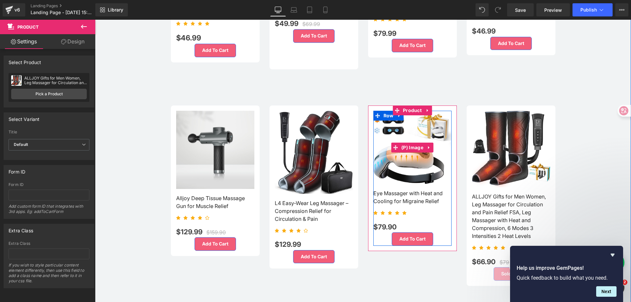
click at [415, 135] on img at bounding box center [412, 147] width 78 height 73
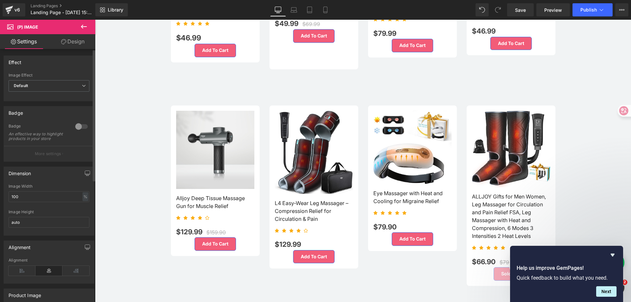
click at [33, 233] on div "Image Height auto" at bounding box center [49, 223] width 81 height 26
click at [34, 228] on input "auto" at bounding box center [49, 222] width 81 height 11
type input "a"
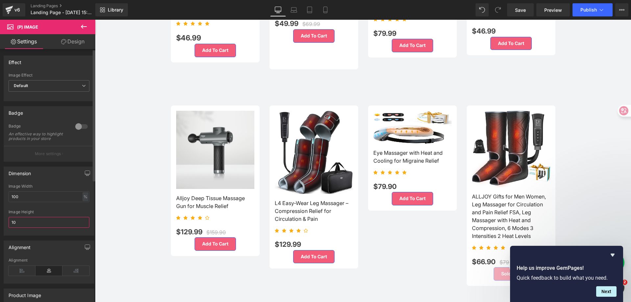
type input "1"
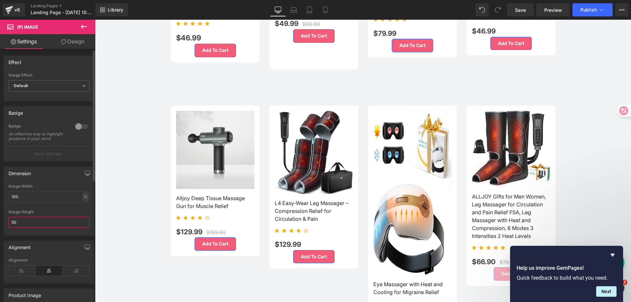
type input "5"
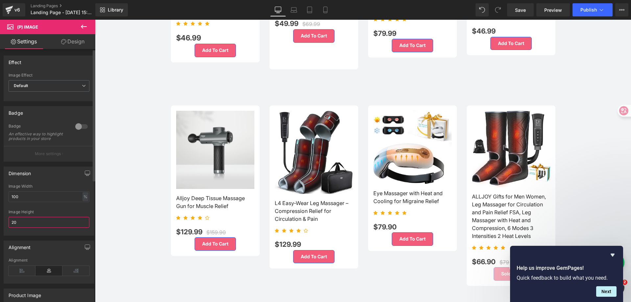
type input "200"
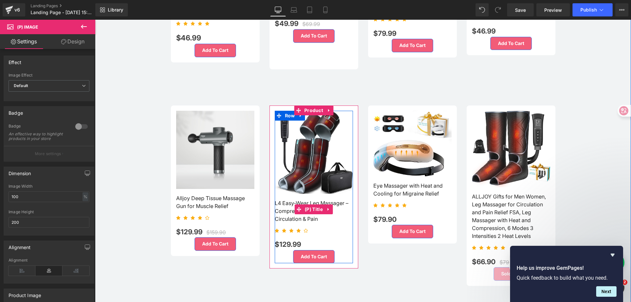
click at [344, 222] on h3 "L4 Easy-Wear Leg Massager – Compression Relief for Circulation & Pain" at bounding box center [314, 209] width 78 height 31
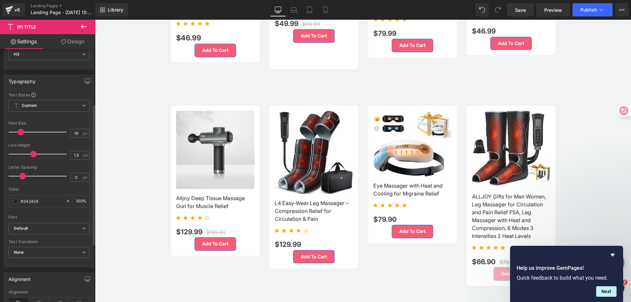
scroll to position [99, 0]
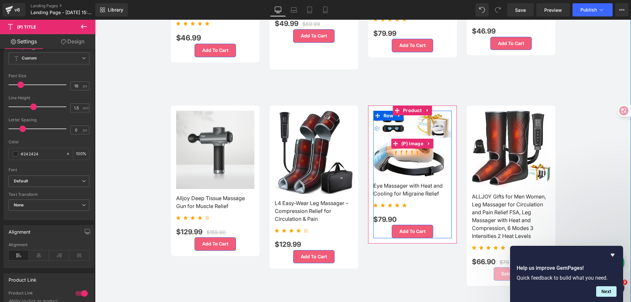
click at [410, 122] on img at bounding box center [412, 144] width 78 height 66
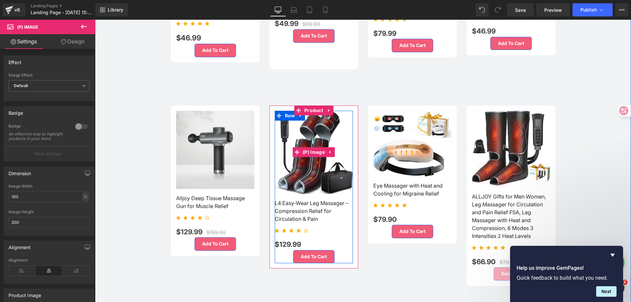
click at [312, 128] on img at bounding box center [314, 152] width 78 height 83
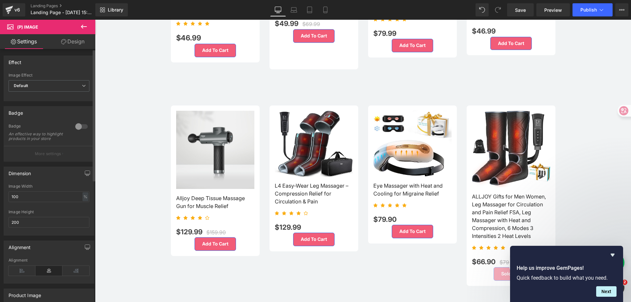
drag, startPoint x: 22, startPoint y: 229, endPoint x: 5, endPoint y: 228, distance: 17.5
click at [5, 228] on div "100% Image Width 100 % % px 200px Image Height 200" at bounding box center [49, 209] width 90 height 51
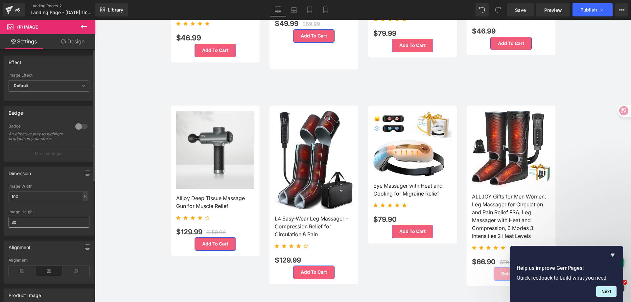
type input "3"
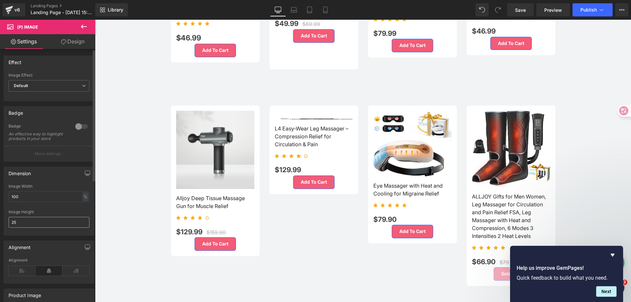
type input "250"
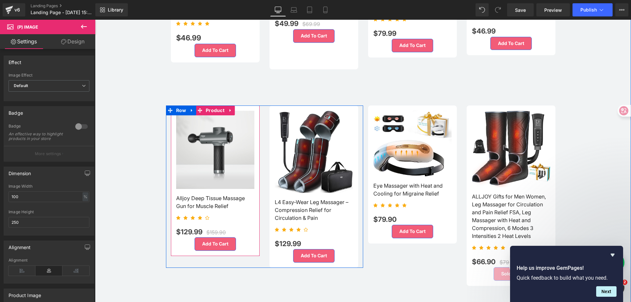
click at [249, 204] on link "Alljoy Deep Tissue Massage Gun for Muscle Relief" at bounding box center [215, 199] width 78 height 21
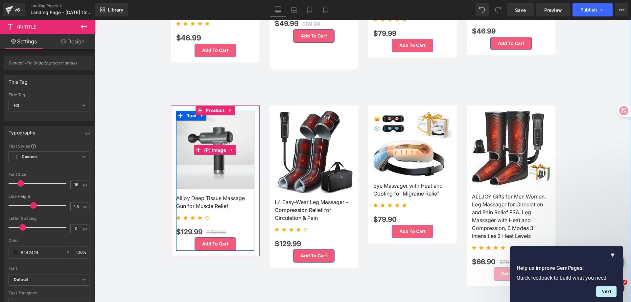
click at [215, 145] on span "(P) Image" at bounding box center [215, 150] width 25 height 10
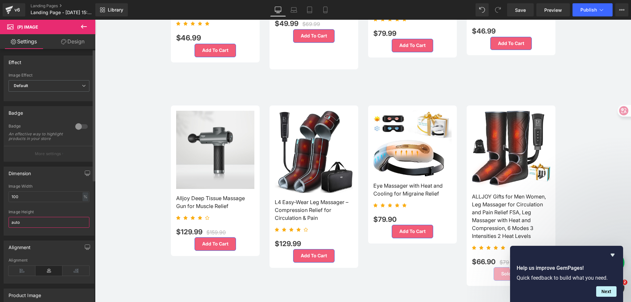
click at [29, 225] on input "auto" at bounding box center [49, 222] width 81 height 11
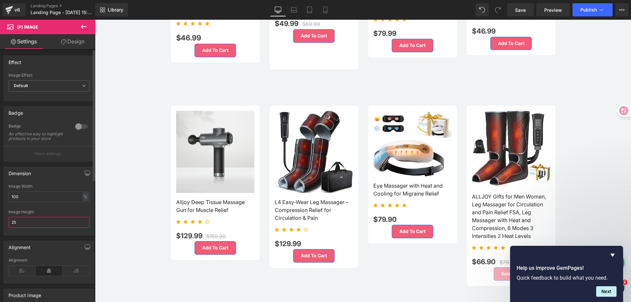
type input "2"
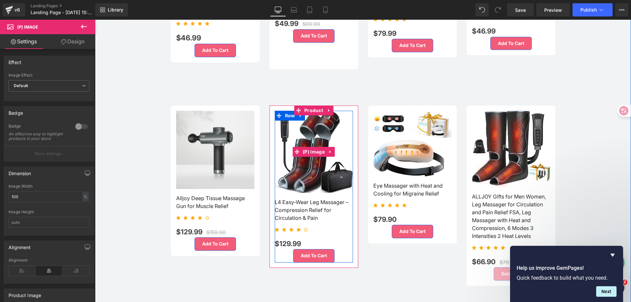
click at [325, 166] on img at bounding box center [314, 152] width 78 height 82
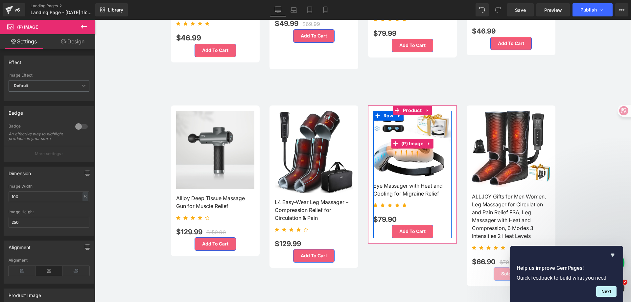
click at [415, 166] on img at bounding box center [412, 144] width 78 height 66
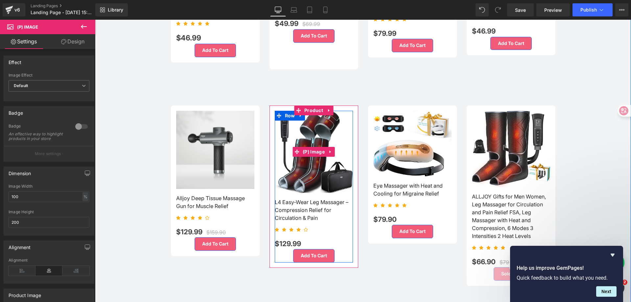
click at [317, 166] on img at bounding box center [314, 152] width 78 height 82
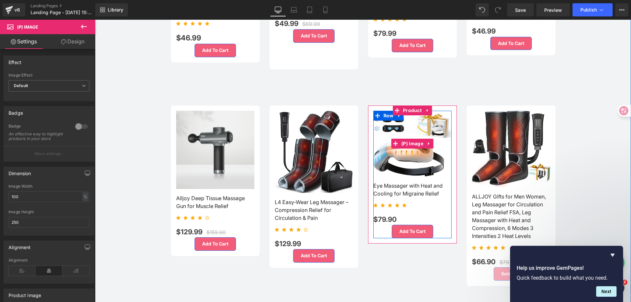
click at [420, 157] on img at bounding box center [412, 144] width 78 height 66
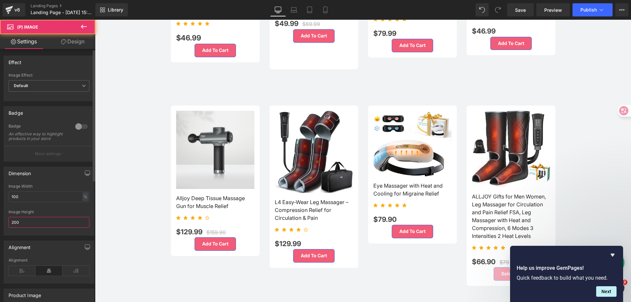
click at [33, 228] on input "200" at bounding box center [49, 222] width 81 height 11
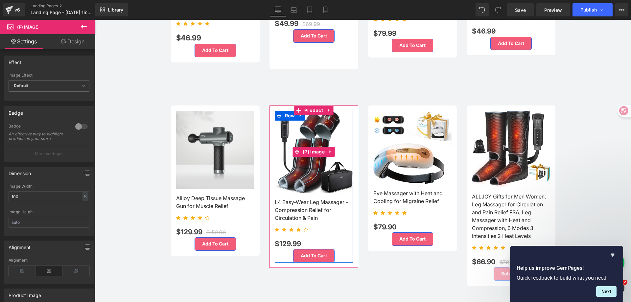
click at [319, 165] on img at bounding box center [314, 152] width 78 height 82
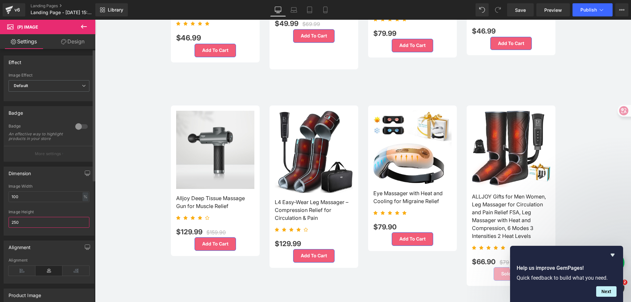
click at [45, 225] on input "250" at bounding box center [49, 222] width 81 height 11
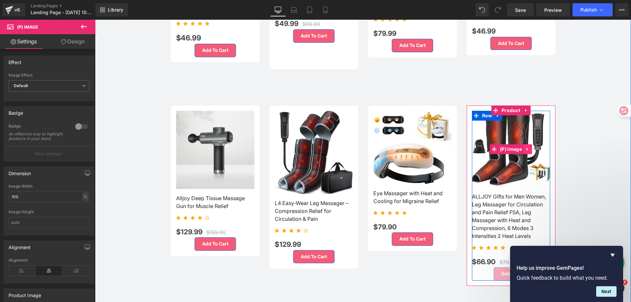
click at [524, 148] on link at bounding box center [528, 149] width 9 height 10
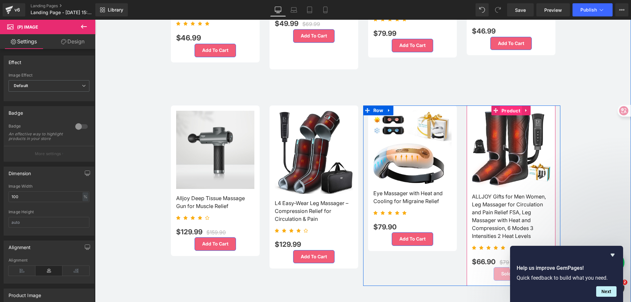
click at [513, 110] on span "Product" at bounding box center [511, 111] width 22 height 10
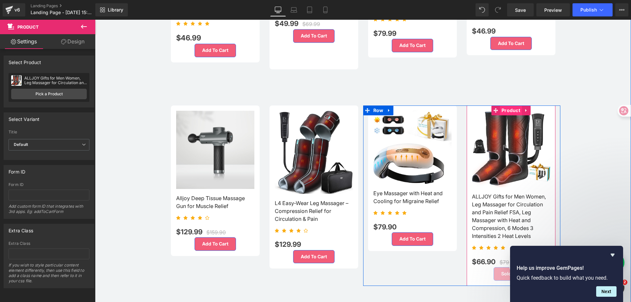
click at [511, 107] on span "Product" at bounding box center [511, 111] width 22 height 10
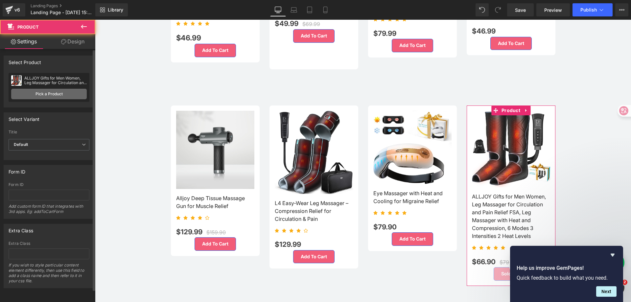
click at [33, 91] on link "Pick a Product" at bounding box center [49, 94] width 76 height 11
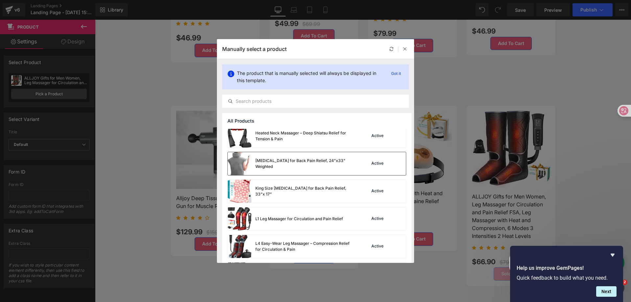
scroll to position [362, 0]
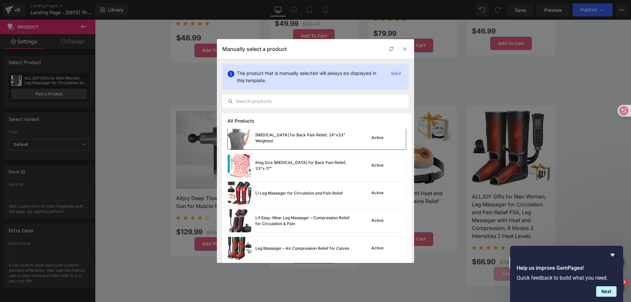
click at [324, 140] on div "[MEDICAL_DATA] for Back Pain Relief, 24"x33" Weighted" at bounding box center [304, 138] width 99 height 12
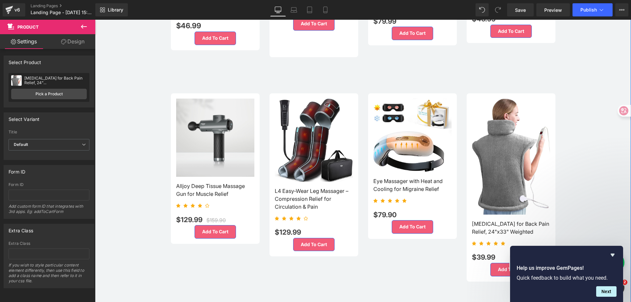
scroll to position [625, 0]
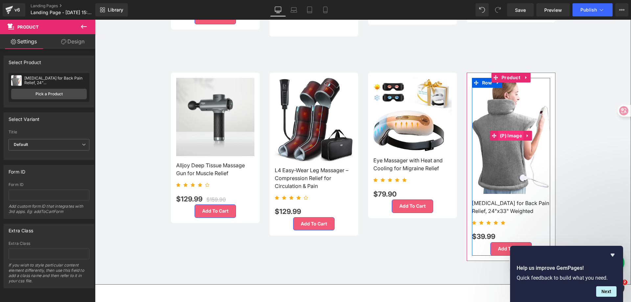
click at [508, 137] on span "(P) Image" at bounding box center [510, 136] width 25 height 10
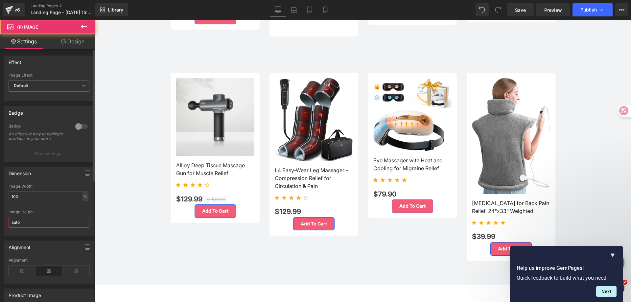
click at [29, 227] on input "auto" at bounding box center [49, 222] width 81 height 11
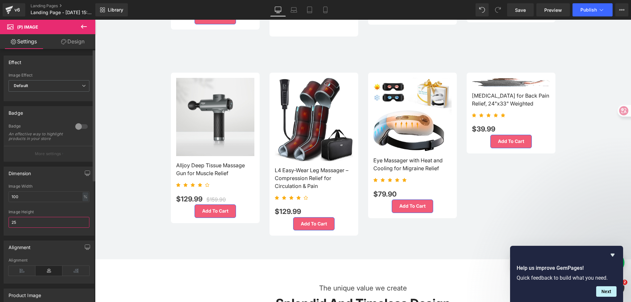
type input "250"
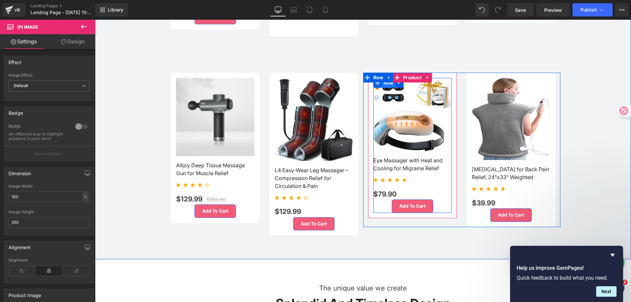
click at [386, 82] on span "Row" at bounding box center [388, 83] width 13 height 10
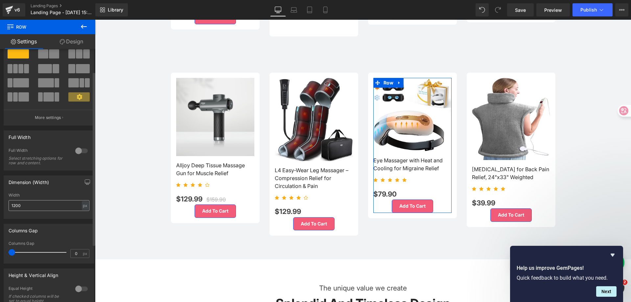
scroll to position [33, 0]
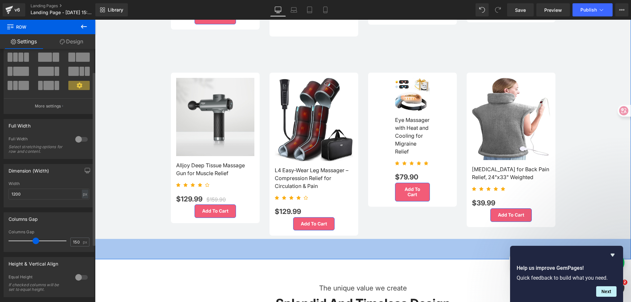
type input "0"
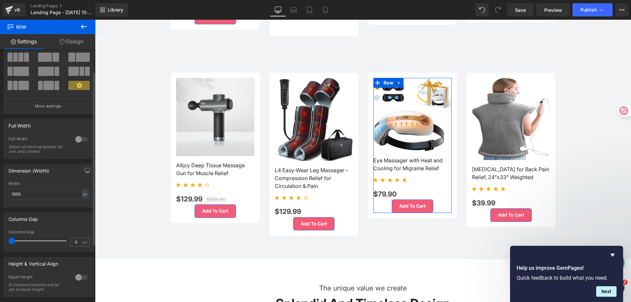
drag, startPoint x: 14, startPoint y: 243, endPoint x: 0, endPoint y: 249, distance: 14.9
click at [0, 249] on div "Columns Gap 0px Columns Gap 0 px" at bounding box center [49, 229] width 98 height 45
click at [76, 274] on div at bounding box center [82, 277] width 16 height 11
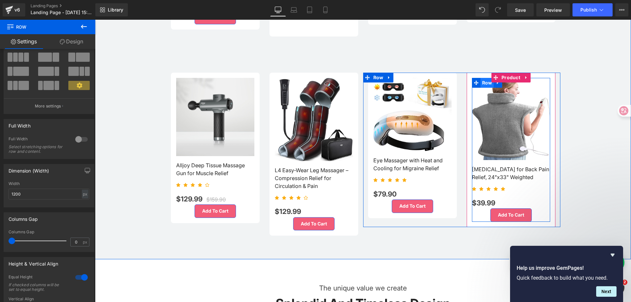
click at [484, 80] on span "Row" at bounding box center [487, 83] width 13 height 10
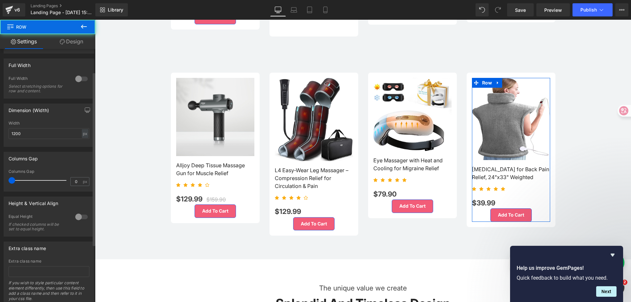
scroll to position [99, 0]
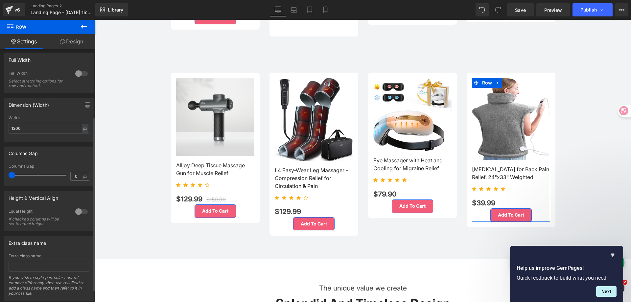
click at [81, 212] on div at bounding box center [82, 211] width 16 height 11
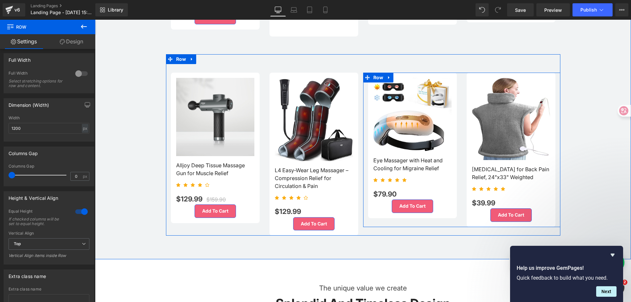
click at [443, 219] on div "Sale Off (P) Image Eye Massager with Heat and Cooling for Migraine Relief (P) T…" at bounding box center [461, 150] width 197 height 155
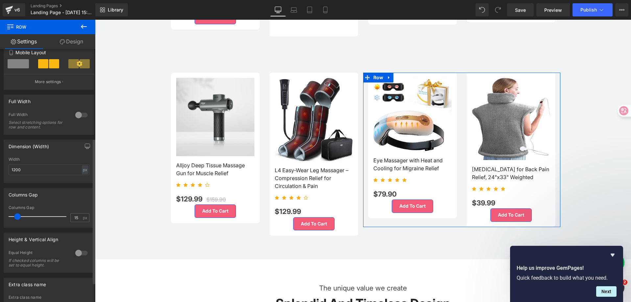
scroll to position [164, 0]
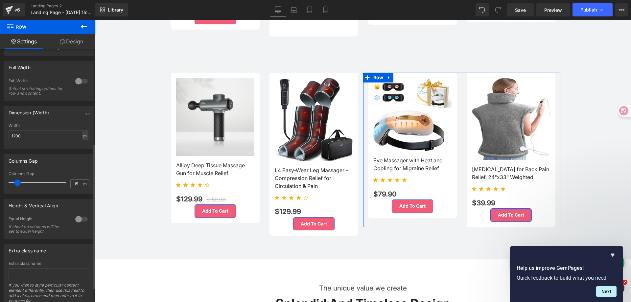
click at [83, 217] on div at bounding box center [82, 219] width 16 height 11
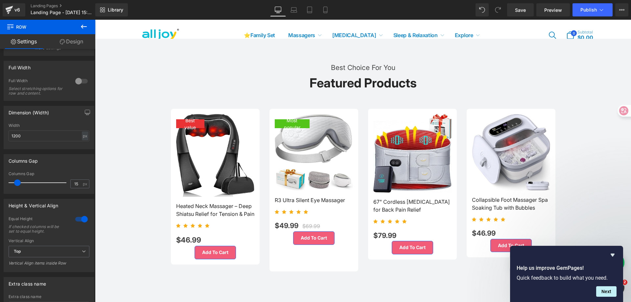
scroll to position [263, 0]
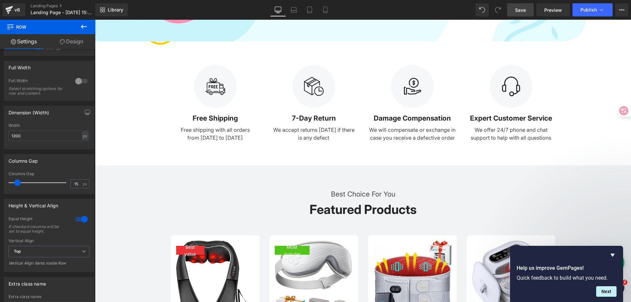
click at [516, 10] on span "Save" at bounding box center [520, 10] width 11 height 7
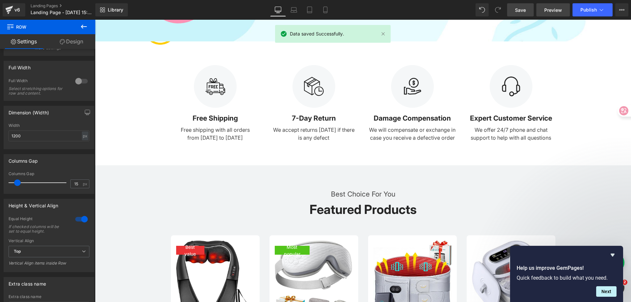
click at [558, 10] on span "Preview" at bounding box center [553, 10] width 18 height 7
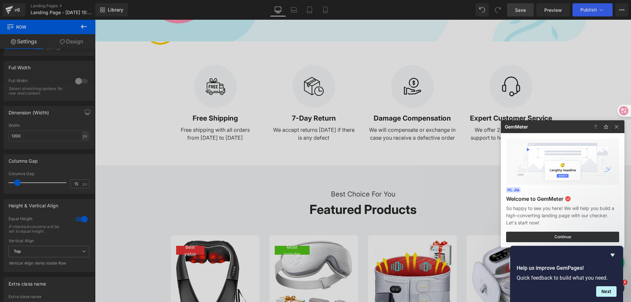
click at [425, 145] on div at bounding box center [315, 151] width 631 height 302
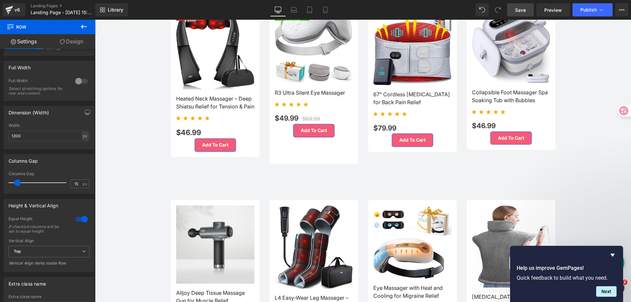
scroll to position [526, 0]
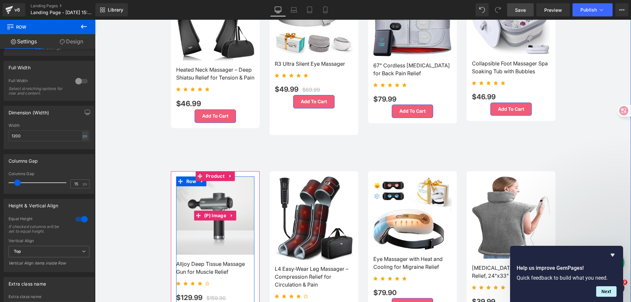
click at [227, 193] on img at bounding box center [215, 216] width 78 height 78
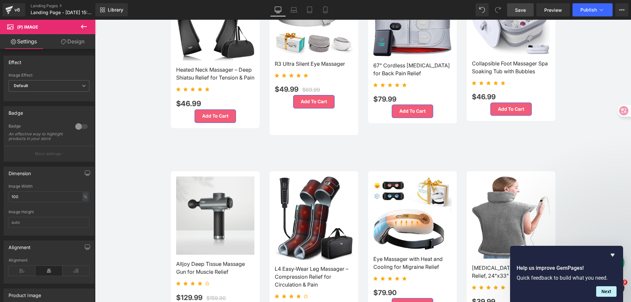
click at [289, 197] on img at bounding box center [314, 218] width 78 height 83
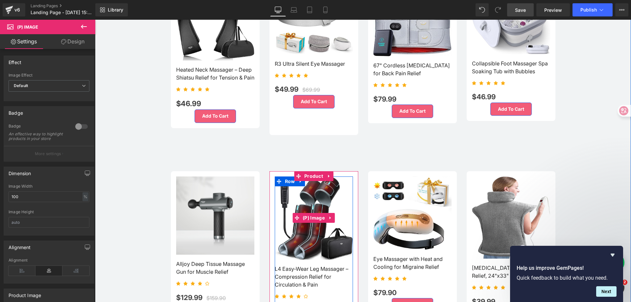
click at [305, 204] on img at bounding box center [314, 218] width 78 height 83
click at [314, 214] on span "(P) Image" at bounding box center [313, 218] width 25 height 10
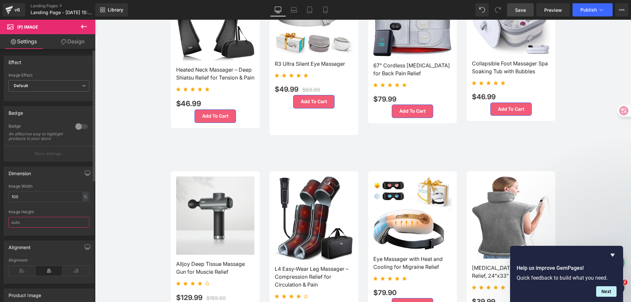
click at [41, 225] on input "text" at bounding box center [49, 222] width 81 height 11
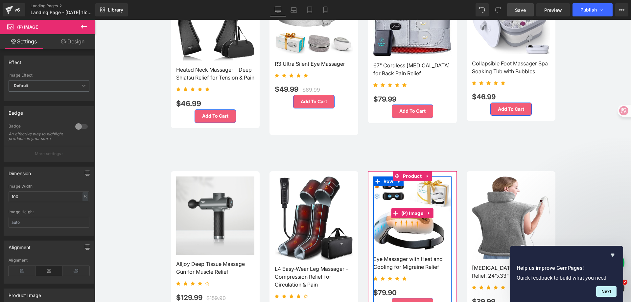
click at [416, 211] on span "(P) Image" at bounding box center [412, 213] width 25 height 10
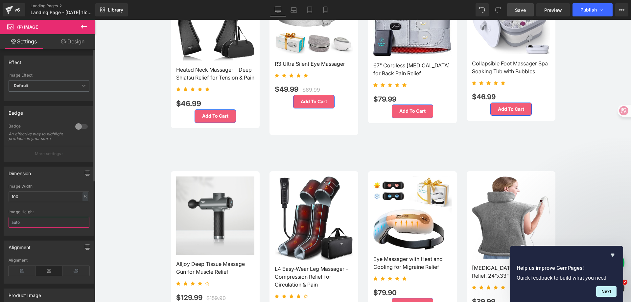
click at [37, 227] on input "text" at bounding box center [49, 222] width 81 height 11
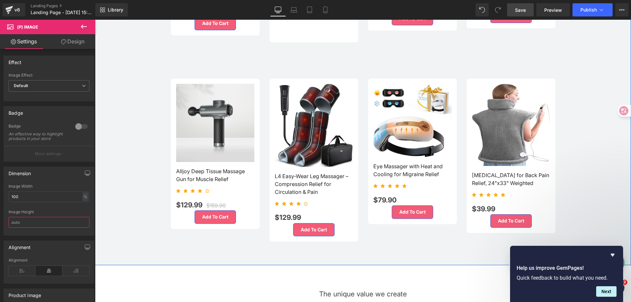
scroll to position [658, 0]
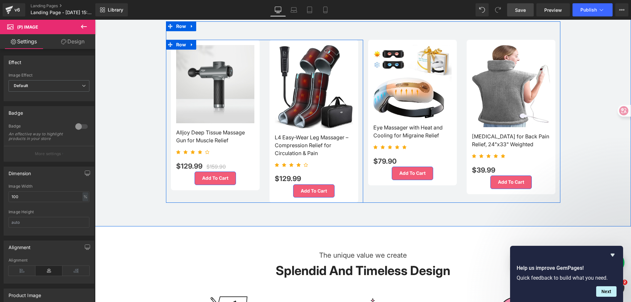
click at [256, 198] on div "Sale Off (P) Image Alljoy Deep Tissue Massage Gun for Muscle Relief (P) Title I…" at bounding box center [264, 121] width 197 height 163
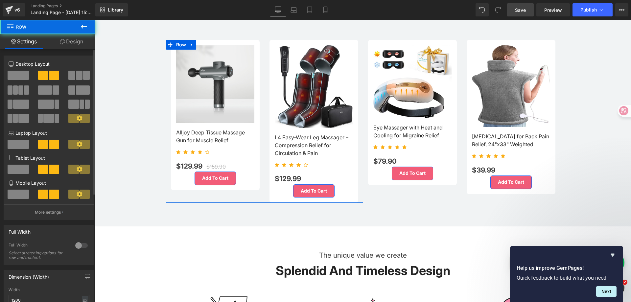
scroll to position [190, 0]
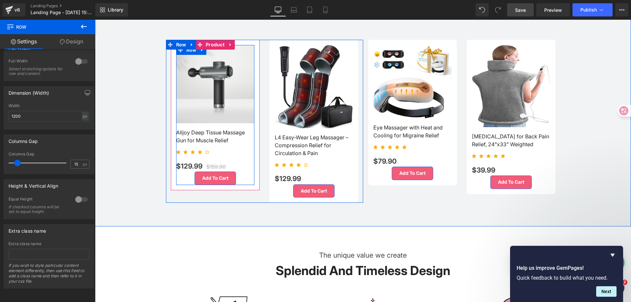
click at [244, 178] on div "Add To Cart" at bounding box center [215, 178] width 78 height 13
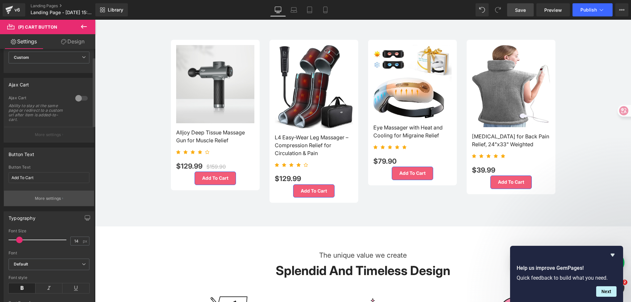
scroll to position [0, 0]
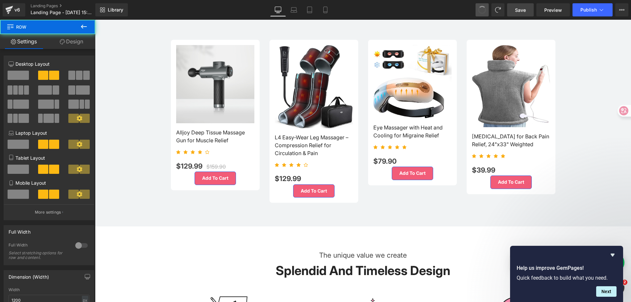
click at [484, 13] on span at bounding box center [482, 9] width 11 height 11
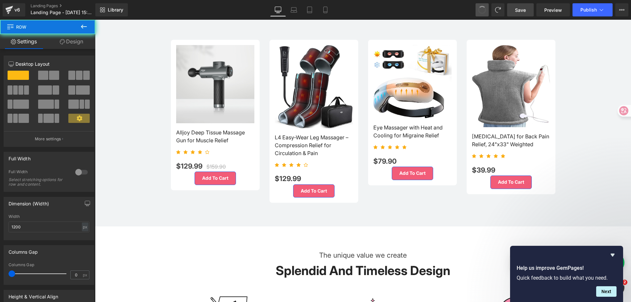
click at [484, 13] on span at bounding box center [482, 9] width 9 height 9
click at [484, 13] on span at bounding box center [482, 9] width 11 height 11
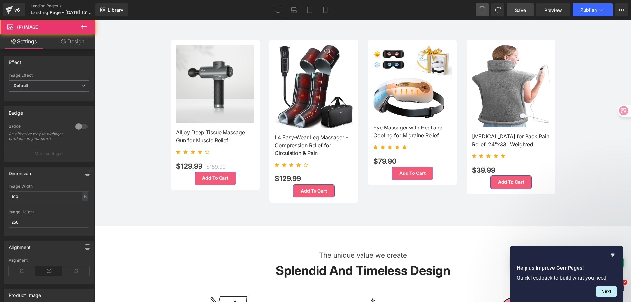
click at [484, 13] on span at bounding box center [482, 10] width 11 height 11
click at [484, 13] on span at bounding box center [482, 10] width 10 height 10
type input "auto"
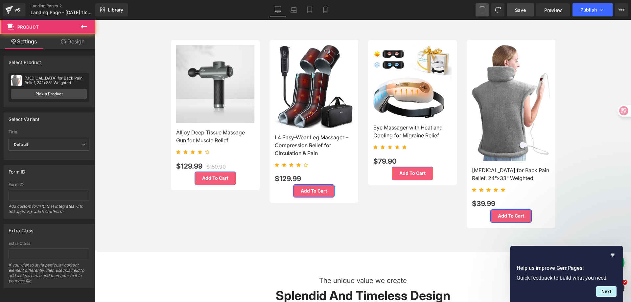
click at [484, 13] on span at bounding box center [482, 9] width 11 height 11
click at [484, 13] on span at bounding box center [482, 10] width 11 height 11
click at [484, 13] on span at bounding box center [483, 10] width 10 height 10
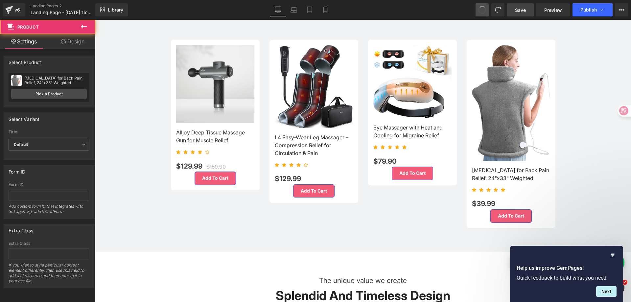
click at [484, 13] on span at bounding box center [482, 10] width 11 height 11
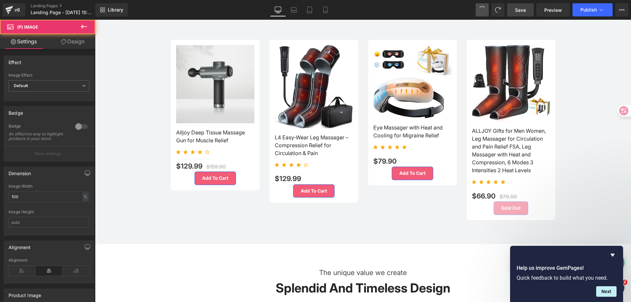
type input "250"
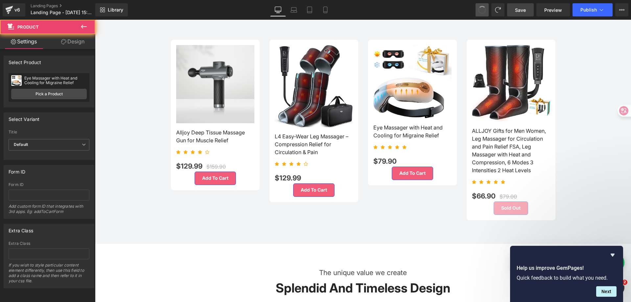
click at [484, 13] on span at bounding box center [482, 10] width 9 height 9
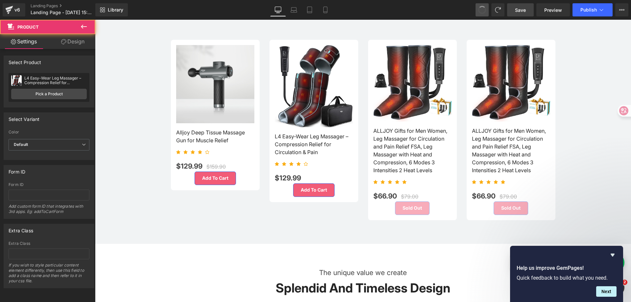
click at [484, 13] on span at bounding box center [482, 10] width 8 height 8
click at [484, 13] on span at bounding box center [482, 10] width 11 height 11
click at [484, 13] on span at bounding box center [482, 10] width 8 height 8
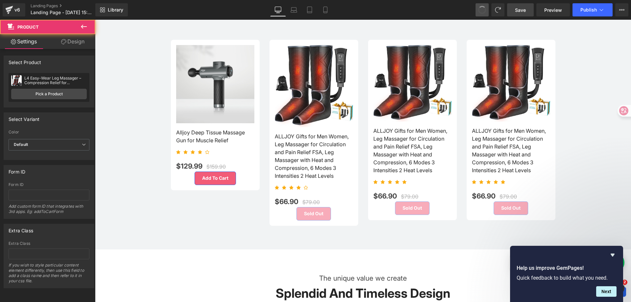
scroll to position [559, 0]
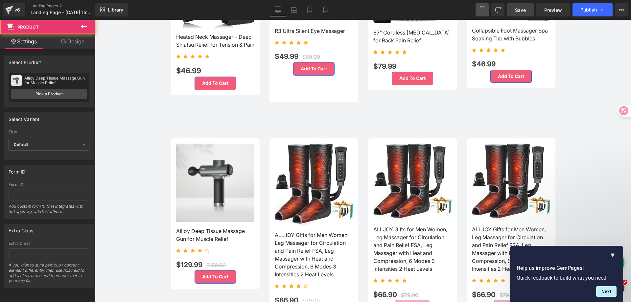
click at [486, 10] on span at bounding box center [482, 10] width 10 height 10
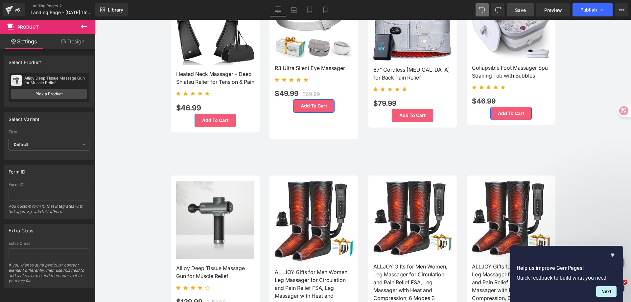
scroll to position [592, 0]
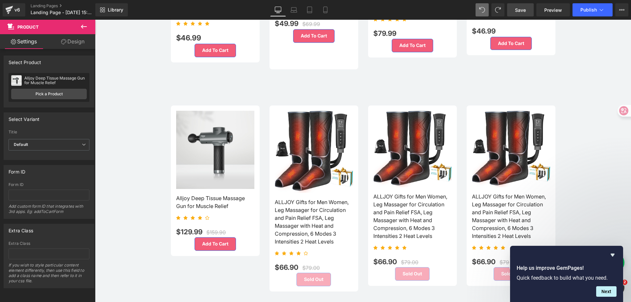
click at [321, 134] on img at bounding box center [314, 152] width 78 height 82
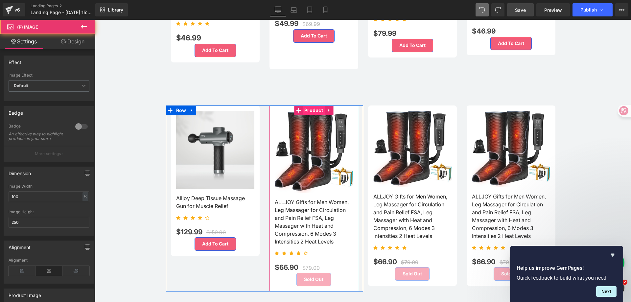
click at [313, 108] on span "Product" at bounding box center [314, 111] width 22 height 10
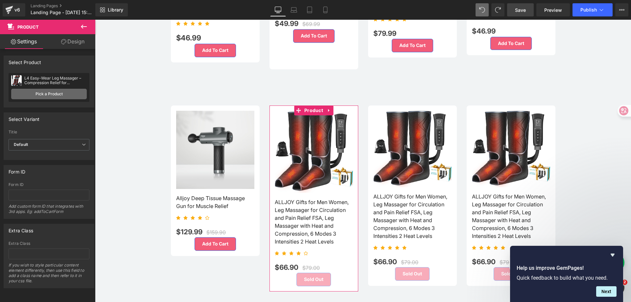
click at [54, 92] on link "Pick a Product" at bounding box center [49, 94] width 76 height 11
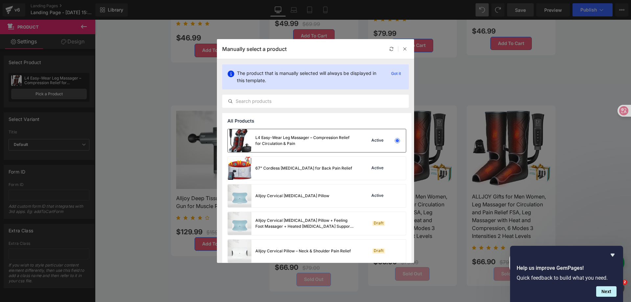
click at [318, 143] on div "L4 Easy-Wear Leg Massager – Compression Relief for Circulation & Pain" at bounding box center [304, 141] width 99 height 12
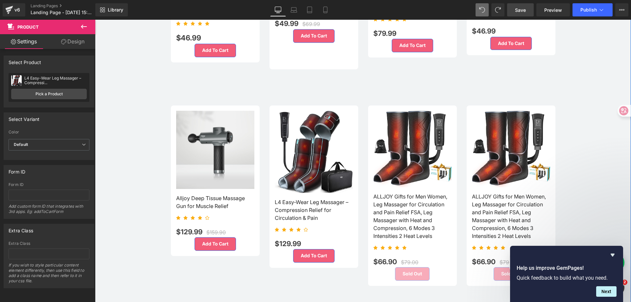
click at [402, 145] on span "(P) Image" at bounding box center [412, 149] width 20 height 8
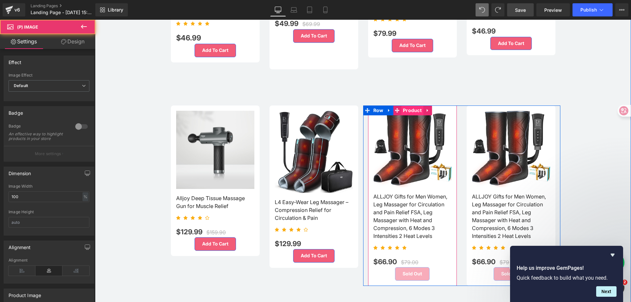
click at [408, 108] on span "Product" at bounding box center [412, 111] width 22 height 10
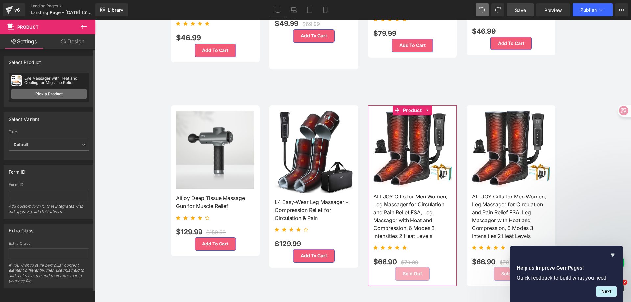
click at [42, 93] on link "Pick a Product" at bounding box center [49, 94] width 76 height 11
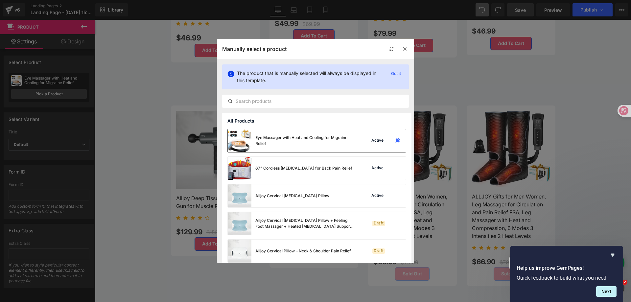
click at [298, 139] on div "Eye Massager with Heat and Cooling for Migraine Relief" at bounding box center [304, 141] width 99 height 12
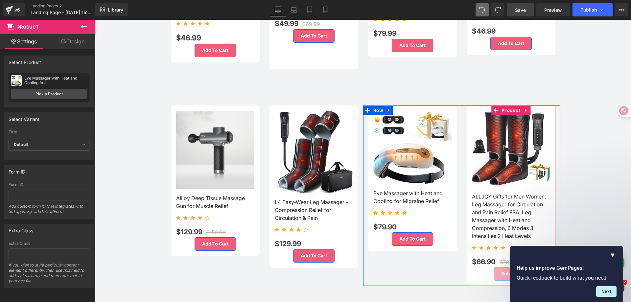
click at [512, 110] on span "Product" at bounding box center [511, 111] width 22 height 10
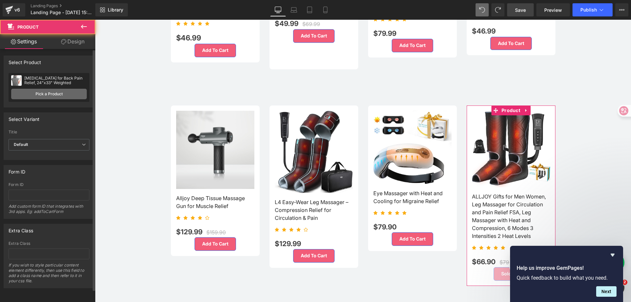
click at [65, 94] on link "Pick a Product" at bounding box center [49, 94] width 76 height 11
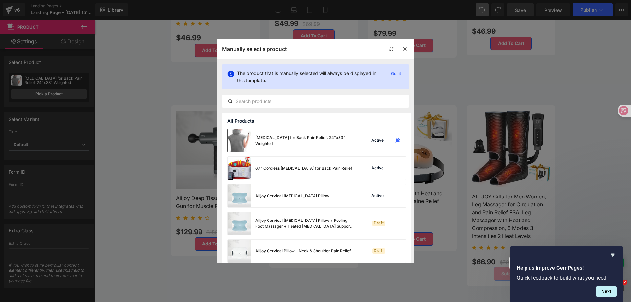
click at [284, 143] on div "[MEDICAL_DATA] for Back Pain Relief, 24"x33" Weighted" at bounding box center [304, 141] width 99 height 12
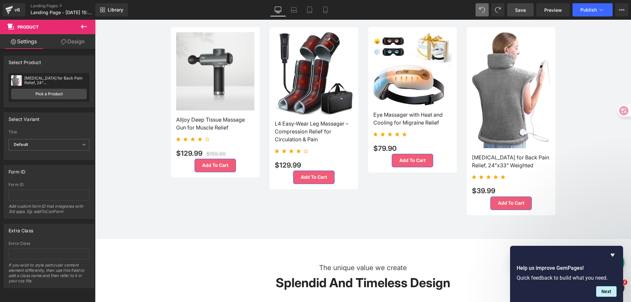
scroll to position [690, 0]
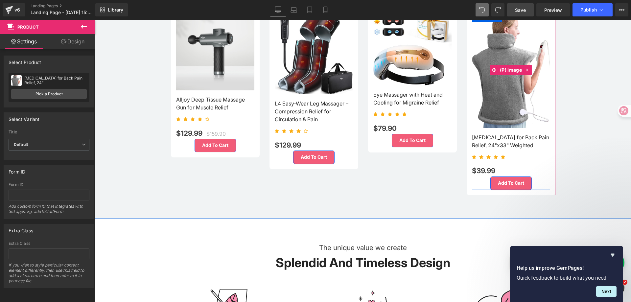
click at [503, 77] on img at bounding box center [511, 70] width 78 height 116
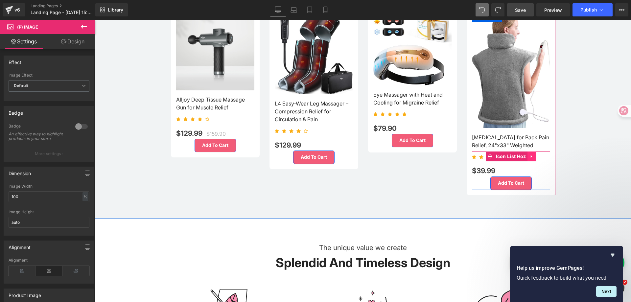
click at [530, 155] on icon at bounding box center [532, 156] width 5 height 5
click at [527, 164] on div "$39.99 $0" at bounding box center [511, 168] width 78 height 16
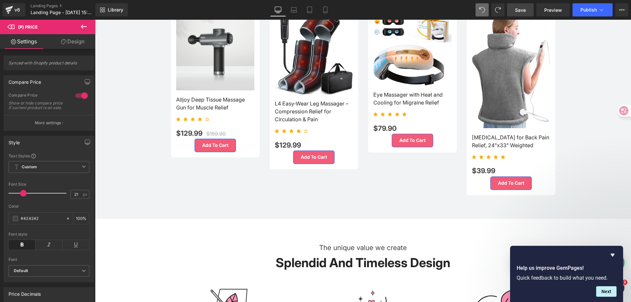
click at [67, 44] on link "Design" at bounding box center [73, 41] width 48 height 15
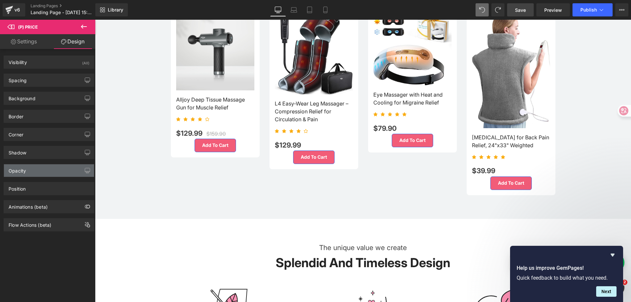
click at [46, 174] on div "Opacity" at bounding box center [49, 170] width 90 height 12
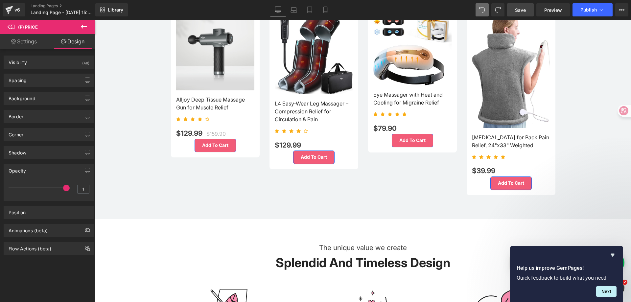
click at [46, 174] on div "Opacity" at bounding box center [49, 170] width 90 height 12
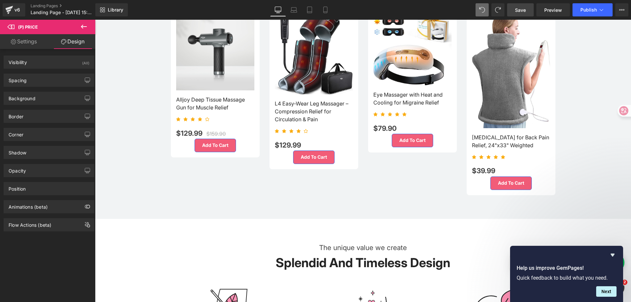
click at [20, 41] on link "Settings" at bounding box center [24, 41] width 48 height 15
type input "100"
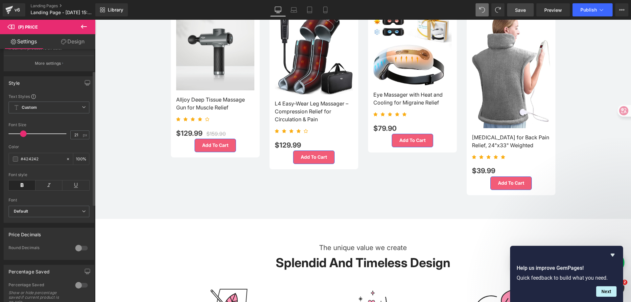
scroll to position [99, 0]
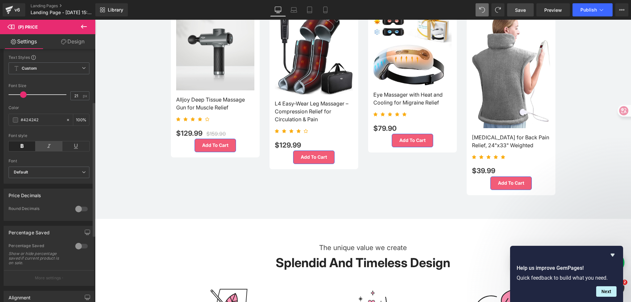
click at [46, 151] on icon at bounding box center [49, 146] width 27 height 10
click at [53, 175] on b "Default" at bounding box center [48, 173] width 68 height 6
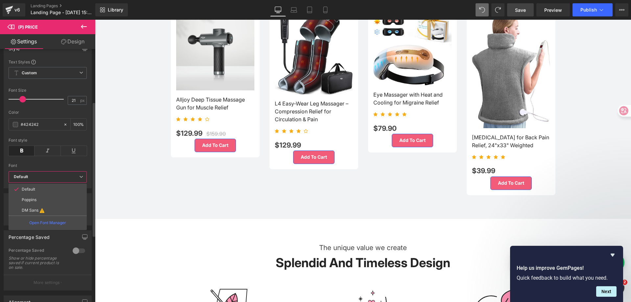
click at [53, 179] on b "Default" at bounding box center [46, 177] width 65 height 6
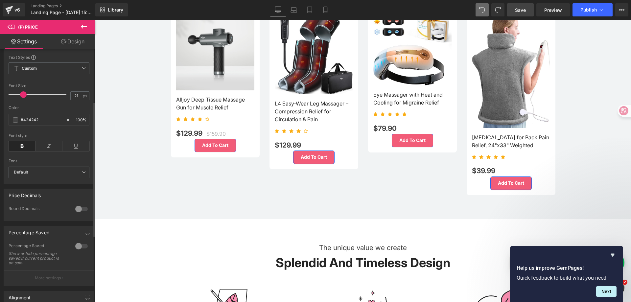
click at [80, 213] on div at bounding box center [82, 209] width 16 height 11
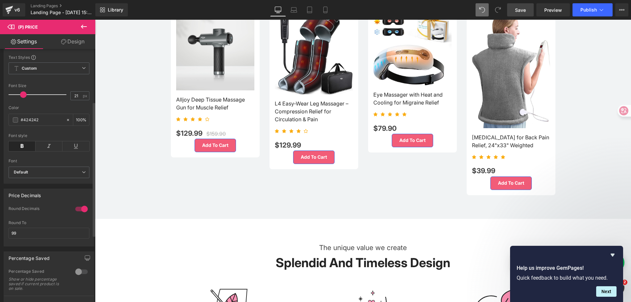
click at [80, 213] on div at bounding box center [82, 209] width 16 height 11
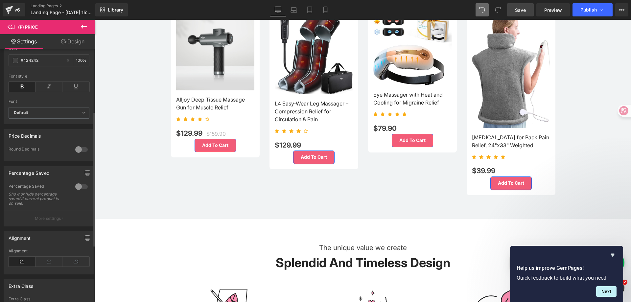
scroll to position [92, 0]
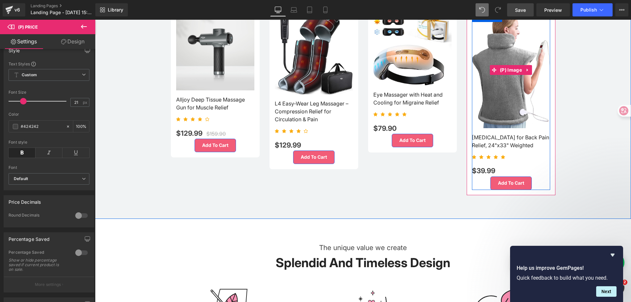
click at [493, 97] on img at bounding box center [511, 70] width 78 height 116
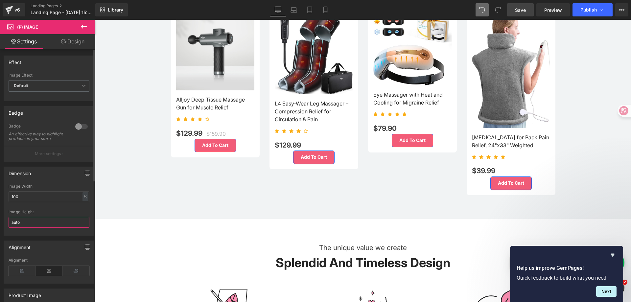
click at [39, 227] on input "auto" at bounding box center [49, 222] width 81 height 11
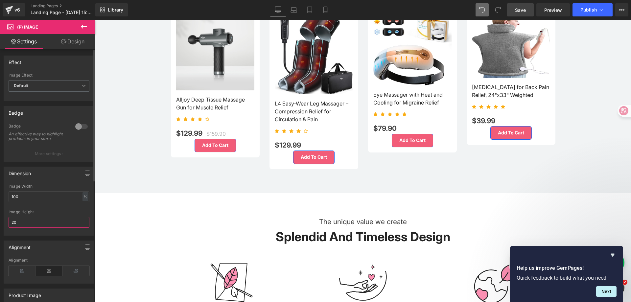
type input "2"
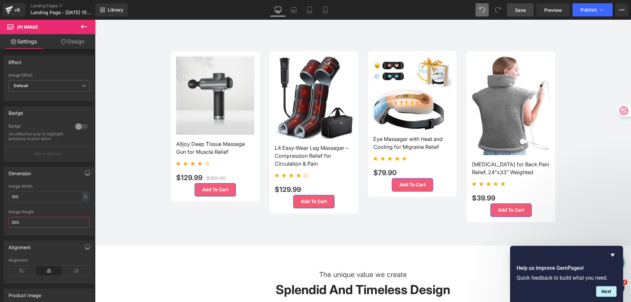
scroll to position [658, 0]
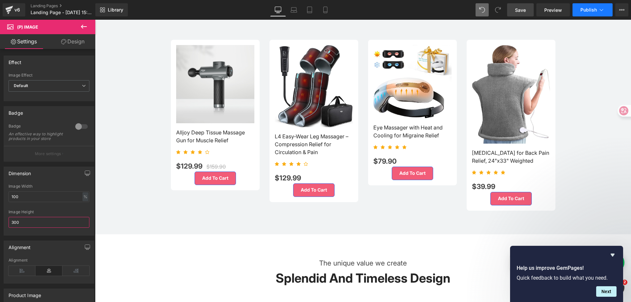
type input "300"
click at [582, 13] on button "Publish" at bounding box center [593, 9] width 40 height 13
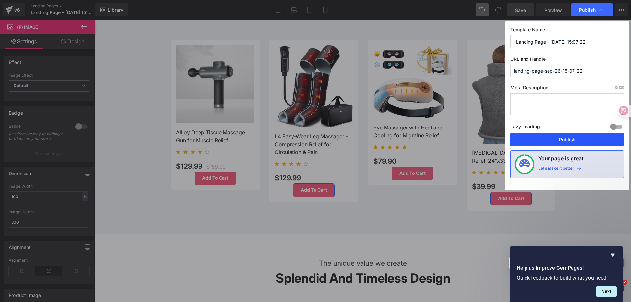
click at [554, 137] on button "Publish" at bounding box center [568, 139] width 114 height 13
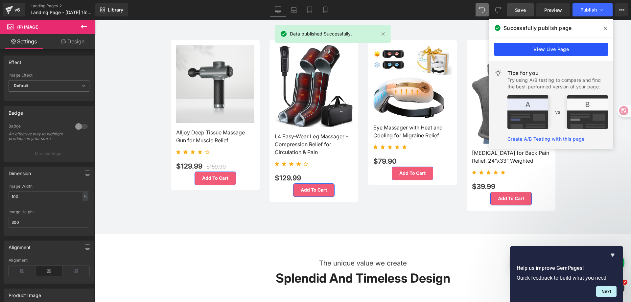
click at [566, 49] on link "View Live Page" at bounding box center [551, 49] width 114 height 13
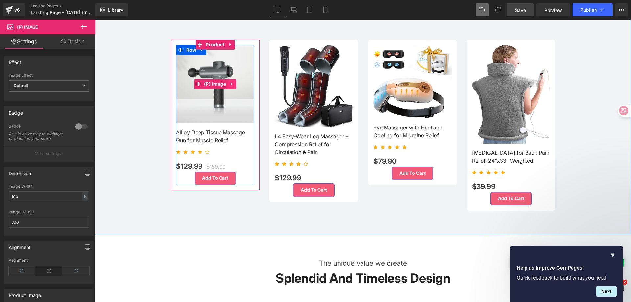
click at [228, 85] on link at bounding box center [232, 84] width 9 height 10
click at [225, 99] on img at bounding box center [215, 84] width 78 height 78
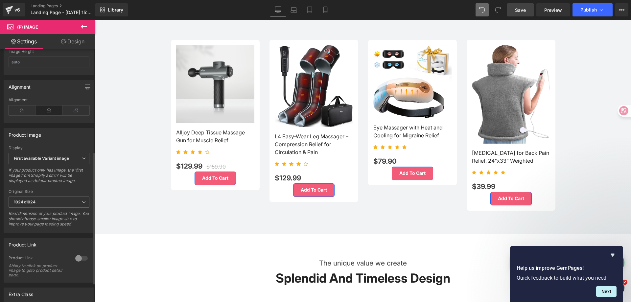
scroll to position [197, 0]
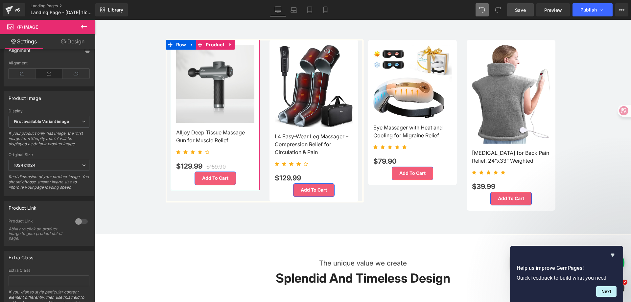
click at [246, 183] on div "Sale Off (P) Image Alljoy Deep Tissue Massage Gun for Muscle Relief (P) Title I…" at bounding box center [215, 115] width 89 height 151
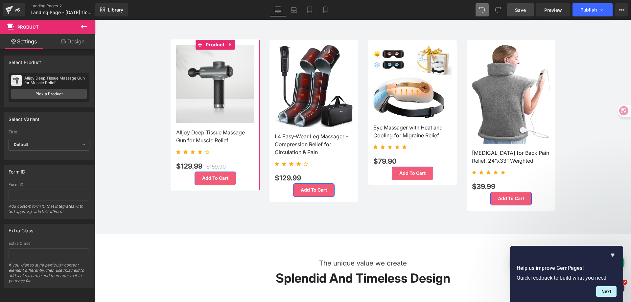
scroll to position [5, 0]
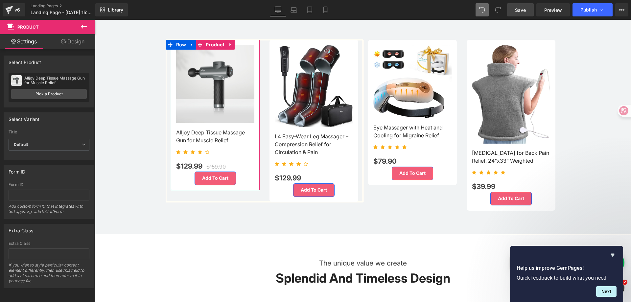
click at [173, 180] on div "Sale Off (P) Image Alljoy Deep Tissue Massage Gun for Muscle Relief (P) Title I…" at bounding box center [215, 115] width 89 height 151
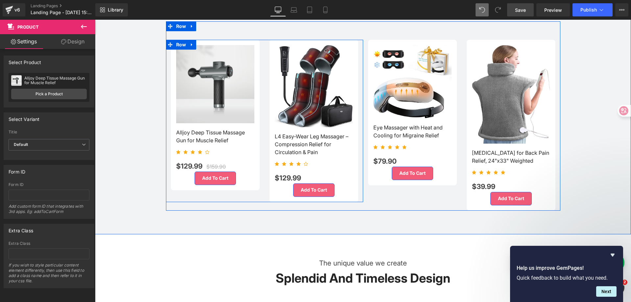
click at [167, 186] on div "Sale Off (P) Image Alljoy Deep Tissue Massage Gun for Muscle Relief (P) Title I…" at bounding box center [215, 115] width 99 height 151
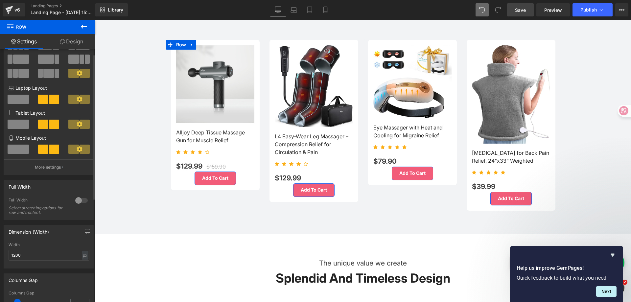
scroll to position [0, 0]
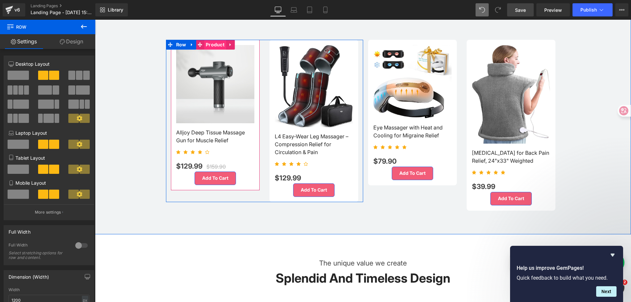
click at [218, 44] on span "Product" at bounding box center [215, 45] width 22 height 10
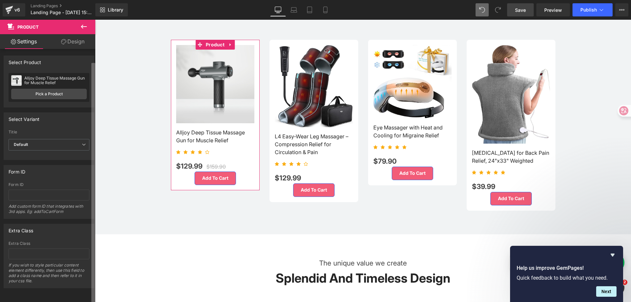
scroll to position [5, 0]
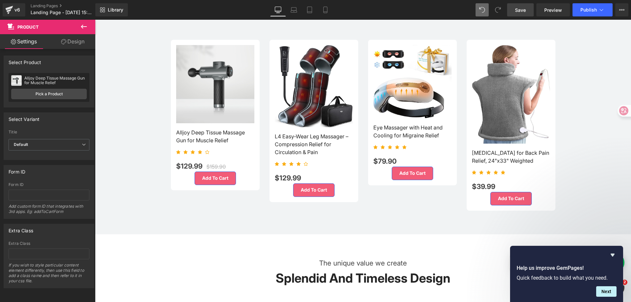
click at [215, 80] on div "Sale Off (P) Image" at bounding box center [215, 84] width 78 height 78
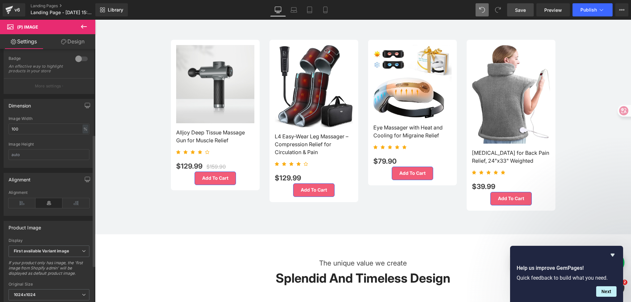
scroll to position [164, 0]
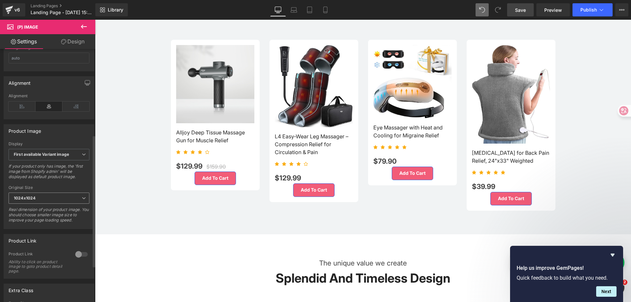
click at [77, 203] on span "1024x1024" at bounding box center [49, 199] width 81 height 12
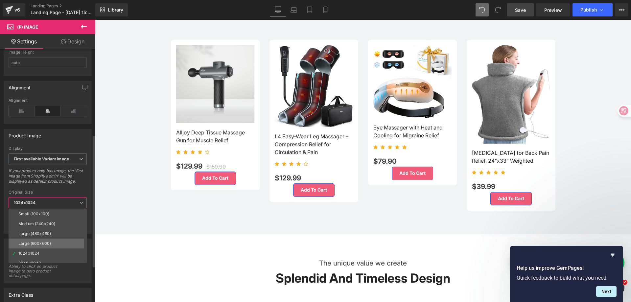
click at [64, 242] on li "Large (600x600)" at bounding box center [49, 244] width 81 height 10
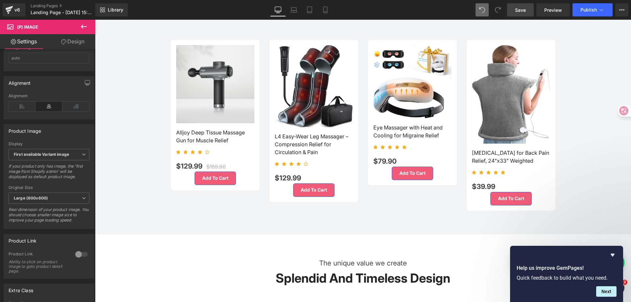
click at [320, 91] on img at bounding box center [314, 86] width 78 height 82
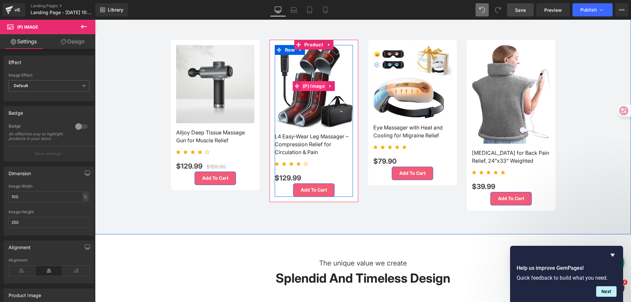
click at [315, 85] on span "(P) Image" at bounding box center [313, 86] width 25 height 10
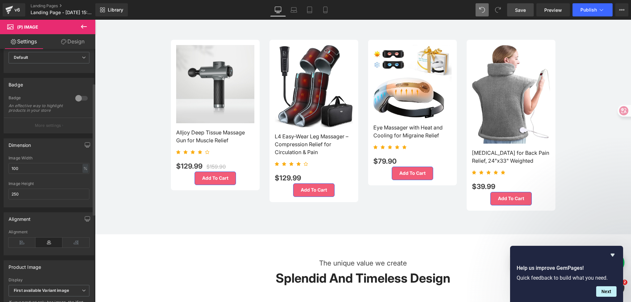
scroll to position [66, 0]
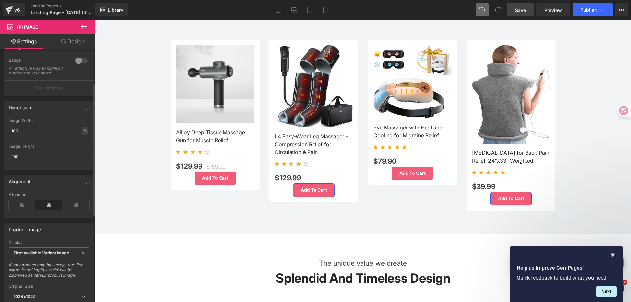
click at [63, 161] on input "250" at bounding box center [49, 156] width 81 height 11
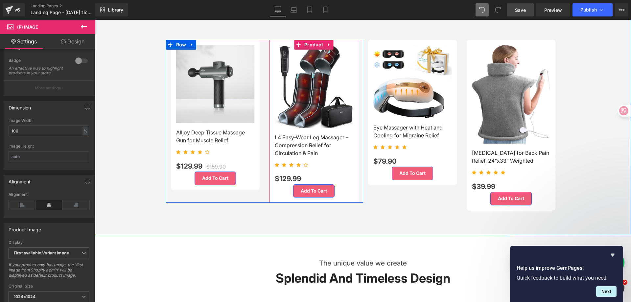
click at [270, 159] on div "Sale Off (P) Image L4 Easy-Wear Leg Massager – Compression Relief for Circulati…" at bounding box center [314, 121] width 89 height 163
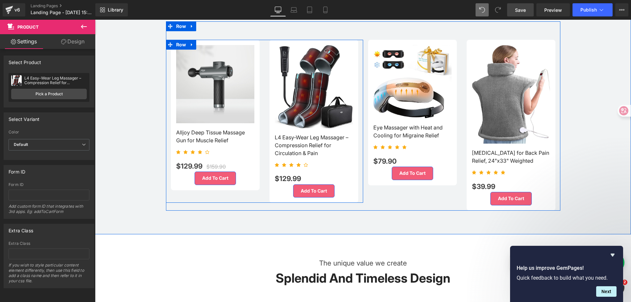
click at [261, 178] on div "Sale Off (P) Image Alljoy Deep Tissue Massage Gun for Muscle Relief (P) Title I…" at bounding box center [215, 115] width 99 height 151
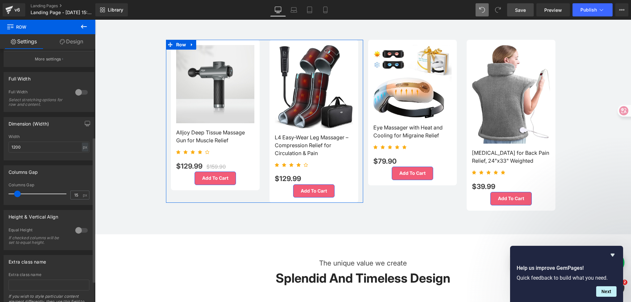
scroll to position [91, 0]
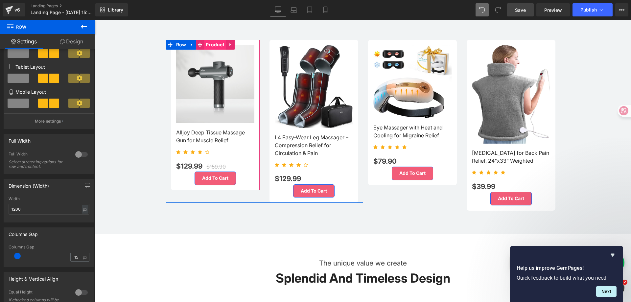
click at [213, 40] on span "Product" at bounding box center [215, 45] width 22 height 10
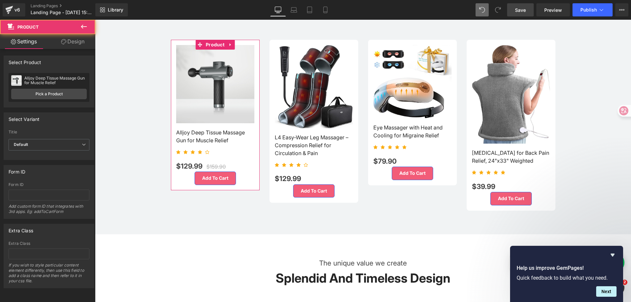
scroll to position [5, 0]
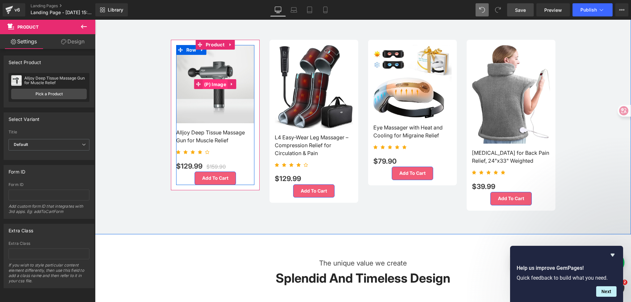
click at [213, 80] on span "(P) Image" at bounding box center [215, 85] width 25 height 10
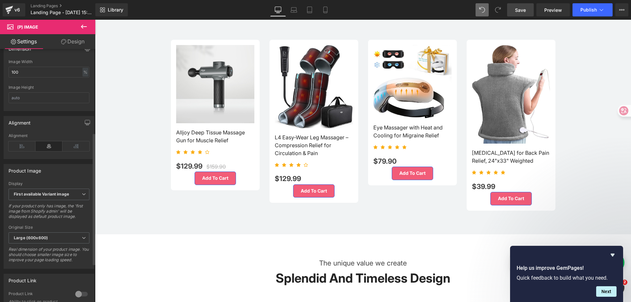
scroll to position [164, 0]
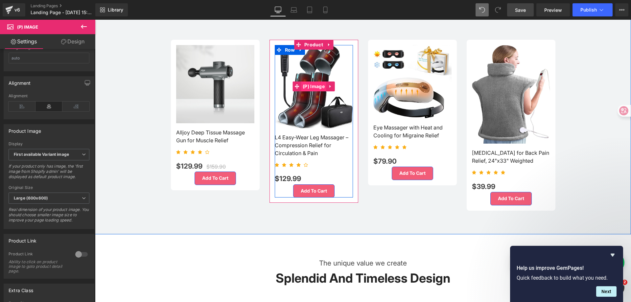
click at [311, 86] on span "(P) Image" at bounding box center [313, 87] width 25 height 10
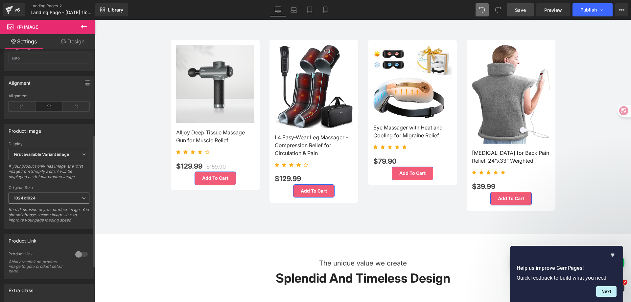
click at [60, 199] on span "1024x1024" at bounding box center [49, 199] width 81 height 12
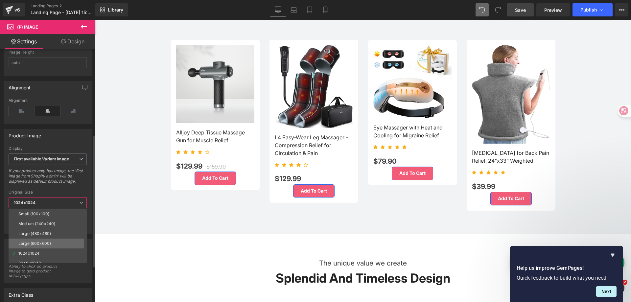
click at [57, 241] on li "Large (600x600)" at bounding box center [49, 244] width 81 height 10
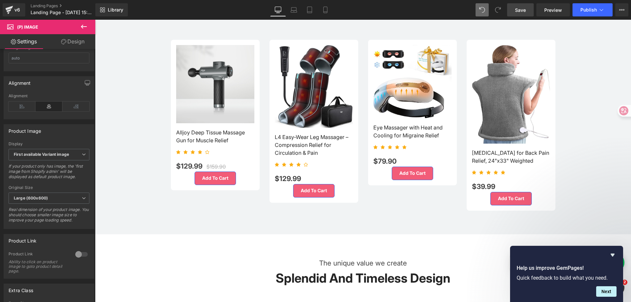
drag, startPoint x: 520, startPoint y: 13, endPoint x: 455, endPoint y: 55, distance: 77.6
click at [520, 13] on span "Save" at bounding box center [520, 10] width 11 height 7
click at [555, 8] on span "Preview" at bounding box center [553, 10] width 18 height 7
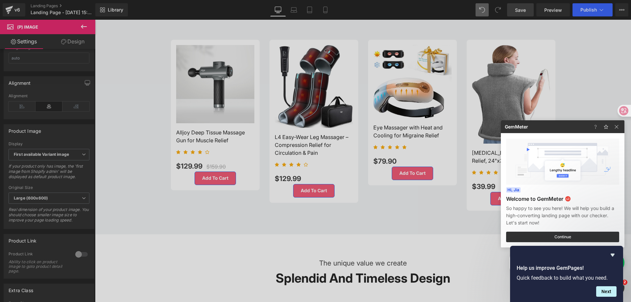
click at [596, 10] on div at bounding box center [315, 151] width 631 height 302
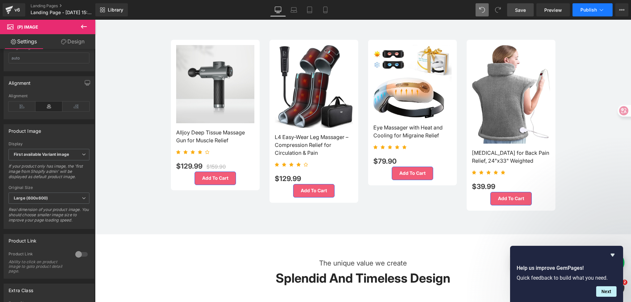
click at [593, 9] on span "Publish" at bounding box center [589, 9] width 16 height 5
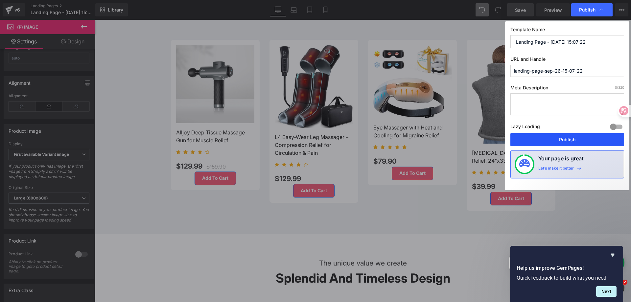
click at [565, 138] on button "Publish" at bounding box center [568, 139] width 114 height 13
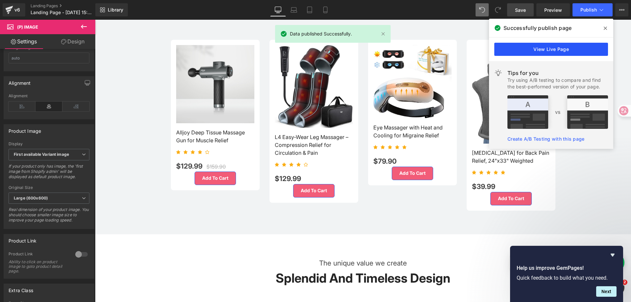
click at [537, 46] on link "View Live Page" at bounding box center [551, 49] width 114 height 13
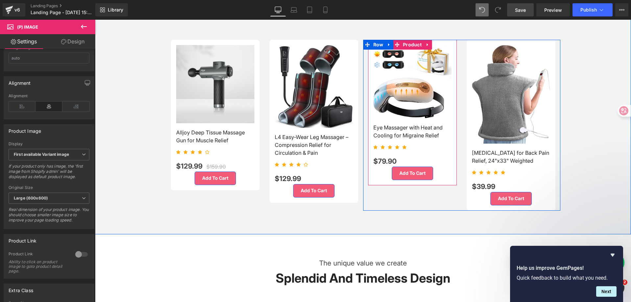
click at [371, 180] on div "Sale Off (P) Image Eye Massager with Heat and Cooling for Migraine Relief (P) T…" at bounding box center [412, 113] width 89 height 146
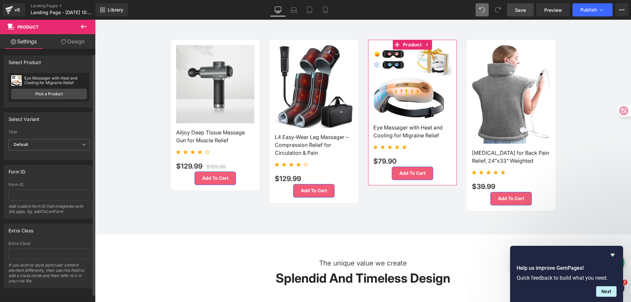
scroll to position [5, 0]
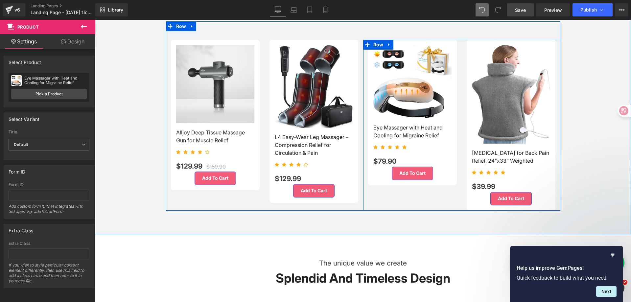
click at [380, 47] on li "Row" at bounding box center [374, 45] width 22 height 10
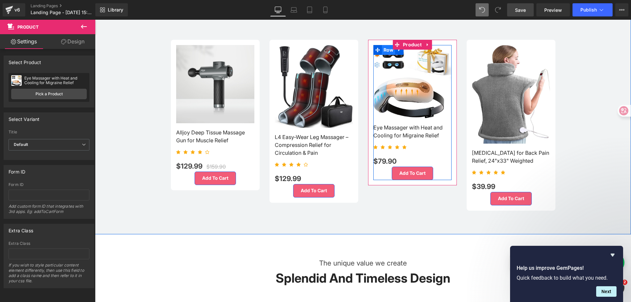
click at [386, 49] on span "Row" at bounding box center [388, 50] width 13 height 10
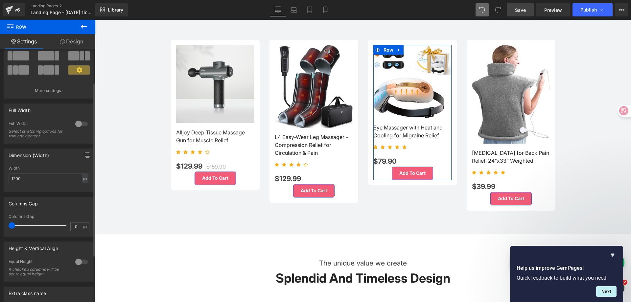
scroll to position [116, 0]
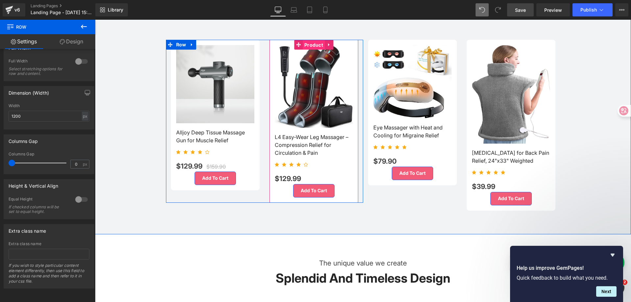
click at [303, 42] on span "Product" at bounding box center [314, 45] width 22 height 10
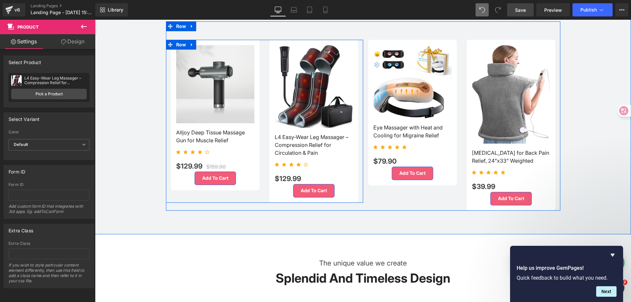
click at [261, 41] on div "Sale Off (P) Image Alljoy Deep Tissue Massage Gun for Muscle Relief (P) Title I…" at bounding box center [215, 115] width 99 height 151
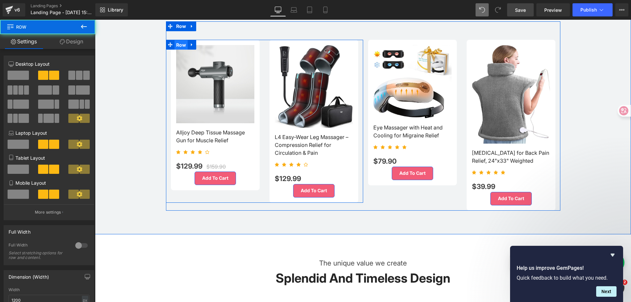
click at [182, 43] on span "Row" at bounding box center [181, 45] width 13 height 10
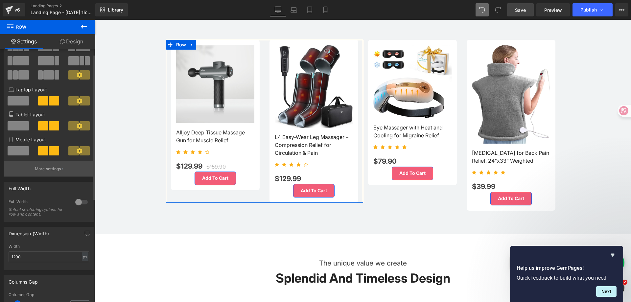
scroll to position [164, 0]
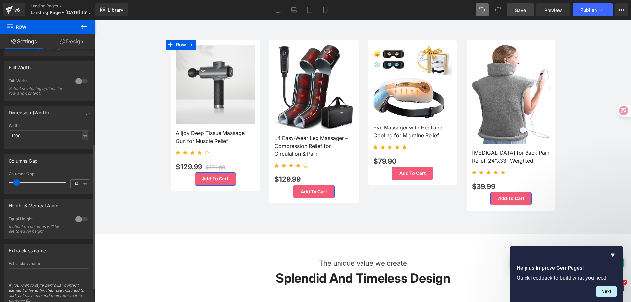
type input "15"
click at [15, 186] on div at bounding box center [39, 182] width 55 height 13
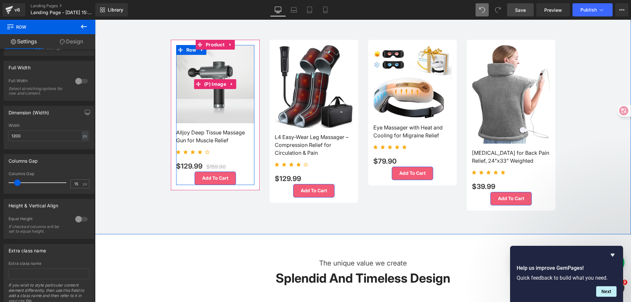
click at [227, 63] on img at bounding box center [215, 84] width 78 height 78
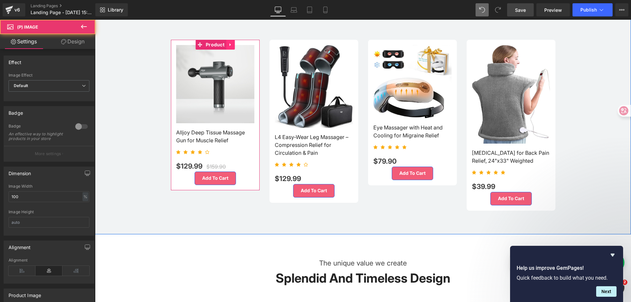
click at [228, 44] on icon at bounding box center [230, 44] width 5 height 5
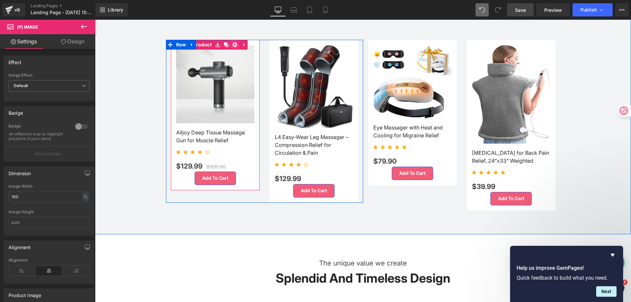
click at [232, 42] on icon at bounding box center [234, 44] width 5 height 5
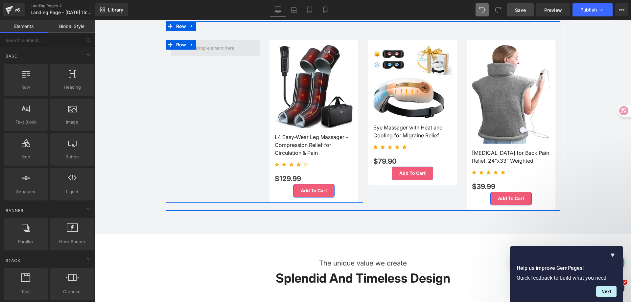
click at [220, 48] on span at bounding box center [215, 48] width 43 height 10
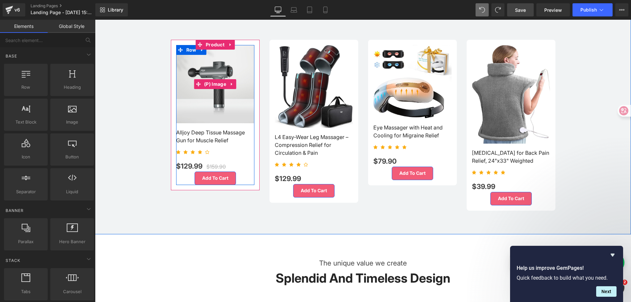
click at [219, 100] on img at bounding box center [215, 84] width 78 height 78
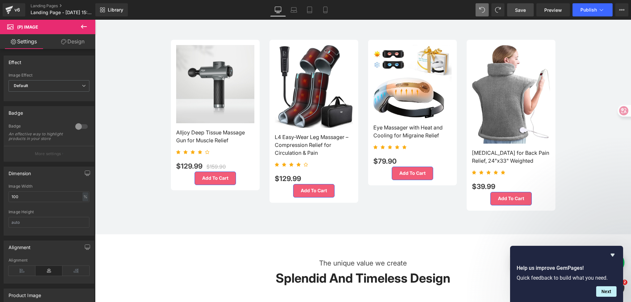
click at [60, 43] on link "Design" at bounding box center [73, 41] width 48 height 15
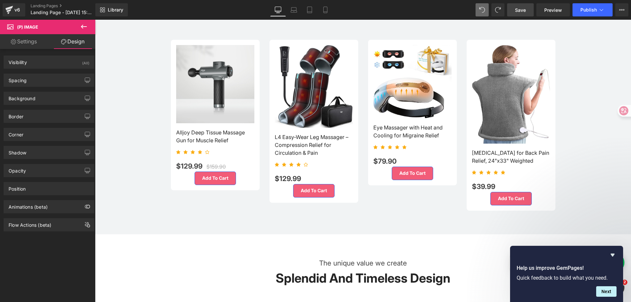
click at [26, 44] on link "Settings" at bounding box center [24, 41] width 48 height 15
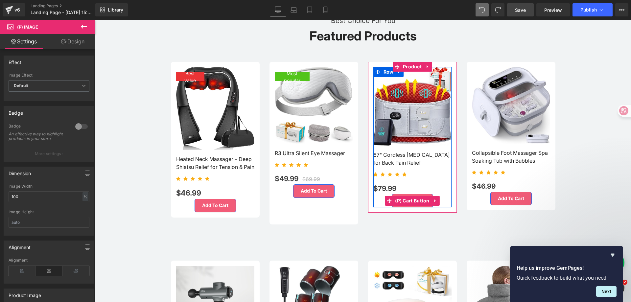
scroll to position [427, 0]
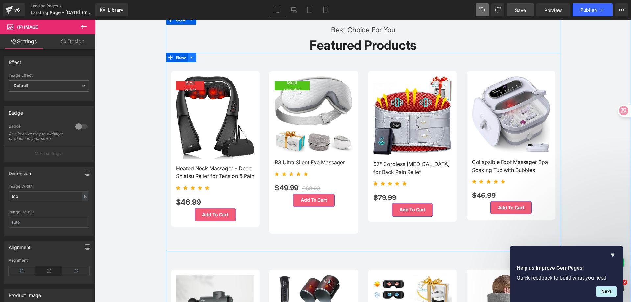
click at [190, 55] on icon at bounding box center [192, 57] width 5 height 5
click at [200, 56] on icon at bounding box center [200, 57] width 5 height 5
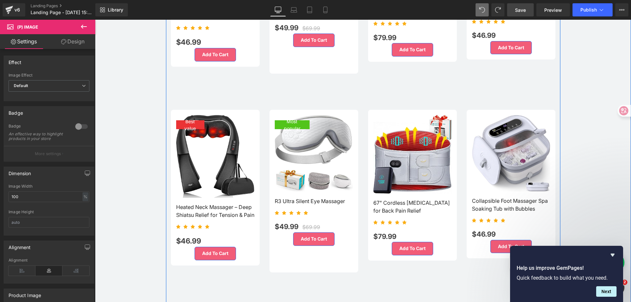
scroll to position [696, 0]
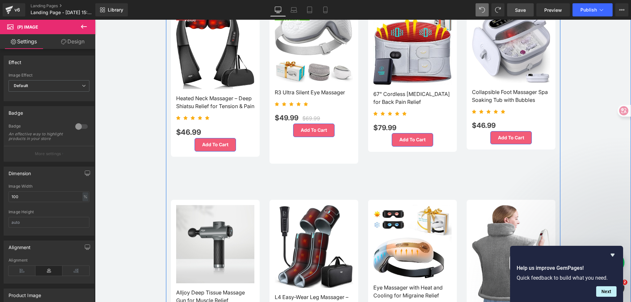
click at [211, 188] on div "Sale Off (P) Image Alljoy Deep Tissue Massage Gun for Muscle Relief (P) Title I…" at bounding box center [363, 275] width 395 height 189
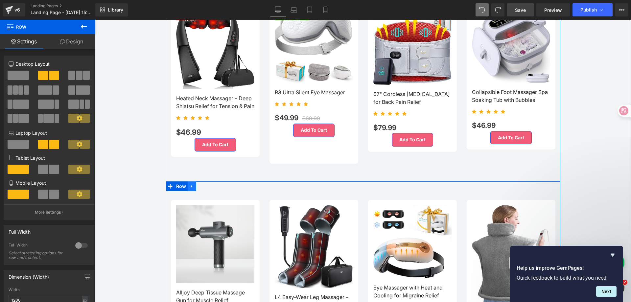
click at [191, 185] on icon at bounding box center [192, 186] width 5 height 5
click at [207, 184] on icon at bounding box center [209, 186] width 5 height 5
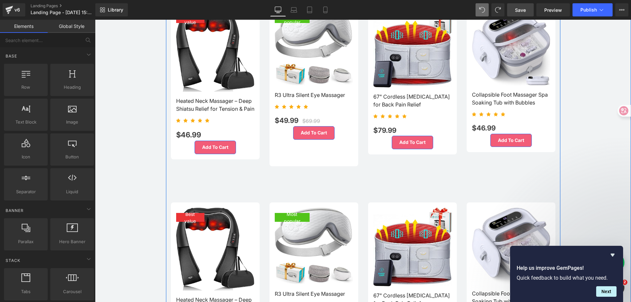
scroll to position [565, 0]
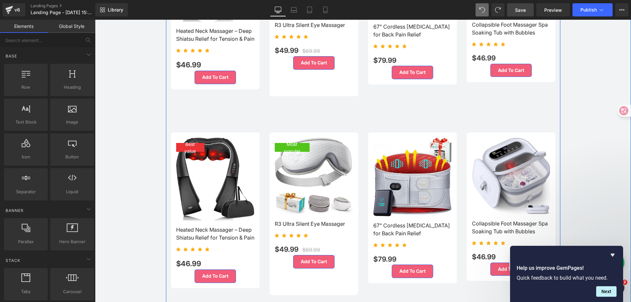
click at [215, 141] on img at bounding box center [215, 179] width 78 height 83
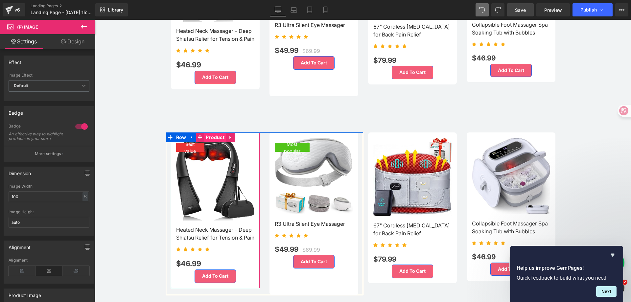
click at [216, 135] on span "Product" at bounding box center [215, 137] width 22 height 10
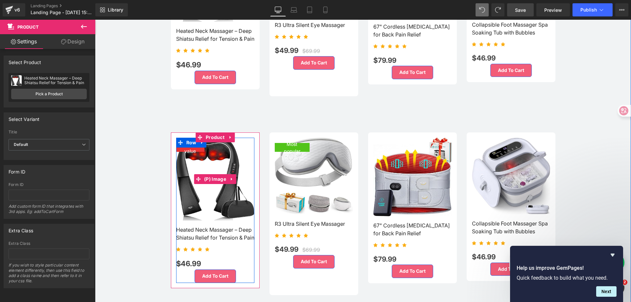
click at [216, 159] on img at bounding box center [215, 179] width 78 height 83
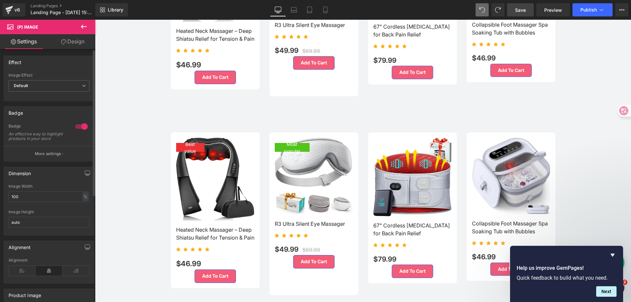
click at [78, 124] on div at bounding box center [82, 126] width 16 height 11
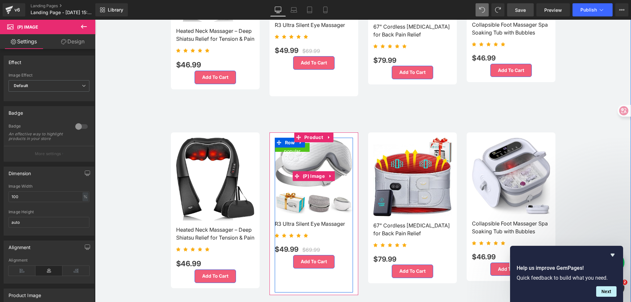
click at [319, 155] on img at bounding box center [314, 176] width 78 height 77
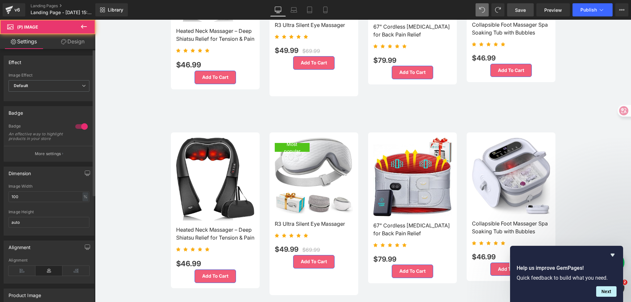
click at [78, 128] on div at bounding box center [82, 126] width 16 height 11
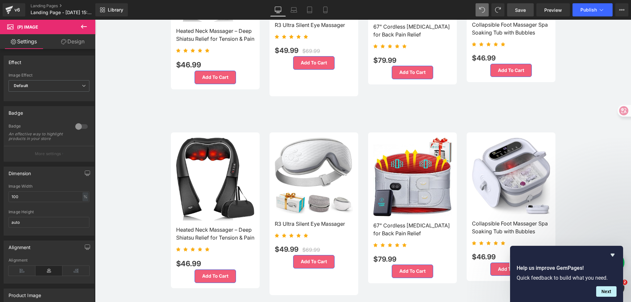
click at [204, 156] on img at bounding box center [215, 179] width 78 height 83
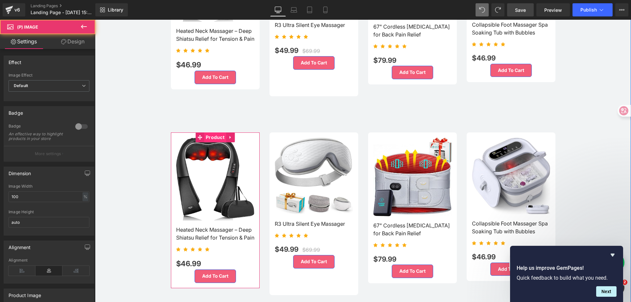
click at [214, 138] on span "Product" at bounding box center [215, 137] width 22 height 10
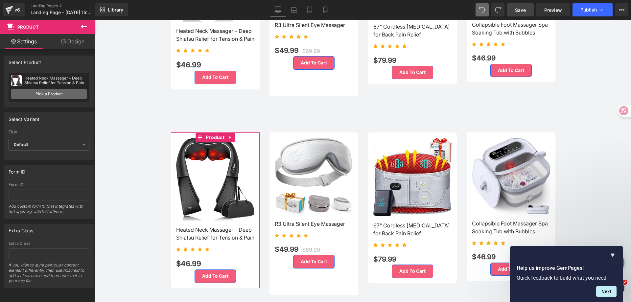
click at [45, 98] on link "Pick a Product" at bounding box center [49, 94] width 76 height 11
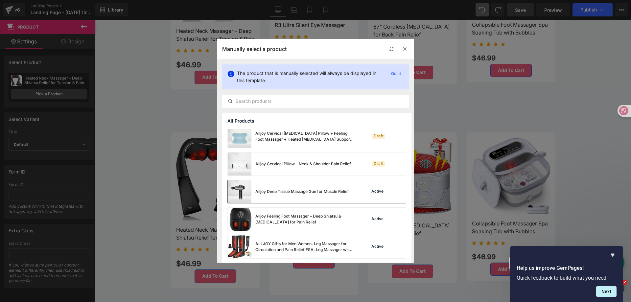
scroll to position [99, 0]
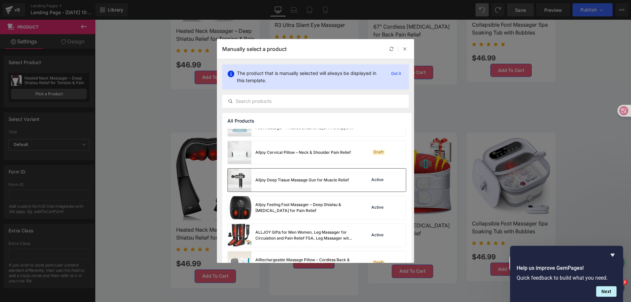
click at [300, 177] on div "Alljoy Deep Tissue Massage Gun for Muscle Relief" at bounding box center [288, 180] width 121 height 23
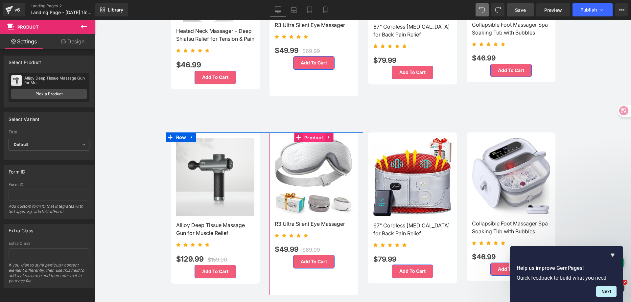
click at [314, 136] on span "Product" at bounding box center [314, 138] width 22 height 10
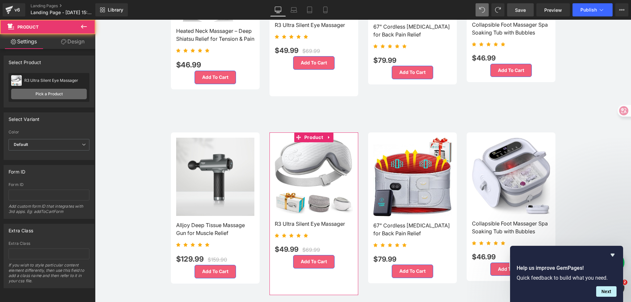
click at [37, 93] on link "Pick a Product" at bounding box center [49, 94] width 76 height 11
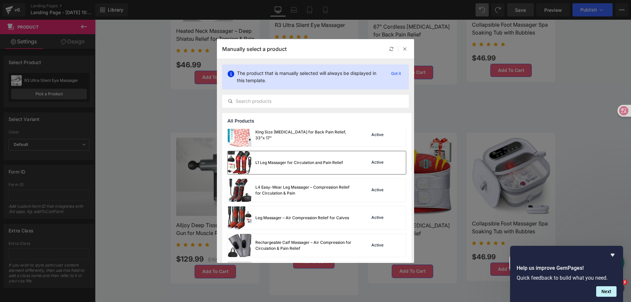
scroll to position [448, 0]
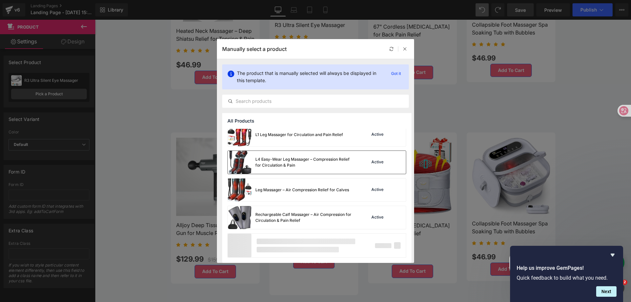
click at [293, 164] on div "L4 Easy-Wear Leg Massager – Compression Relief for Circulation & Pain" at bounding box center [304, 162] width 99 height 12
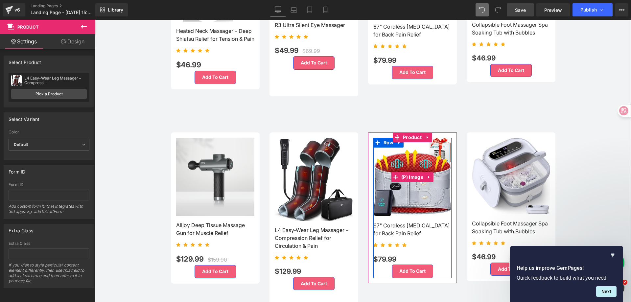
click at [420, 155] on img at bounding box center [412, 177] width 78 height 79
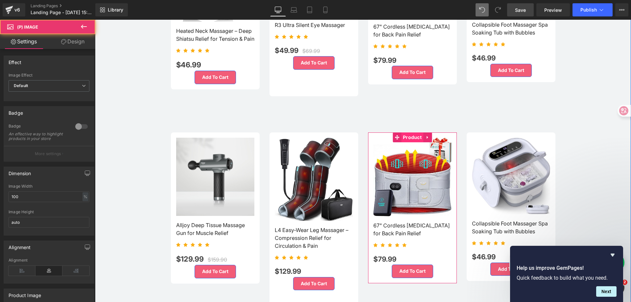
click at [415, 136] on span "Product" at bounding box center [412, 137] width 22 height 10
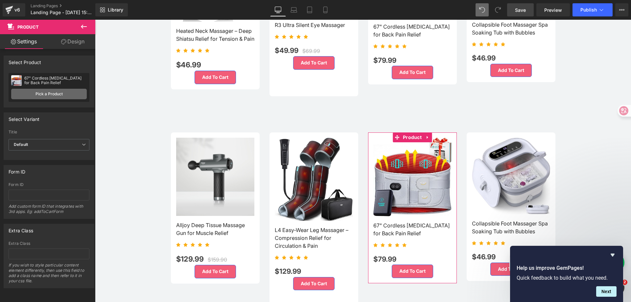
click at [59, 94] on link "Pick a Product" at bounding box center [49, 94] width 76 height 11
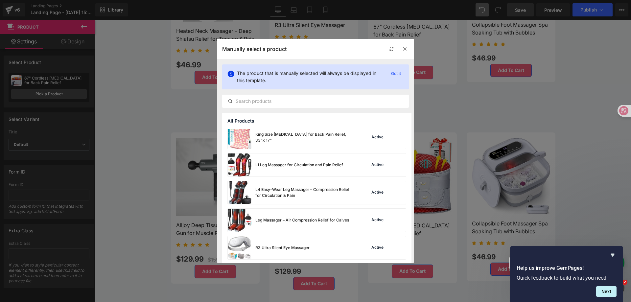
scroll to position [427, 0]
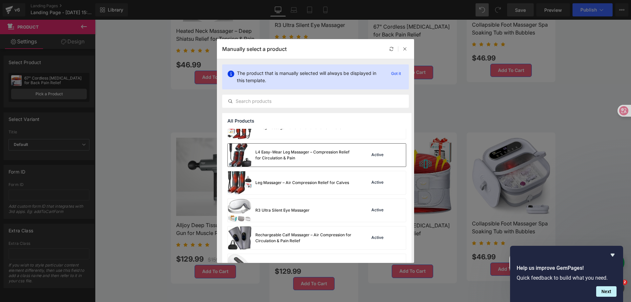
click at [307, 160] on div "L4 Easy-Wear Leg Massager – Compression Relief for Circulation & Pain" at bounding box center [304, 155] width 99 height 12
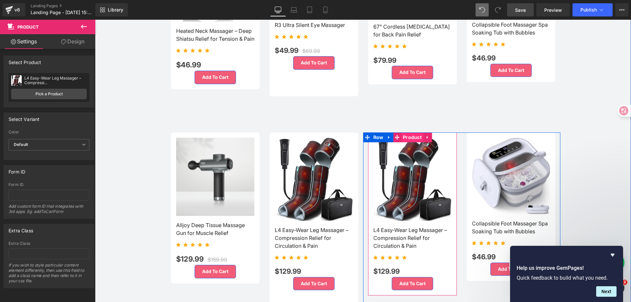
click at [411, 134] on span "Product" at bounding box center [412, 137] width 22 height 10
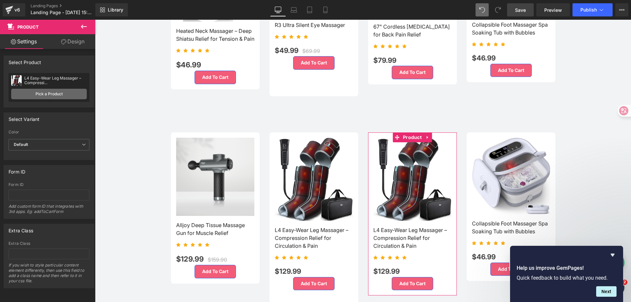
click at [63, 95] on link "Pick a Product" at bounding box center [49, 94] width 76 height 11
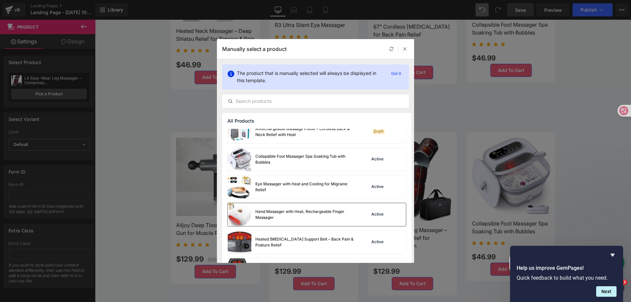
scroll to position [263, 0]
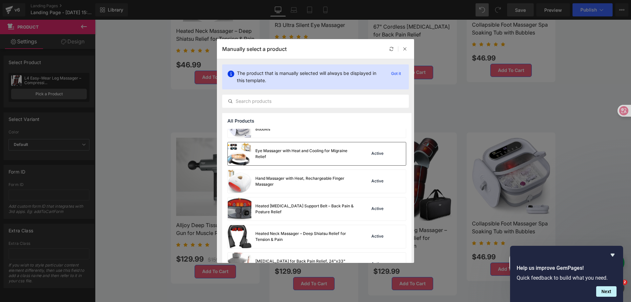
click at [323, 161] on div "Eye Massager with Heat and Cooling for Migraine Relief" at bounding box center [291, 153] width 126 height 23
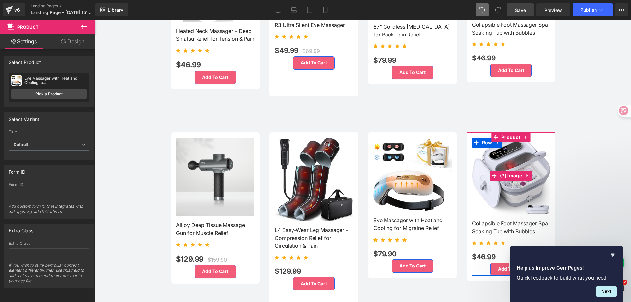
click at [505, 171] on span "(P) Image" at bounding box center [510, 176] width 25 height 10
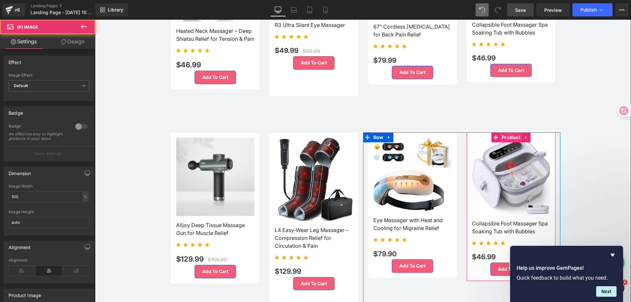
click at [513, 135] on span "Product" at bounding box center [511, 137] width 22 height 10
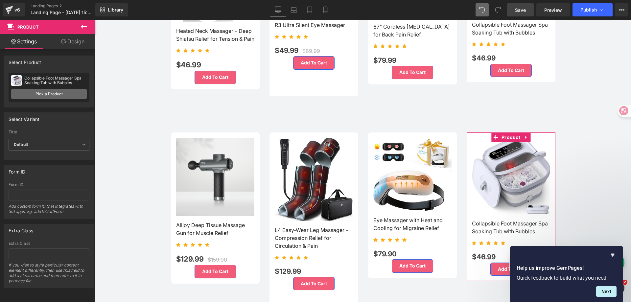
click at [46, 90] on link "Pick a Product" at bounding box center [49, 94] width 76 height 11
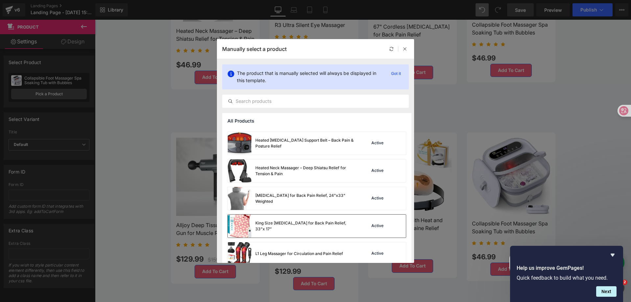
scroll to position [329, 0]
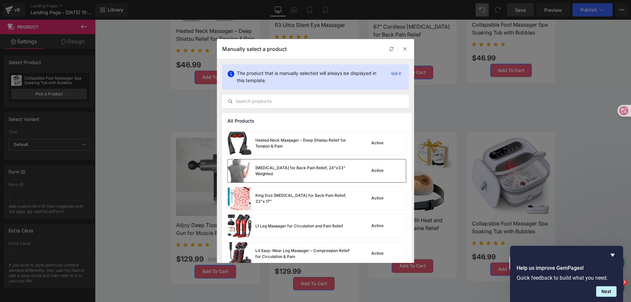
click at [305, 170] on div "[MEDICAL_DATA] for Back Pain Relief, 24"x33" Weighted" at bounding box center [304, 171] width 99 height 12
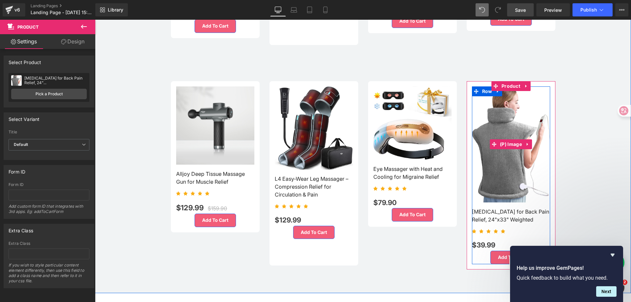
scroll to position [663, 0]
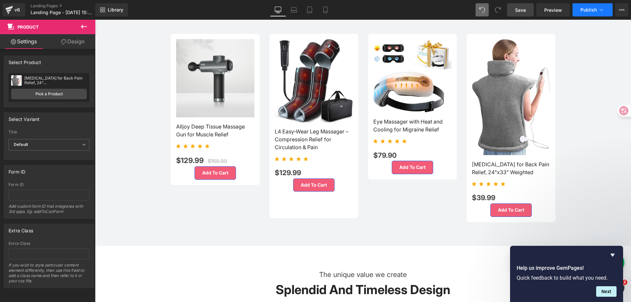
click at [589, 12] on span "Publish" at bounding box center [589, 9] width 16 height 5
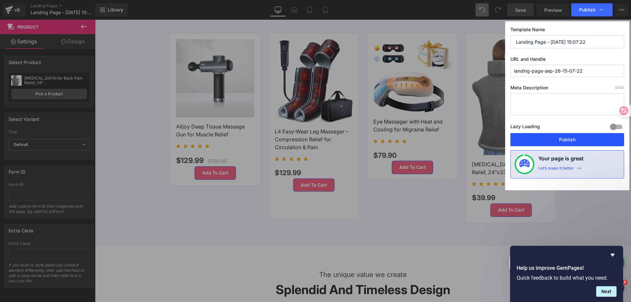
click at [575, 142] on button "Publish" at bounding box center [568, 139] width 114 height 13
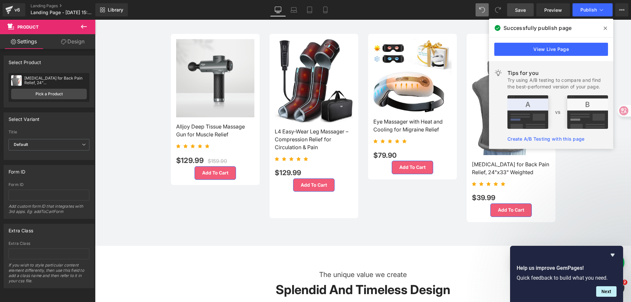
click at [607, 29] on span at bounding box center [605, 28] width 11 height 11
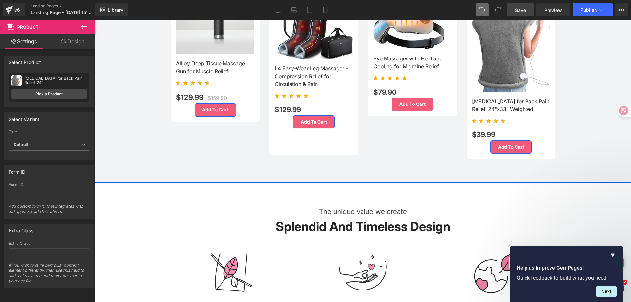
scroll to position [828, 0]
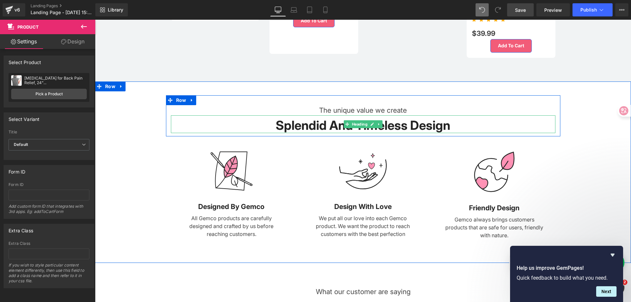
click at [395, 120] on strong "Splendid And Timeless Design" at bounding box center [363, 125] width 175 height 15
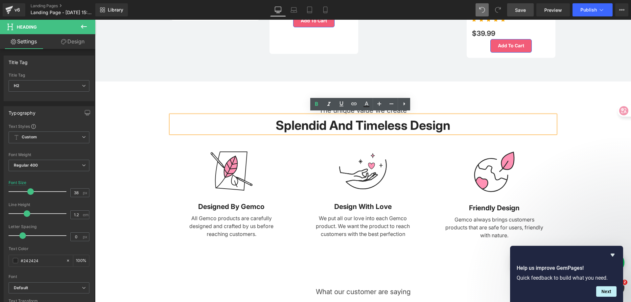
click at [577, 169] on div "The unique value we create Text Block Splendid And Timeless Design Heading Row …" at bounding box center [363, 174] width 536 height 158
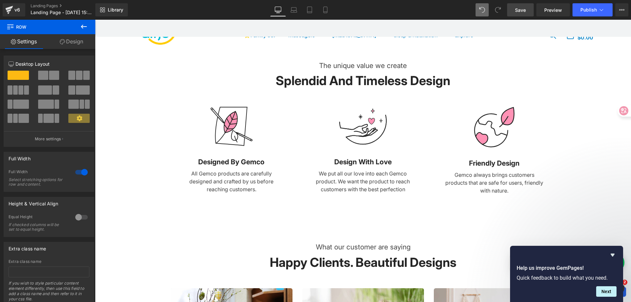
scroll to position [861, 0]
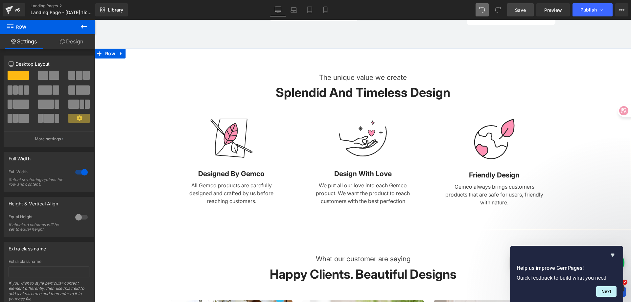
click at [597, 128] on div "The unique value we create Text Block Splendid And Timeless Design Heading Row …" at bounding box center [363, 141] width 536 height 158
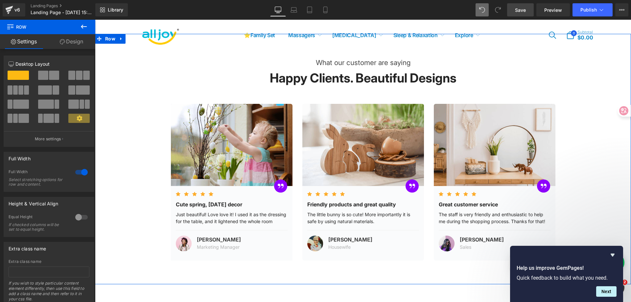
scroll to position [1058, 0]
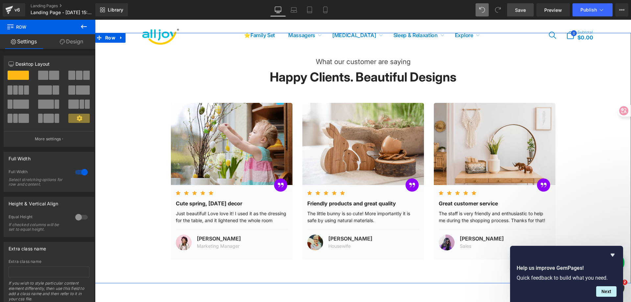
click at [583, 202] on div "What our customer are saying Text Block Happy Clients. Beautiful Designs Headin…" at bounding box center [363, 153] width 536 height 213
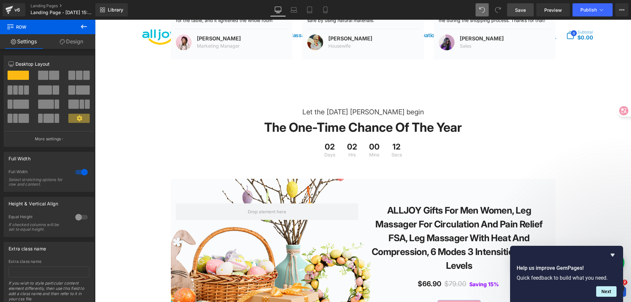
scroll to position [1157, 0]
